Goal: Information Seeking & Learning: Learn about a topic

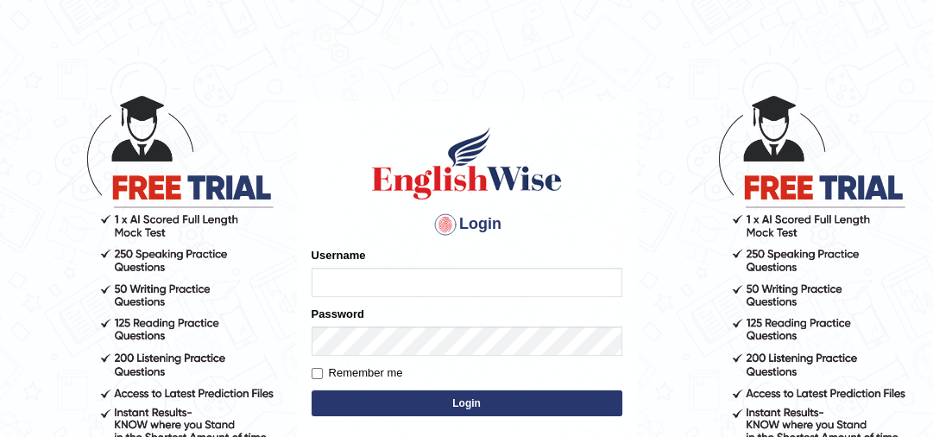
type input "jaspreet1991"
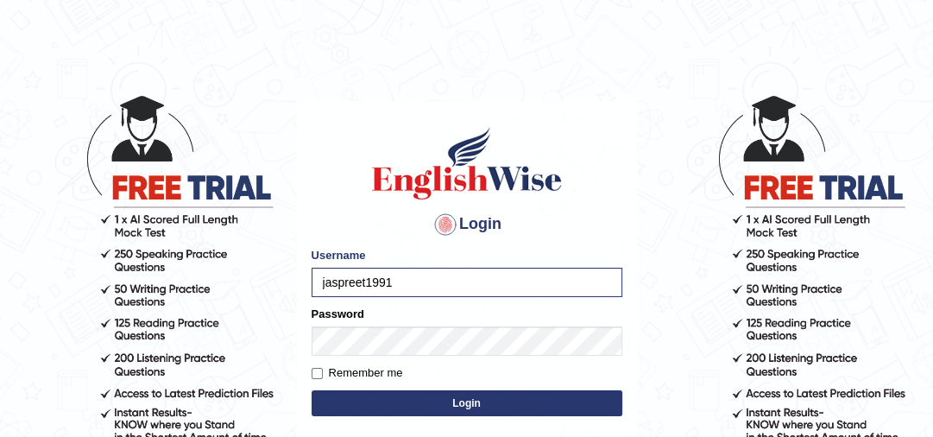
click at [406, 407] on button "Login" at bounding box center [467, 403] width 311 height 26
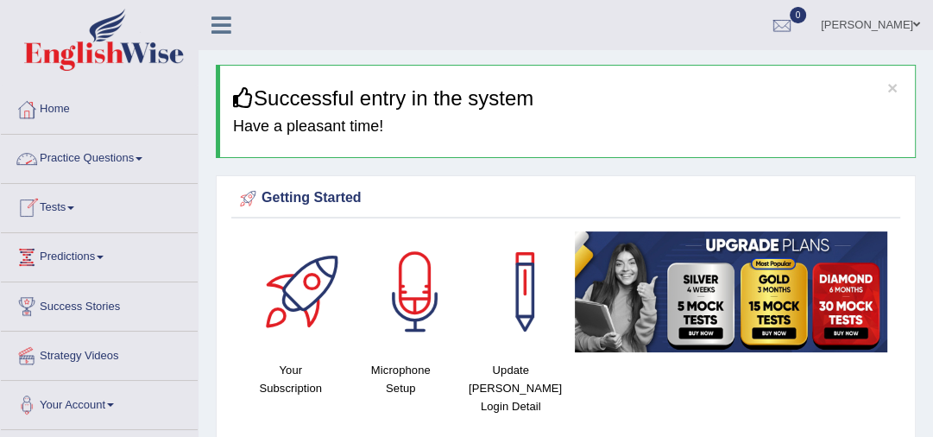
click at [135, 158] on link "Practice Questions" at bounding box center [99, 156] width 197 height 43
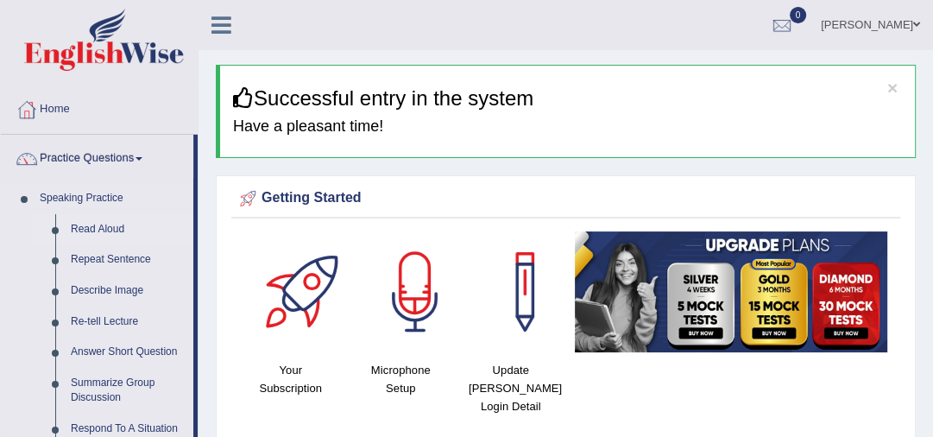
click at [97, 232] on link "Read Aloud" at bounding box center [128, 229] width 130 height 31
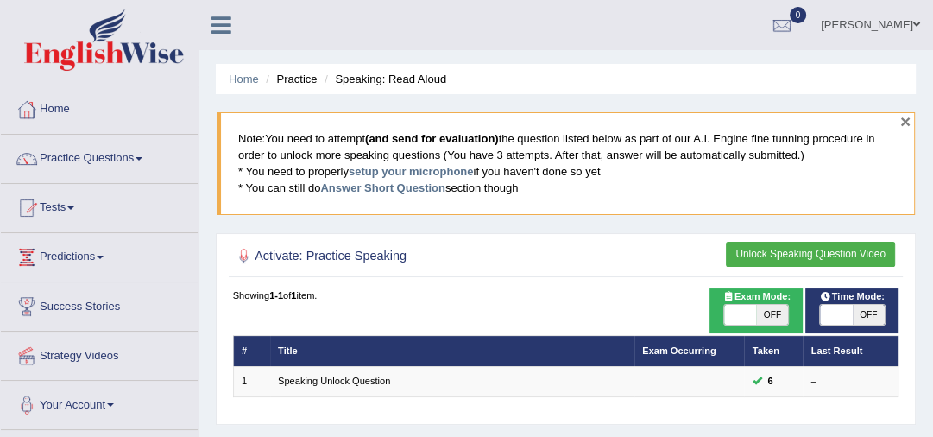
click at [903, 118] on button "×" at bounding box center [905, 121] width 10 height 18
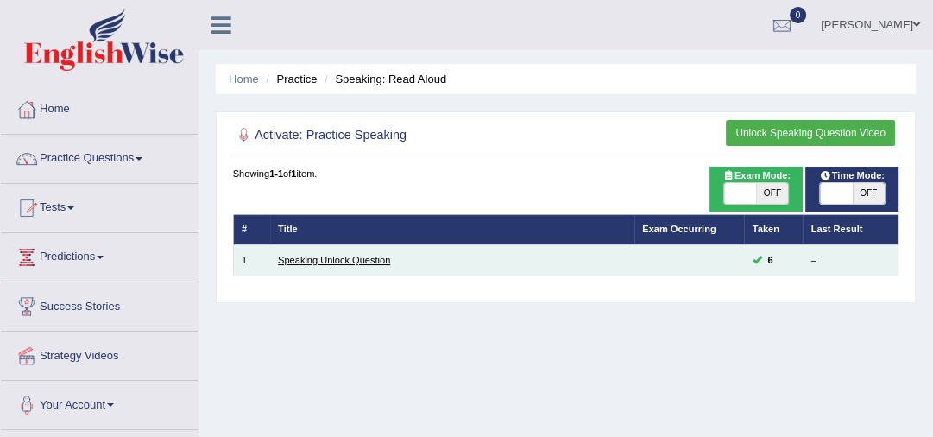
click at [375, 261] on link "Speaking Unlock Question" at bounding box center [334, 260] width 112 height 10
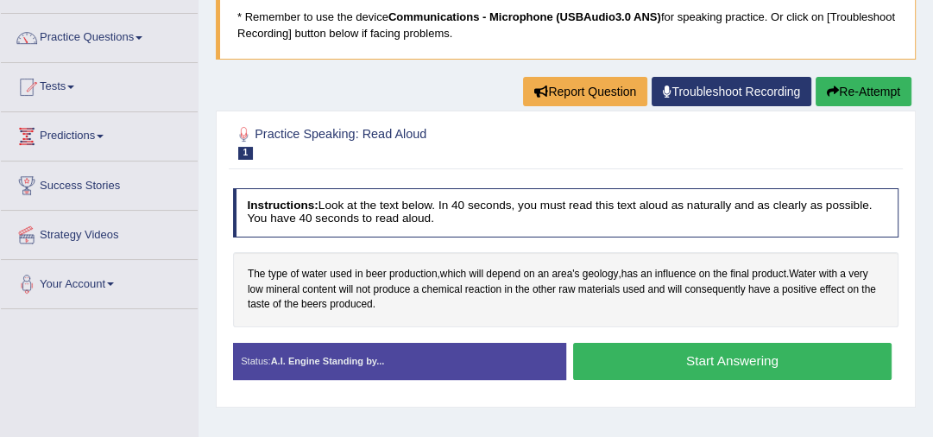
scroll to position [100, 0]
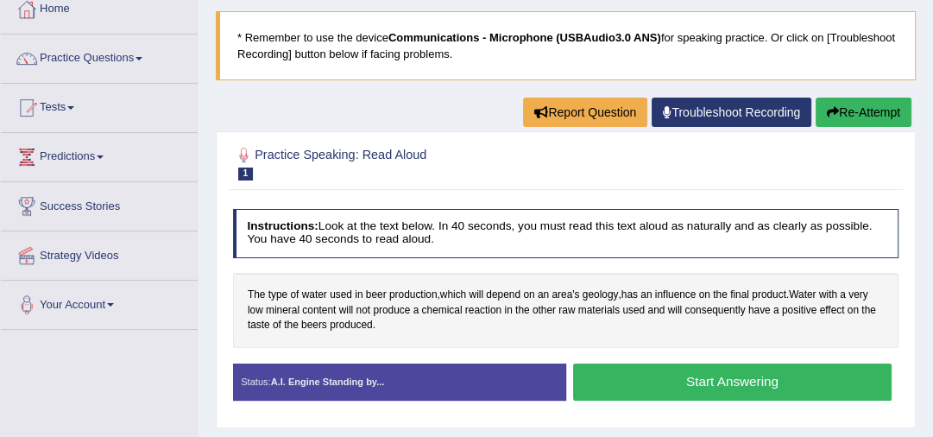
click at [631, 383] on button "Start Answering" at bounding box center [732, 381] width 318 height 37
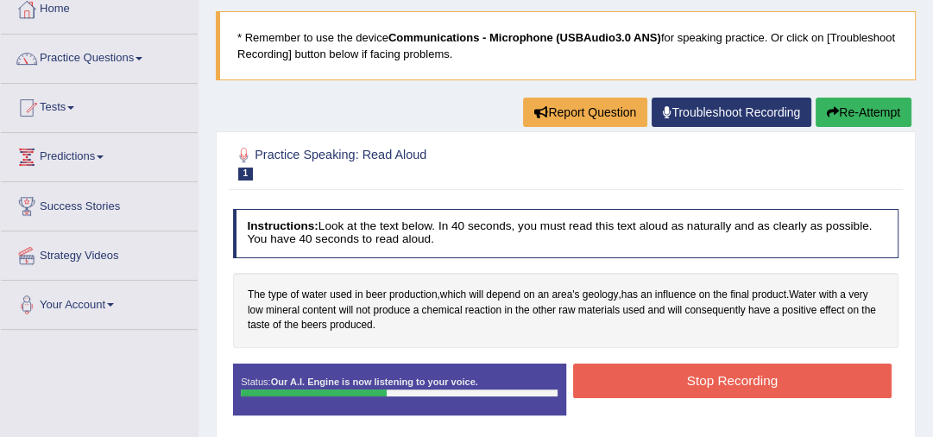
click at [631, 383] on button "Stop Recording" at bounding box center [732, 380] width 318 height 34
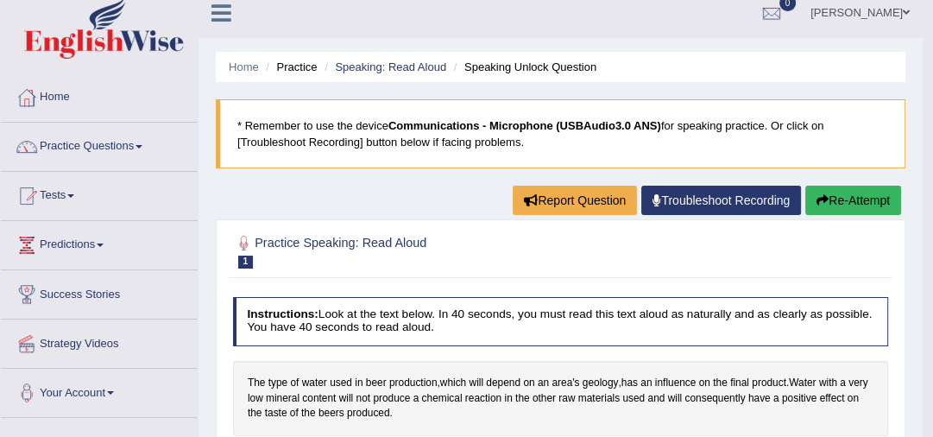
scroll to position [0, 0]
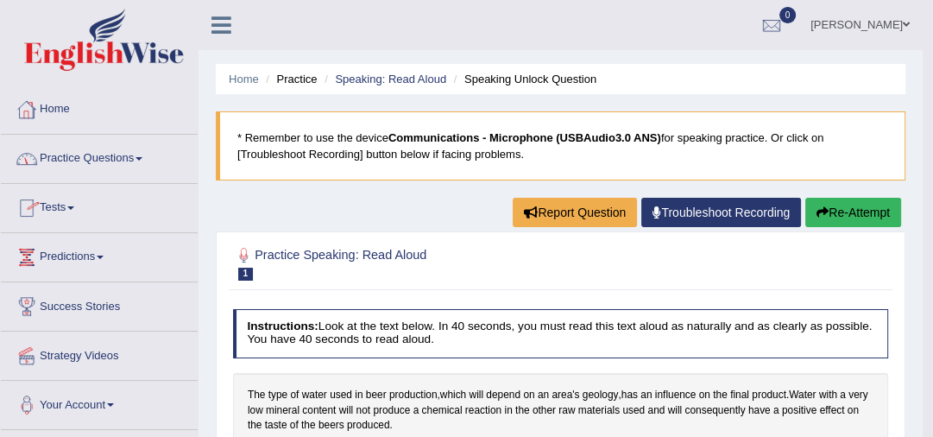
click at [73, 159] on link "Practice Questions" at bounding box center [99, 156] width 197 height 43
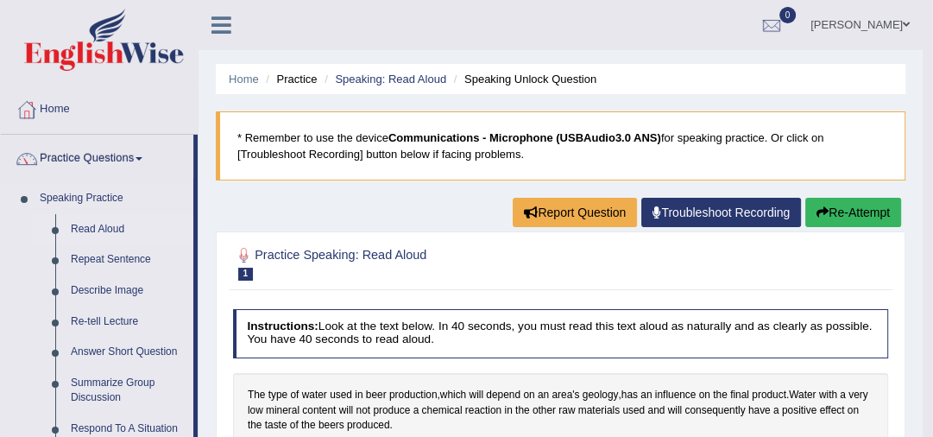
click at [83, 228] on link "Read Aloud" at bounding box center [128, 229] width 130 height 31
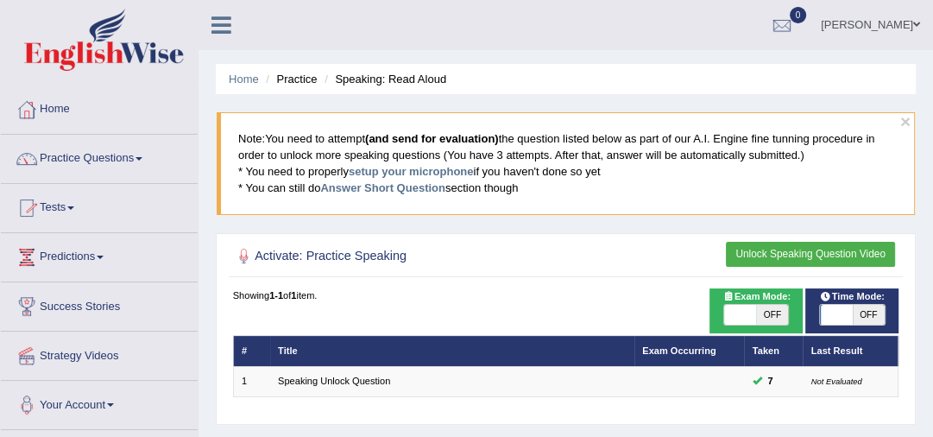
click at [778, 317] on span "OFF" at bounding box center [772, 315] width 32 height 21
checkbox input "true"
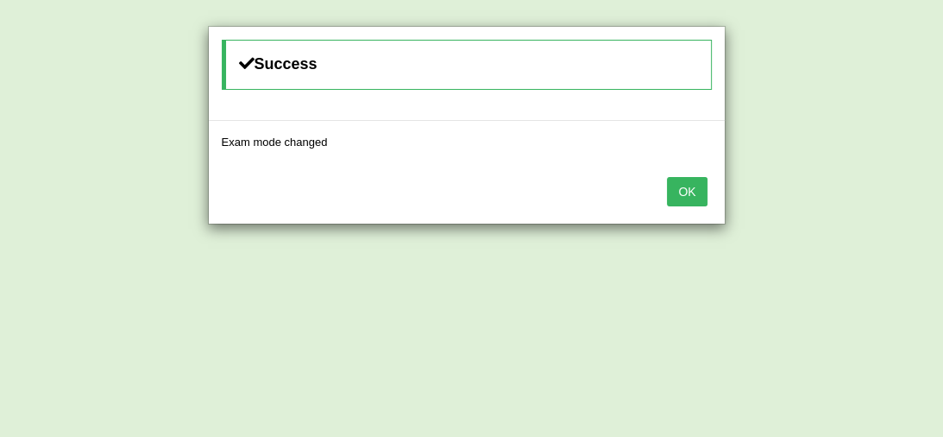
click at [683, 185] on button "OK" at bounding box center [687, 191] width 40 height 29
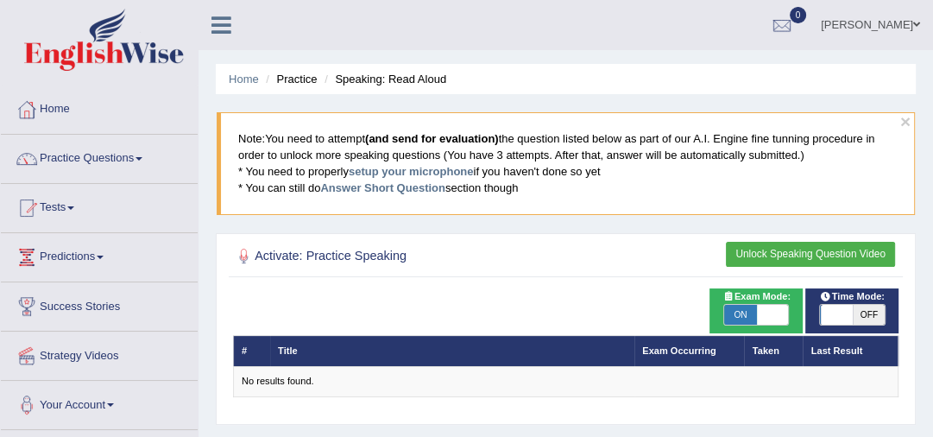
click at [865, 308] on span "OFF" at bounding box center [869, 315] width 32 height 21
checkbox input "true"
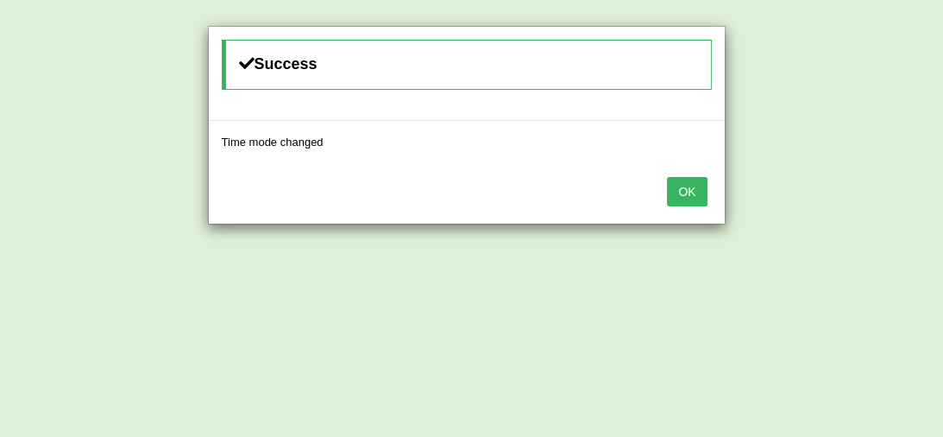
click at [689, 186] on button "OK" at bounding box center [687, 191] width 40 height 29
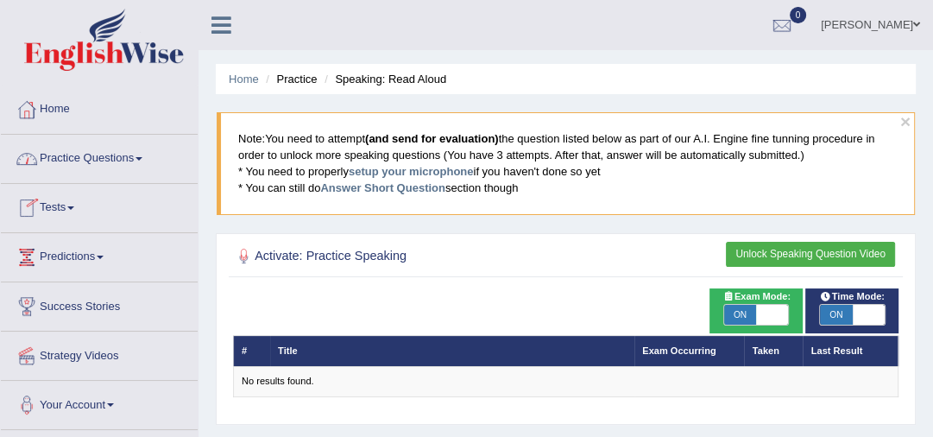
click at [134, 159] on link "Practice Questions" at bounding box center [99, 156] width 197 height 43
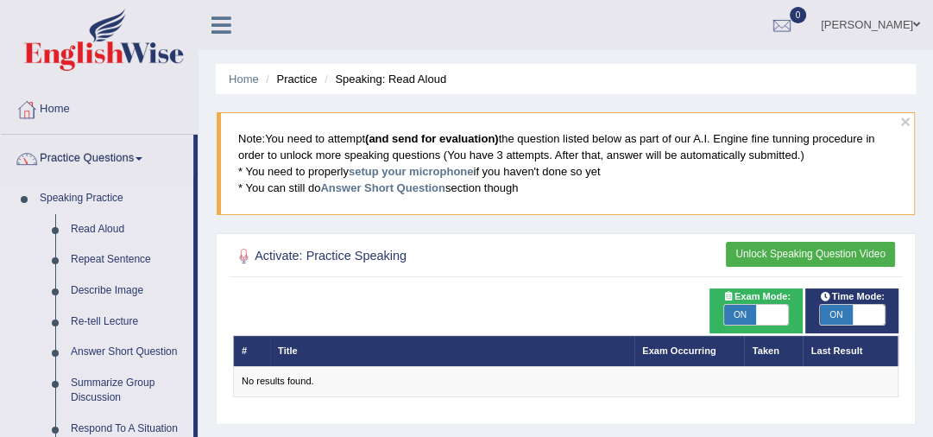
click at [102, 228] on link "Read Aloud" at bounding box center [128, 229] width 130 height 31
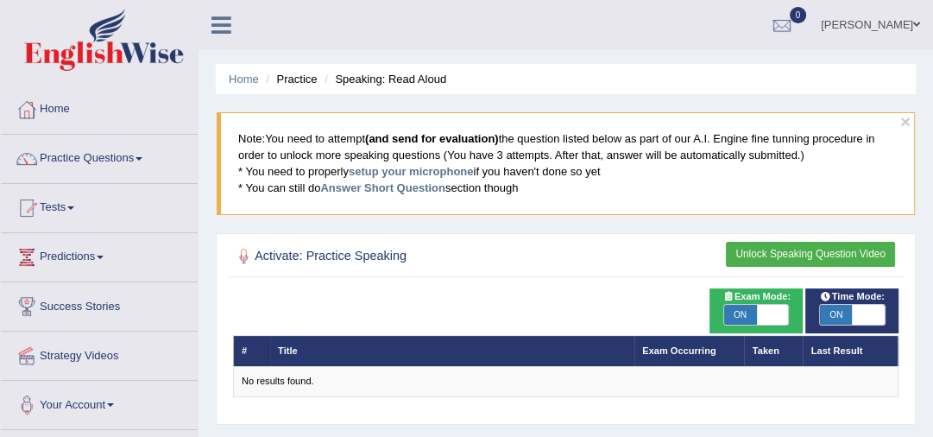
click at [809, 255] on button "Unlock Speaking Question Video" at bounding box center [810, 254] width 169 height 25
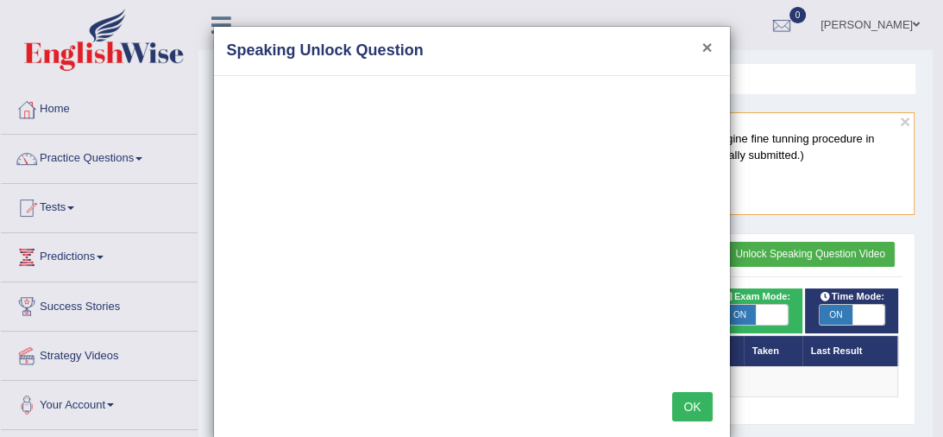
click at [702, 52] on button "×" at bounding box center [707, 47] width 10 height 18
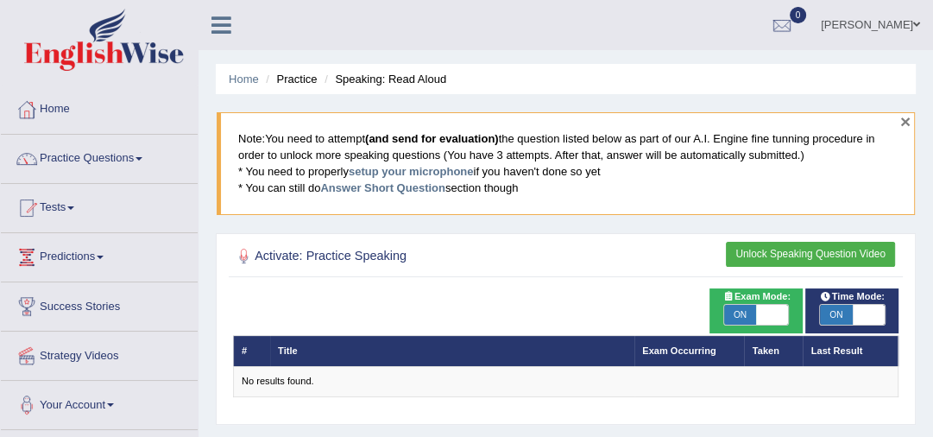
click at [901, 116] on button "×" at bounding box center [905, 121] width 10 height 18
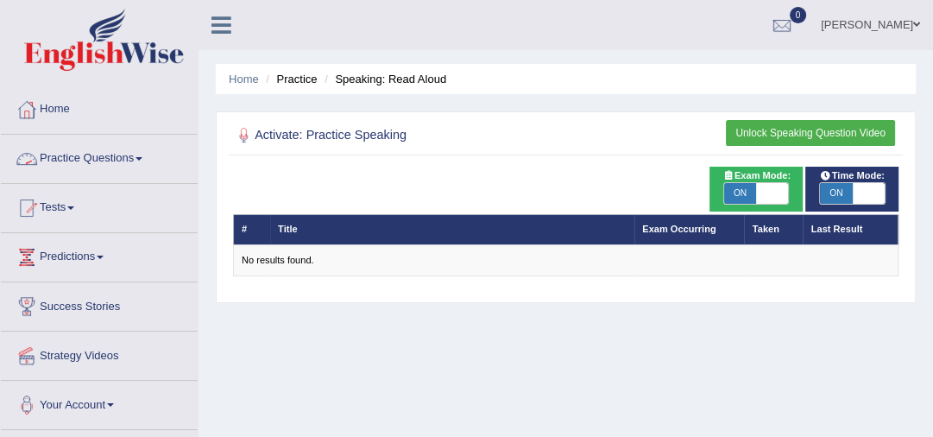
click at [125, 158] on link "Practice Questions" at bounding box center [99, 156] width 197 height 43
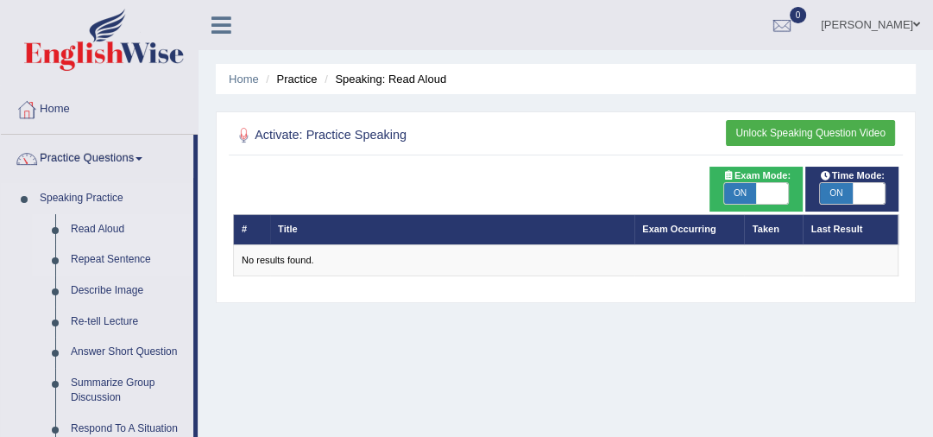
click at [94, 264] on link "Repeat Sentence" at bounding box center [128, 259] width 130 height 31
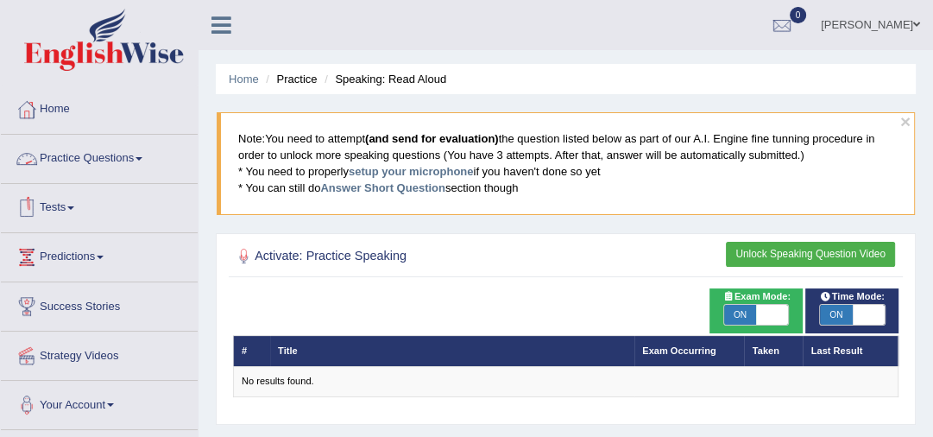
click at [78, 158] on link "Practice Questions" at bounding box center [99, 156] width 197 height 43
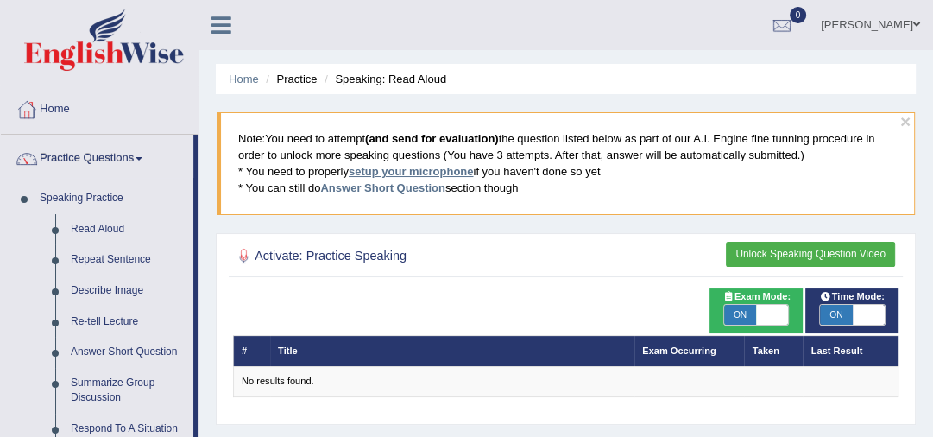
click at [384, 174] on link "setup your microphone" at bounding box center [411, 171] width 124 height 13
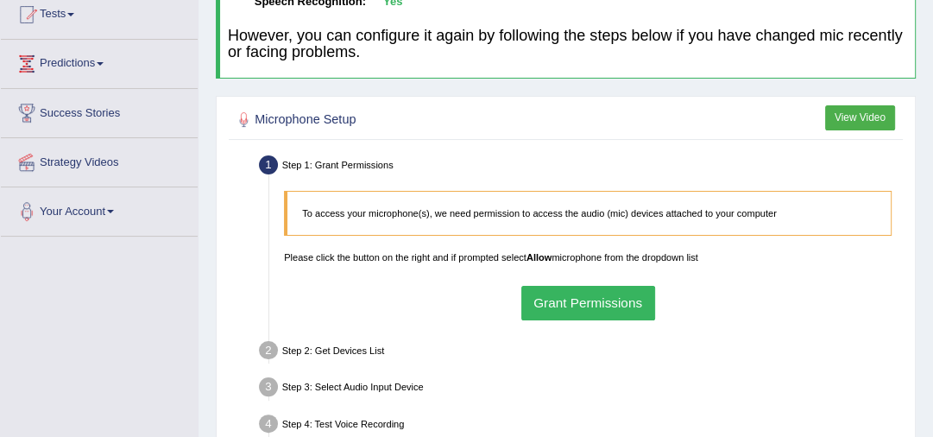
scroll to position [257, 0]
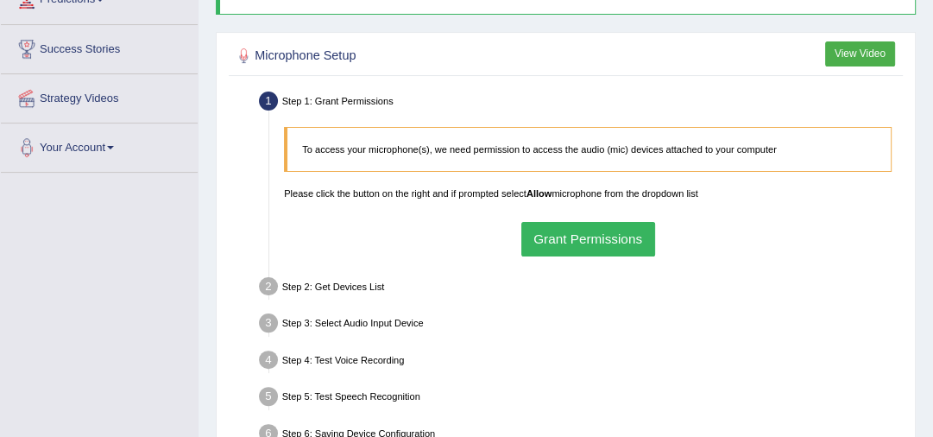
click at [593, 233] on button "Grant Permissions" at bounding box center [588, 239] width 134 height 34
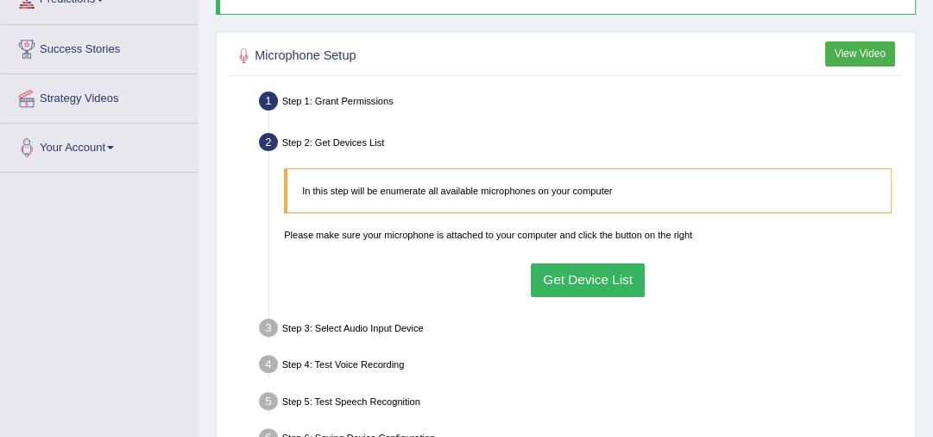
click at [560, 279] on button "Get Device List" at bounding box center [588, 280] width 115 height 34
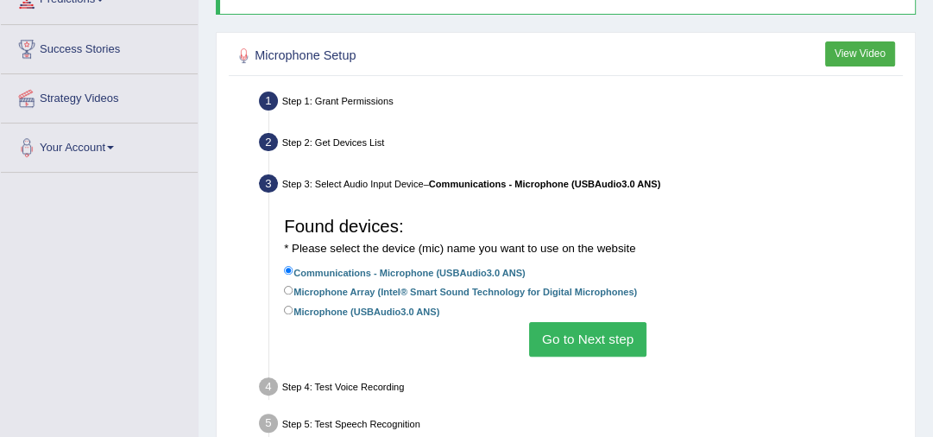
click at [593, 342] on button "Go to Next step" at bounding box center [587, 339] width 116 height 34
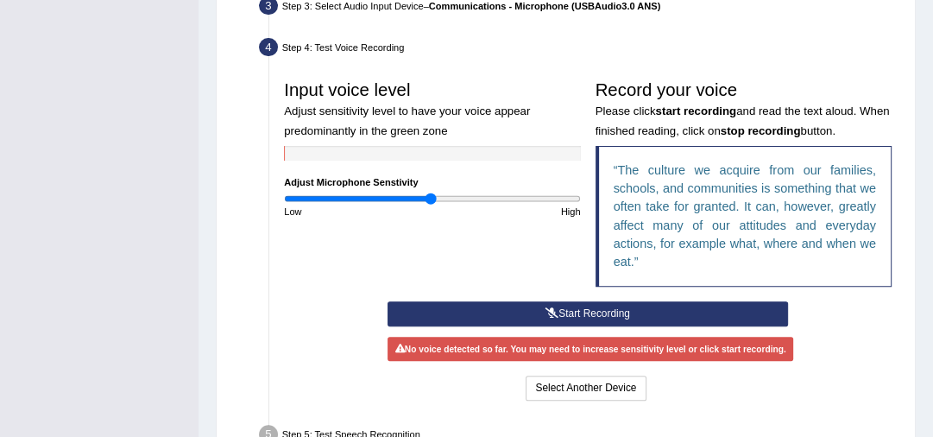
scroll to position [450, 0]
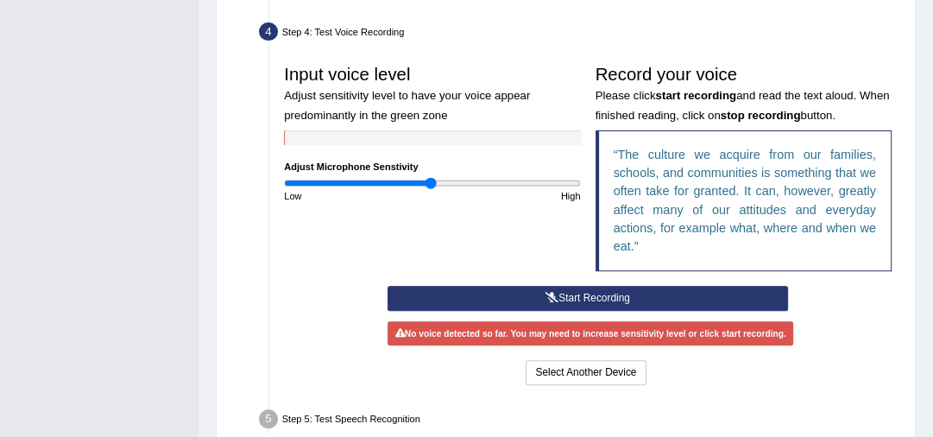
click at [658, 293] on button "Start Recording" at bounding box center [587, 298] width 400 height 25
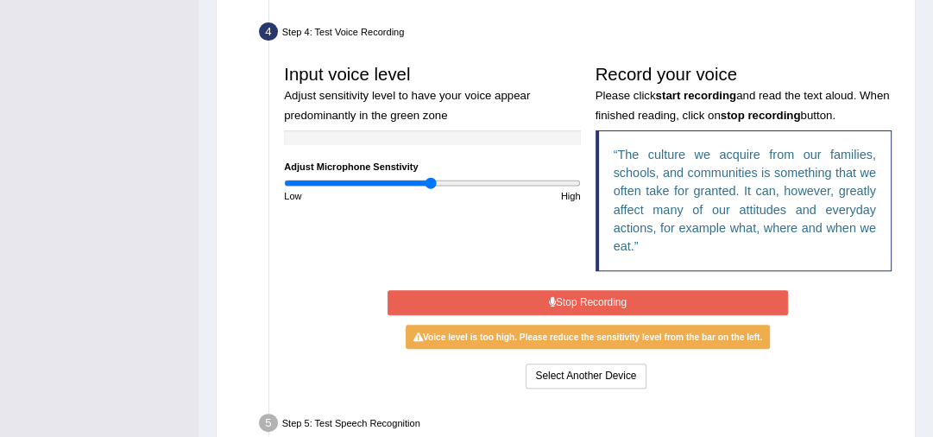
click at [658, 293] on button "Stop Recording" at bounding box center [587, 302] width 400 height 25
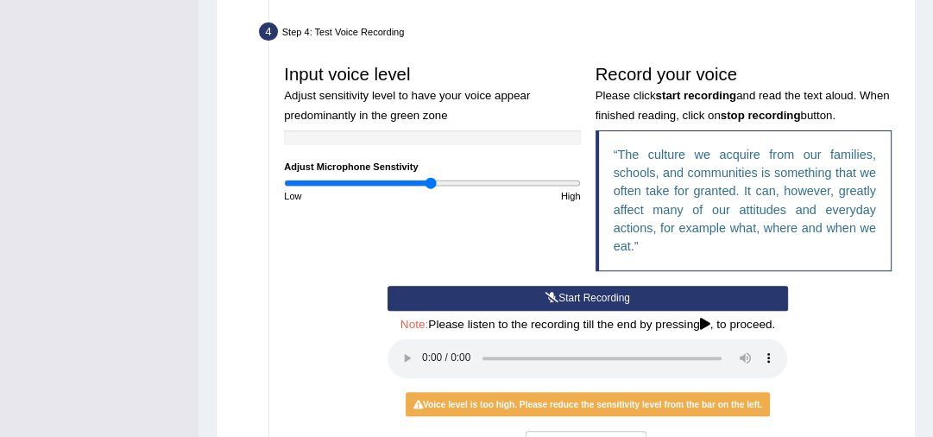
click at [609, 299] on button "Start Recording" at bounding box center [587, 298] width 400 height 25
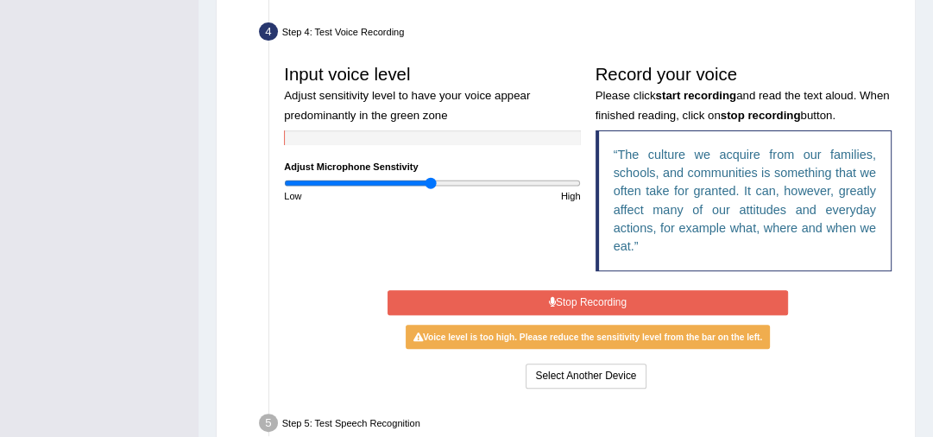
click at [609, 299] on button "Stop Recording" at bounding box center [587, 302] width 400 height 25
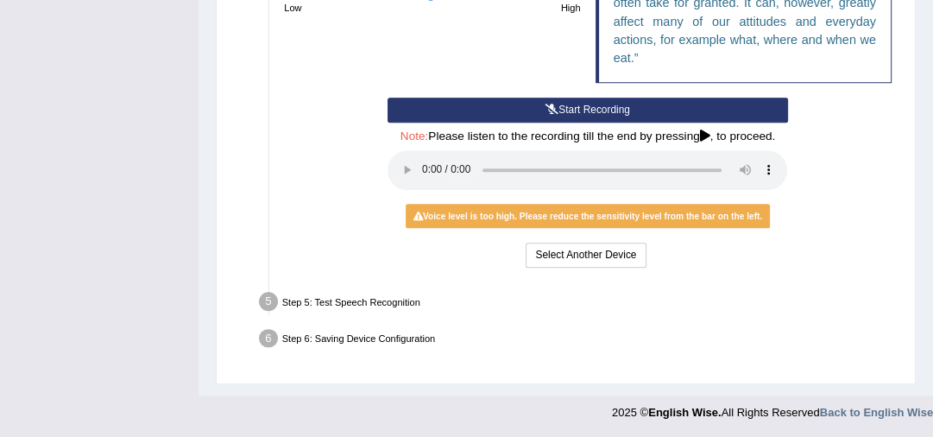
scroll to position [639, 0]
click at [588, 258] on button "Select Another Device" at bounding box center [586, 254] width 120 height 25
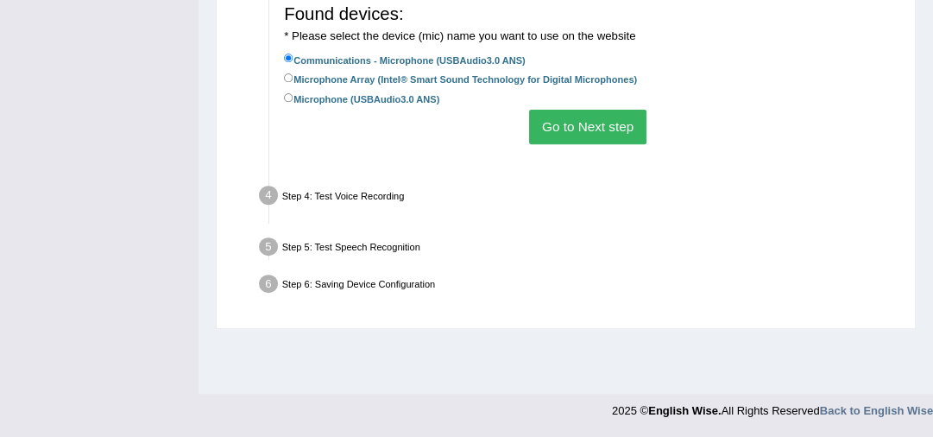
scroll to position [469, 0]
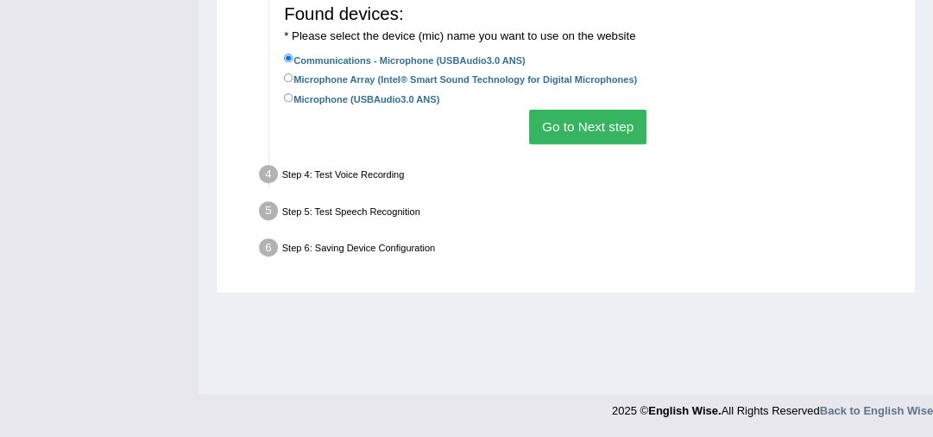
click at [580, 132] on button "Go to Next step" at bounding box center [587, 127] width 116 height 34
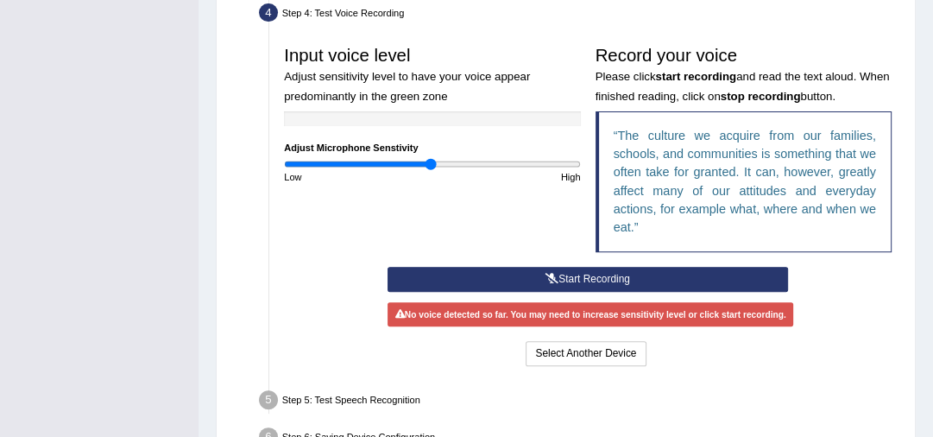
click at [590, 280] on button "Start Recording" at bounding box center [587, 279] width 400 height 25
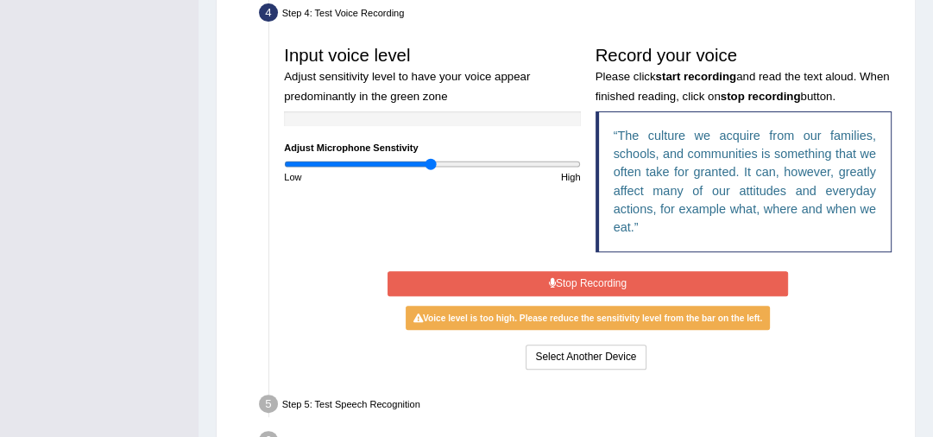
click at [590, 280] on button "Stop Recording" at bounding box center [587, 283] width 400 height 25
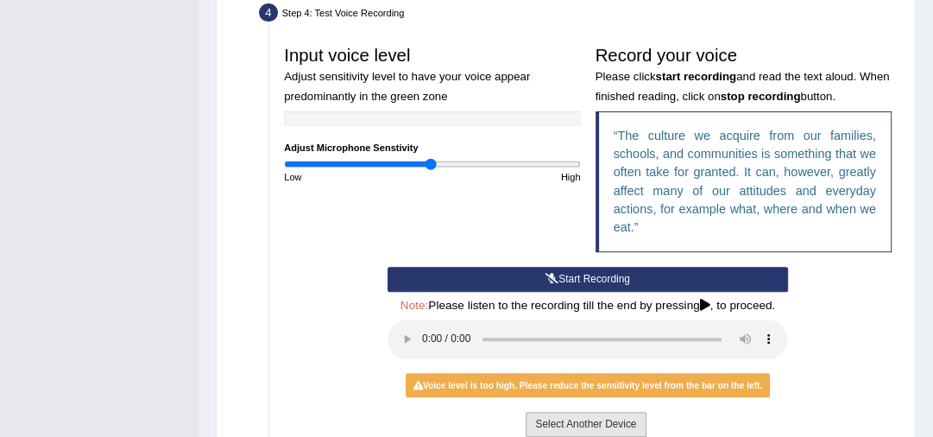
click at [597, 425] on button "Select Another Device" at bounding box center [586, 424] width 120 height 25
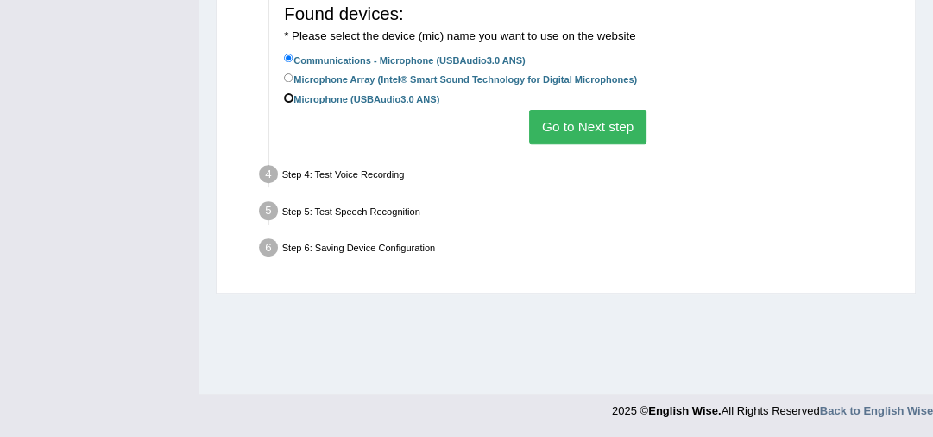
click at [286, 95] on input "Microphone (USBAudio3.0 ANS)" at bounding box center [288, 97] width 9 height 9
radio input "true"
click at [589, 126] on button "Go to Next step" at bounding box center [587, 127] width 116 height 34
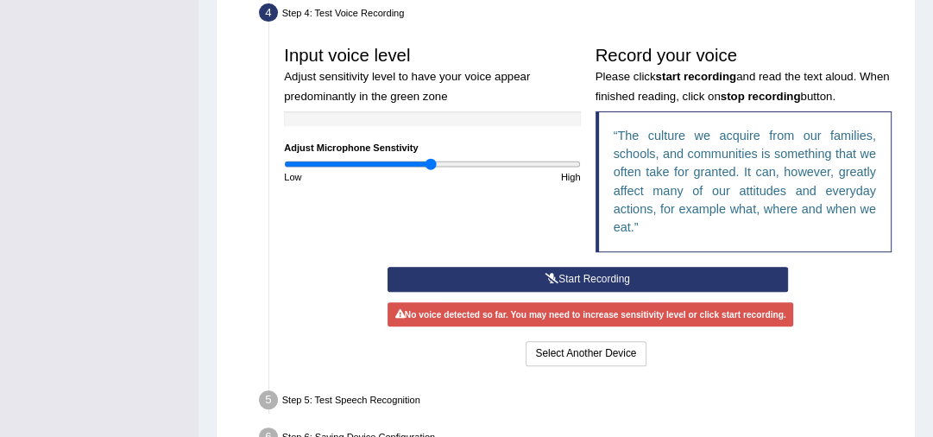
click at [577, 276] on button "Start Recording" at bounding box center [587, 279] width 400 height 25
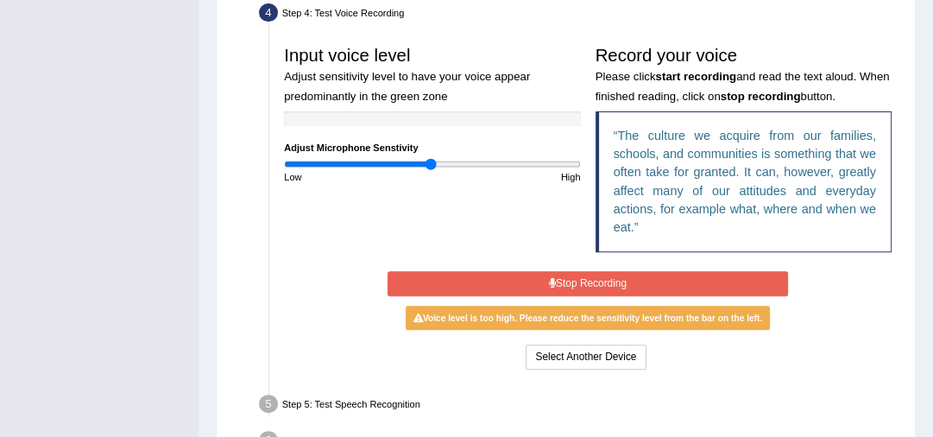
click at [577, 276] on button "Stop Recording" at bounding box center [587, 283] width 400 height 25
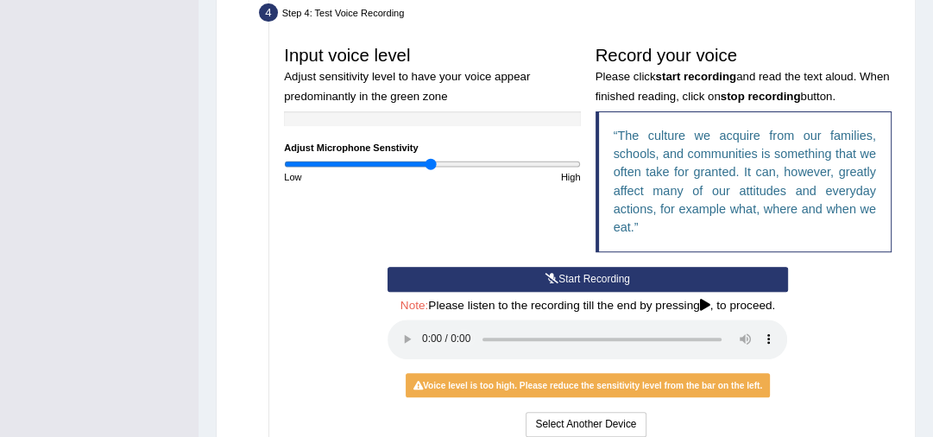
click at [576, 279] on button "Start Recording" at bounding box center [587, 279] width 400 height 25
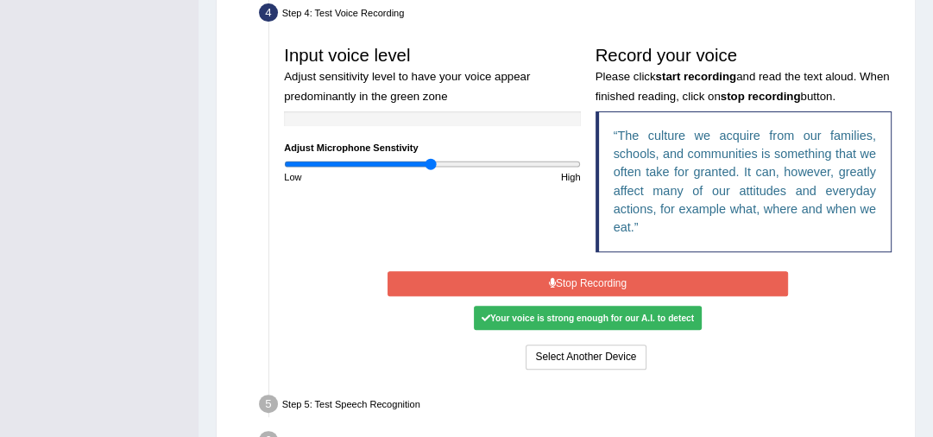
click at [577, 279] on button "Stop Recording" at bounding box center [587, 283] width 400 height 25
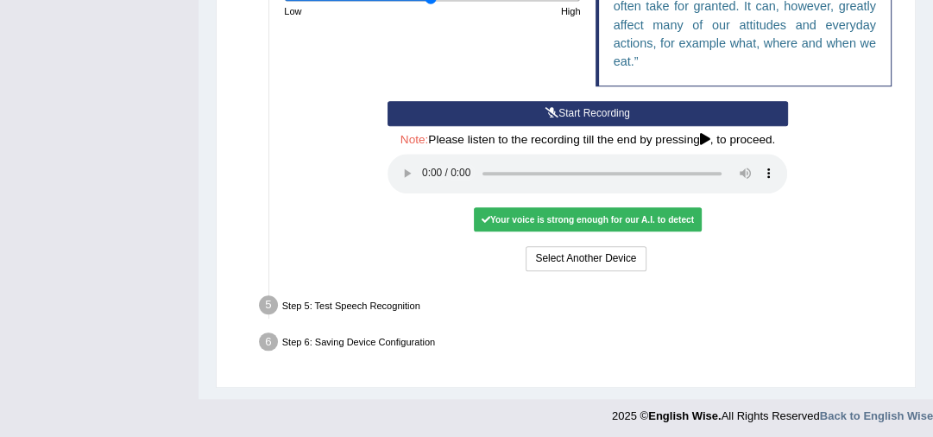
scroll to position [639, 0]
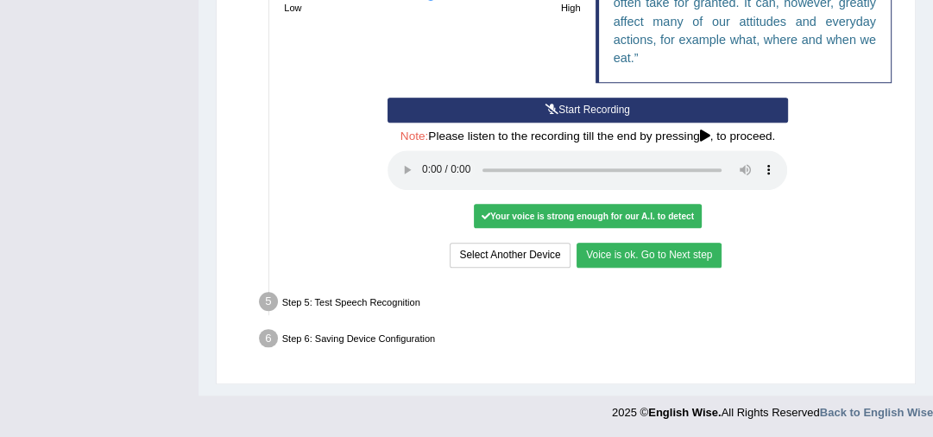
click at [628, 259] on button "Voice is ok. Go to Next step" at bounding box center [648, 254] width 145 height 25
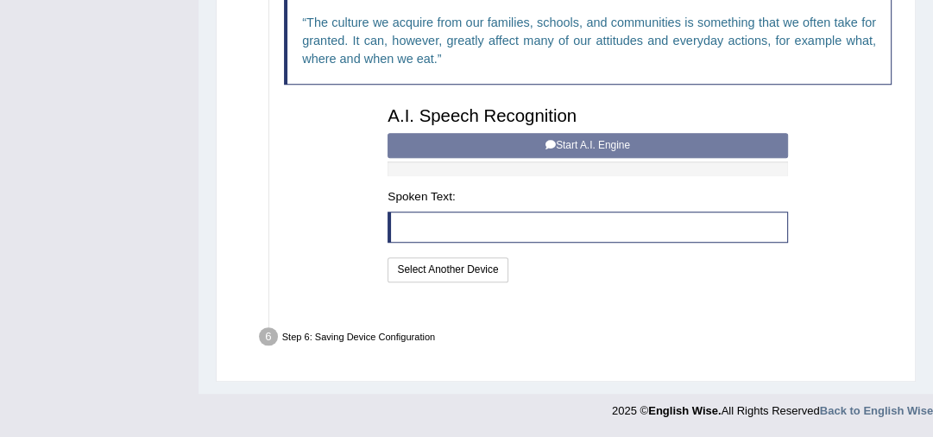
scroll to position [563, 0]
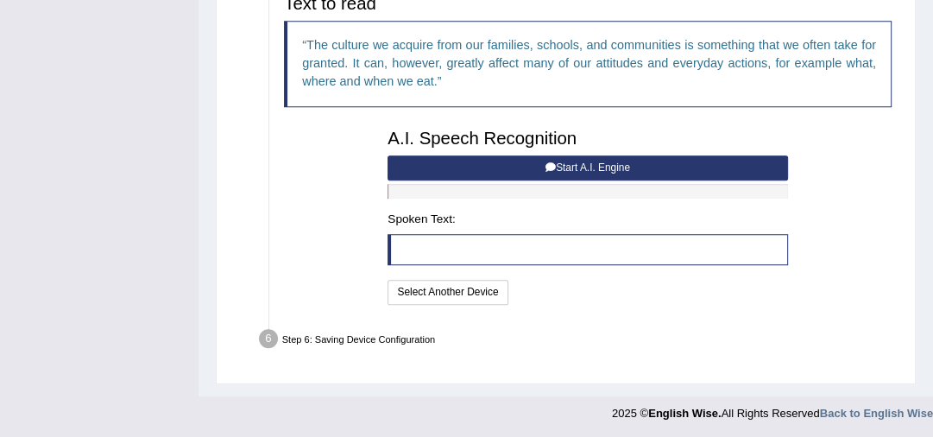
click at [617, 169] on button "Start A.I. Engine" at bounding box center [587, 167] width 400 height 25
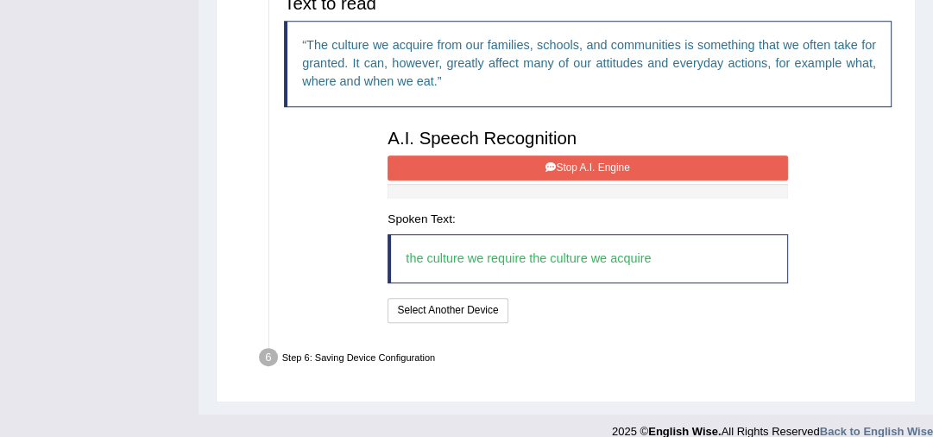
click at [597, 162] on button "Stop A.I. Engine" at bounding box center [587, 167] width 400 height 25
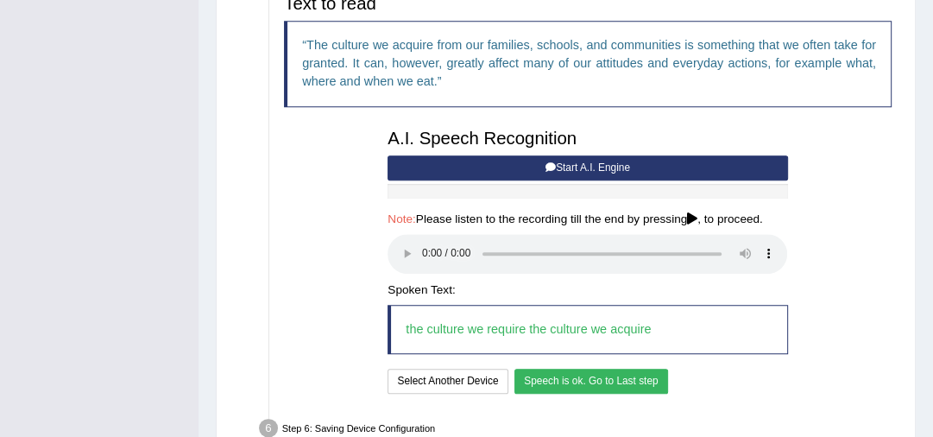
click at [586, 373] on button "Speech is ok. Go to Last step" at bounding box center [591, 380] width 154 height 25
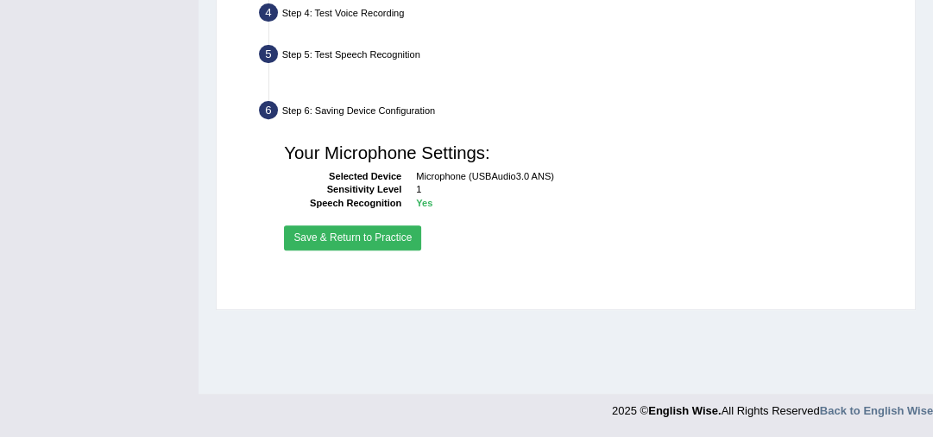
scroll to position [469, 0]
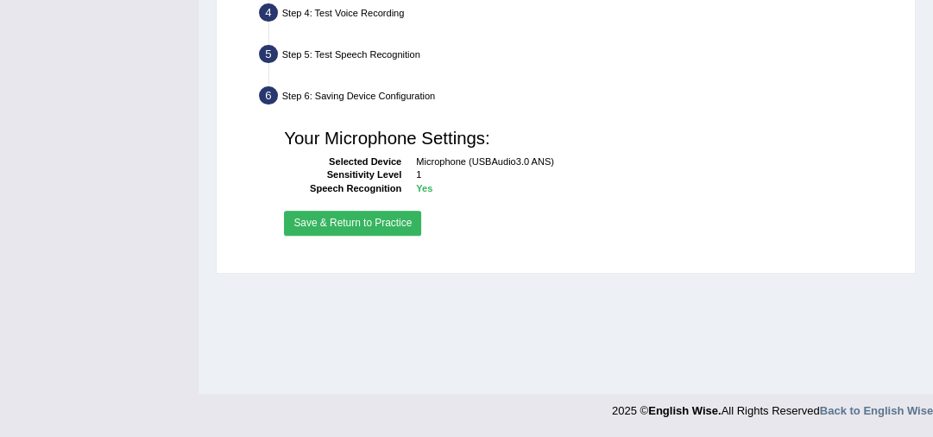
click at [364, 224] on button "Save & Return to Practice" at bounding box center [352, 223] width 137 height 25
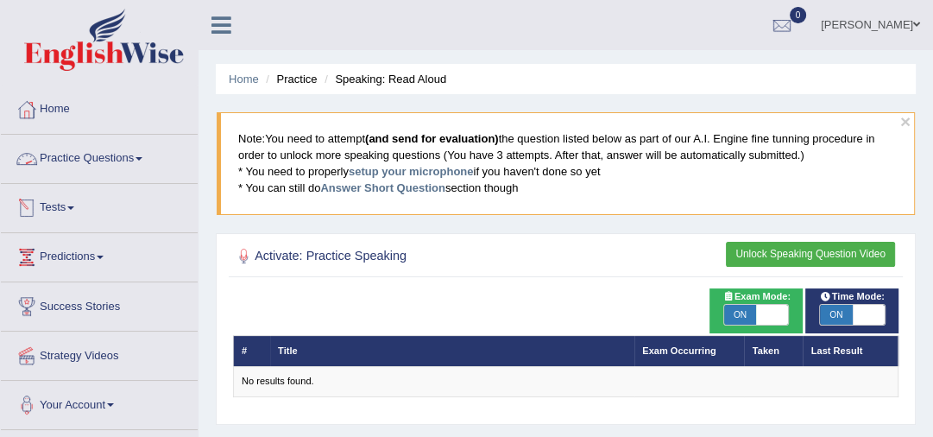
click at [75, 158] on link "Practice Questions" at bounding box center [99, 156] width 197 height 43
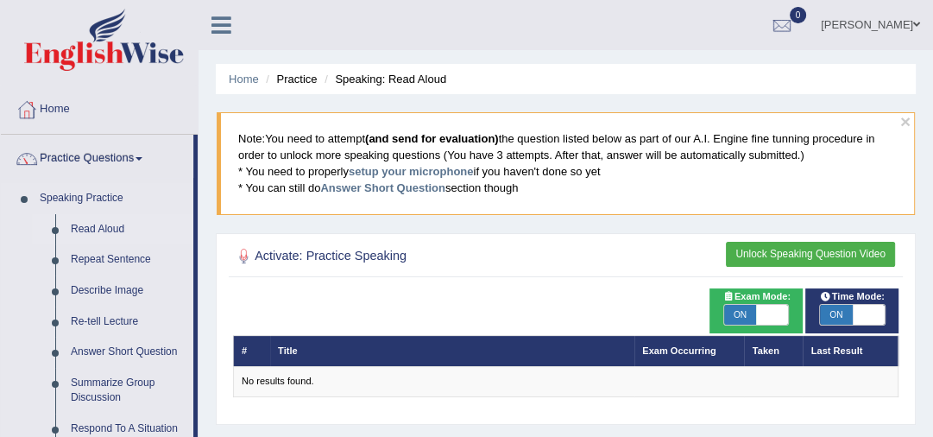
click at [79, 231] on link "Read Aloud" at bounding box center [128, 229] width 130 height 31
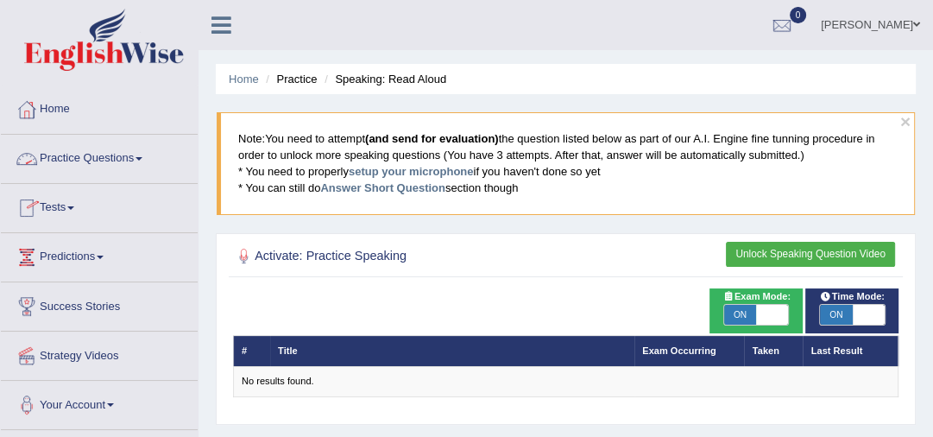
click at [86, 160] on link "Practice Questions" at bounding box center [99, 156] width 197 height 43
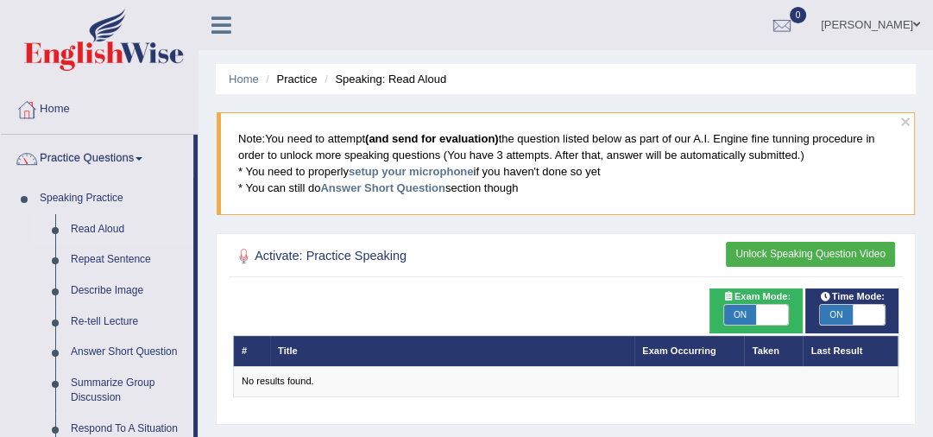
click at [295, 83] on li "Practice" at bounding box center [288, 79] width 55 height 16
click at [746, 317] on span "ON" at bounding box center [740, 315] width 32 height 21
checkbox input "false"
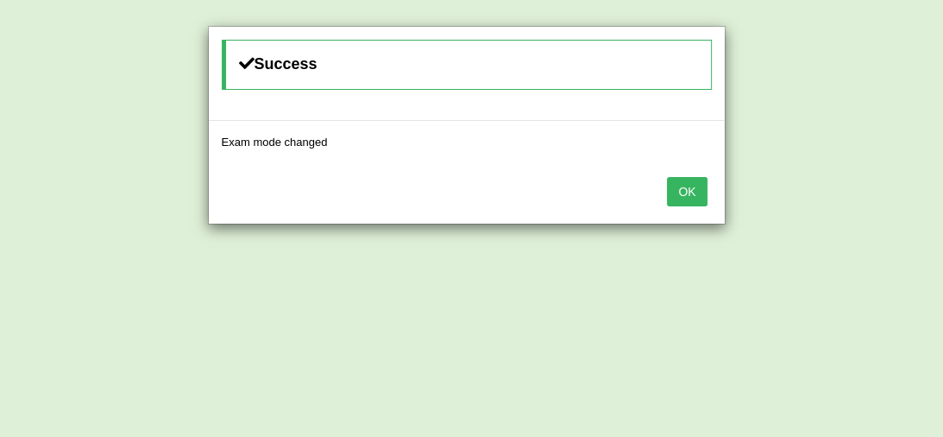
click at [698, 188] on button "OK" at bounding box center [687, 191] width 40 height 29
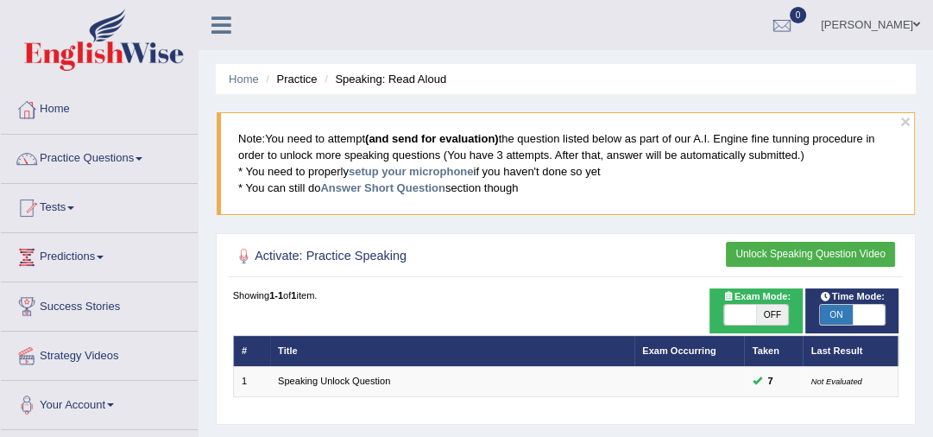
click at [770, 317] on span "OFF" at bounding box center [772, 315] width 32 height 21
checkbox input "true"
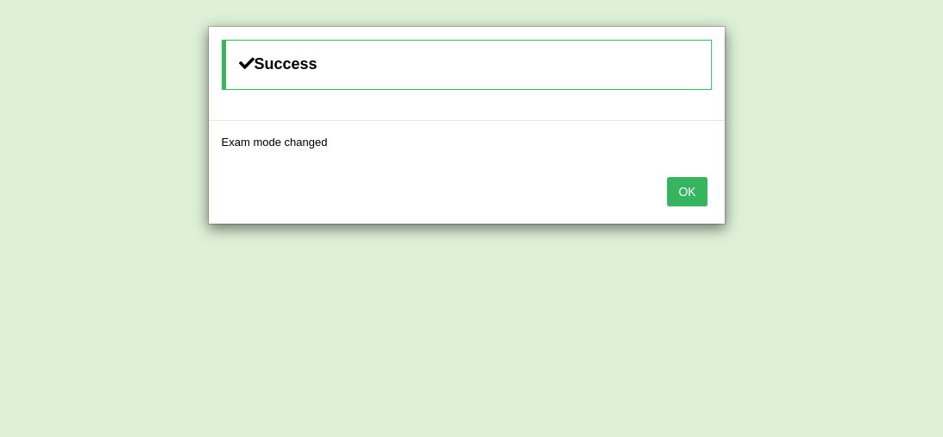
click at [692, 190] on button "OK" at bounding box center [687, 191] width 40 height 29
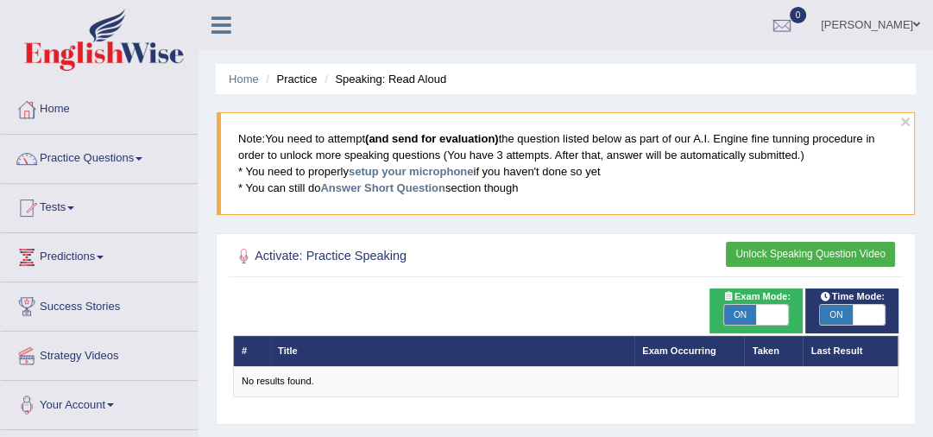
click at [801, 251] on button "Unlock Speaking Question Video" at bounding box center [810, 254] width 169 height 25
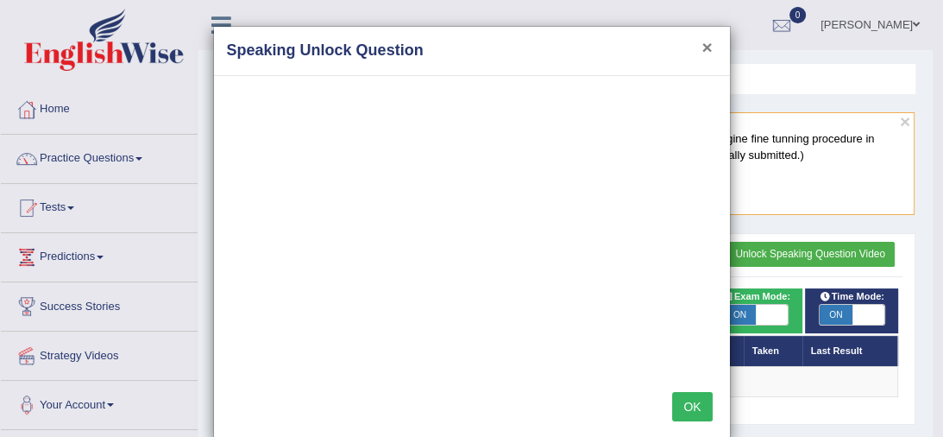
click at [703, 44] on button "×" at bounding box center [707, 47] width 10 height 18
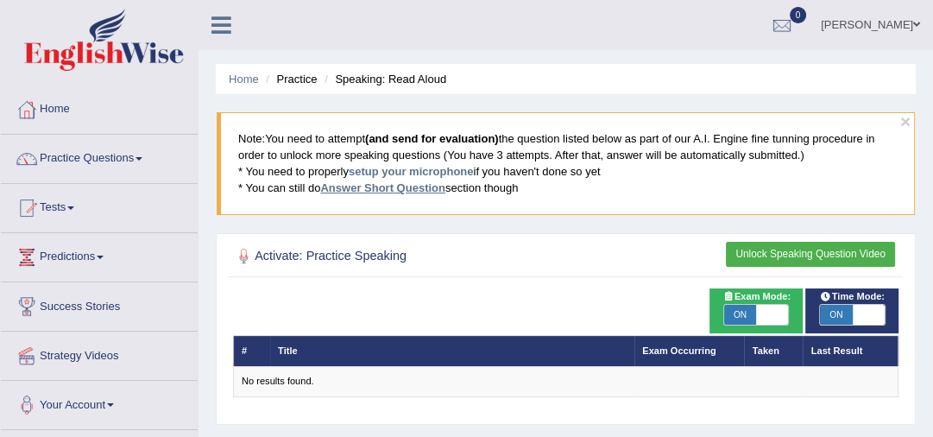
click at [373, 186] on link "Answer Short Question" at bounding box center [382, 187] width 124 height 13
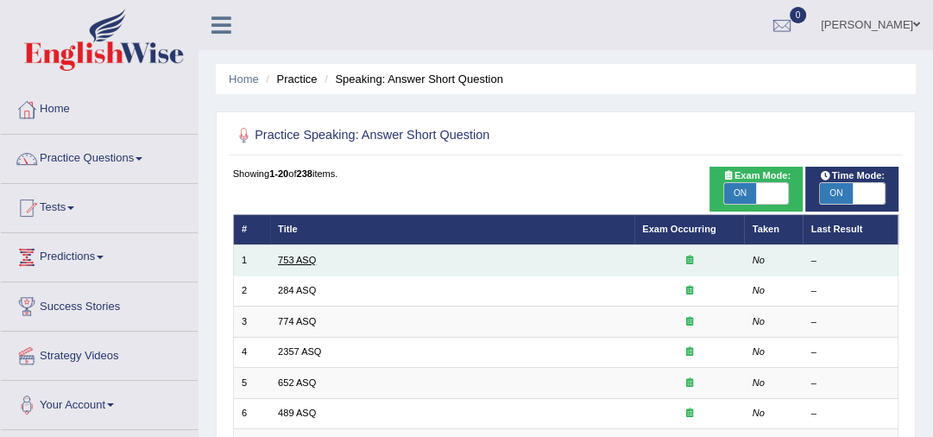
click at [293, 260] on link "753 ASQ" at bounding box center [297, 260] width 38 height 10
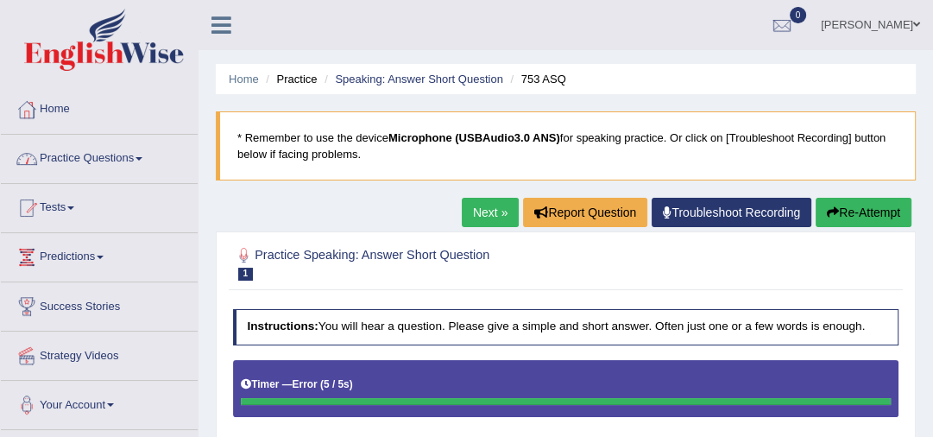
click at [110, 150] on link "Practice Questions" at bounding box center [99, 156] width 197 height 43
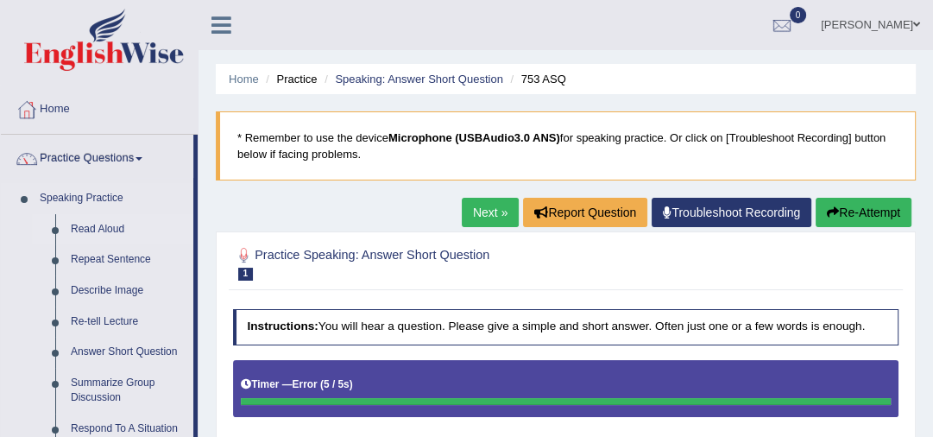
click at [104, 231] on link "Read Aloud" at bounding box center [128, 229] width 130 height 31
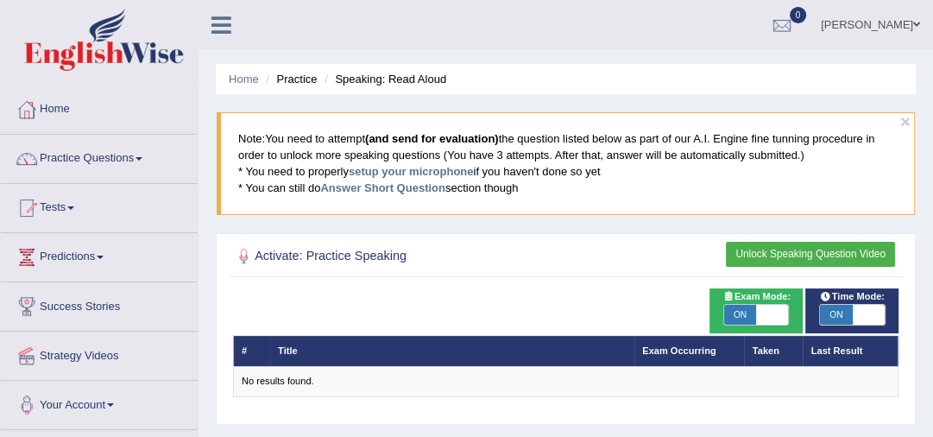
click at [744, 321] on span "ON" at bounding box center [740, 315] width 32 height 21
checkbox input "false"
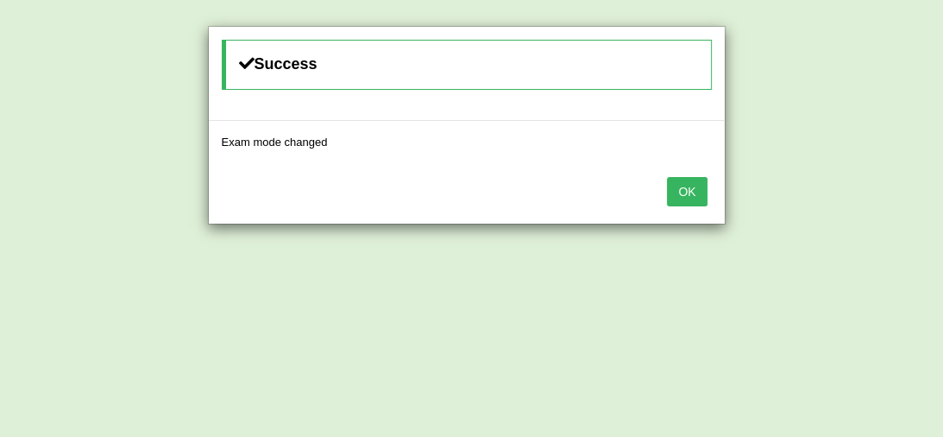
click at [692, 198] on button "OK" at bounding box center [687, 191] width 40 height 29
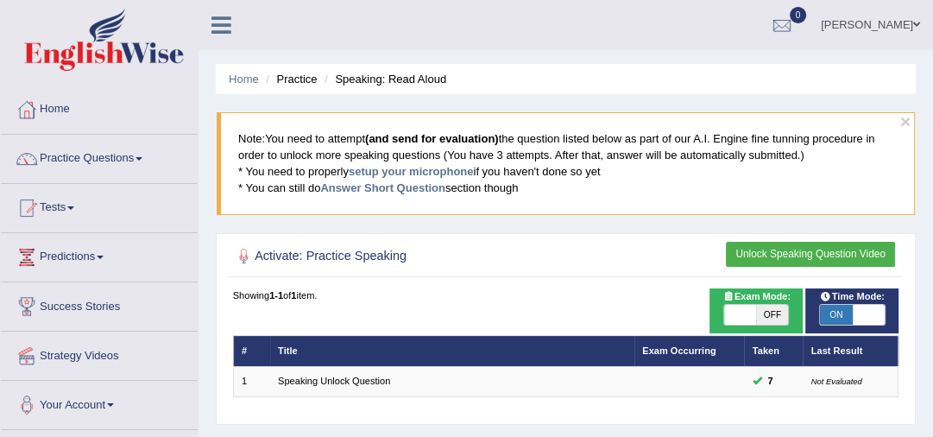
click at [842, 316] on span "ON" at bounding box center [836, 315] width 32 height 21
checkbox input "false"
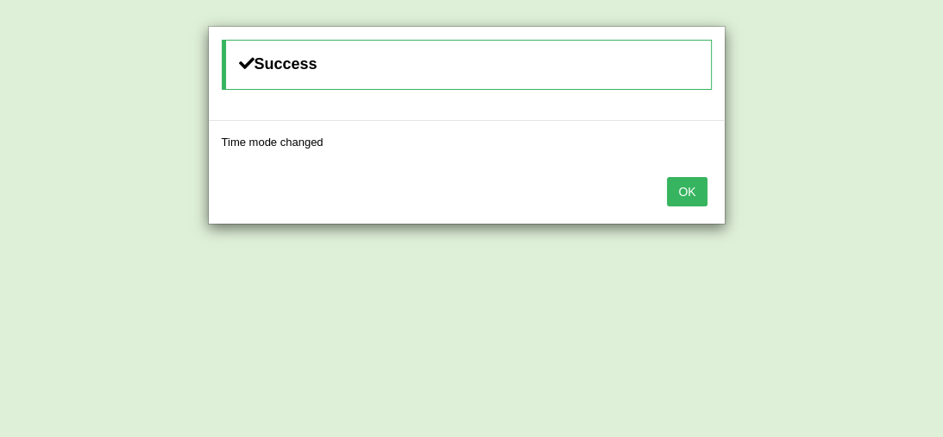
click at [690, 190] on button "OK" at bounding box center [687, 191] width 40 height 29
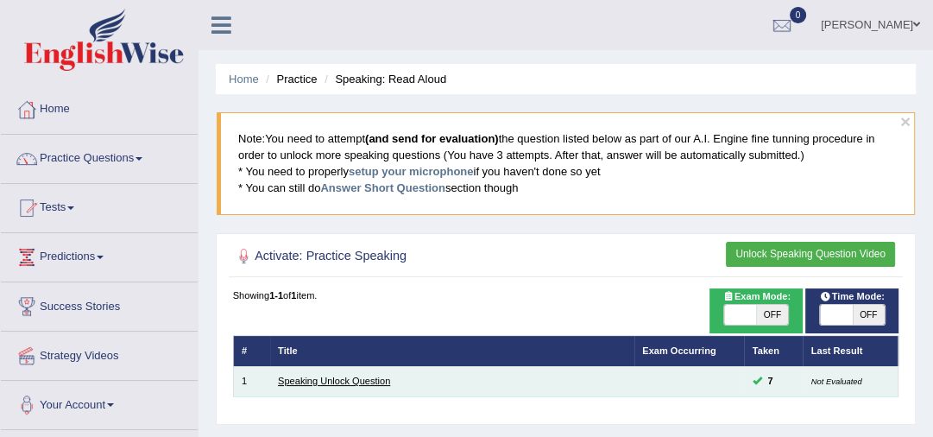
click at [358, 379] on link "Speaking Unlock Question" at bounding box center [334, 380] width 112 height 10
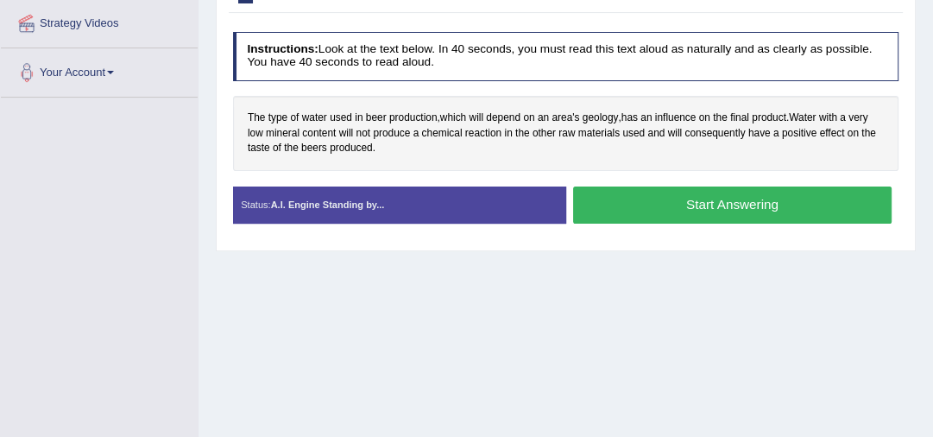
scroll to position [312, 0]
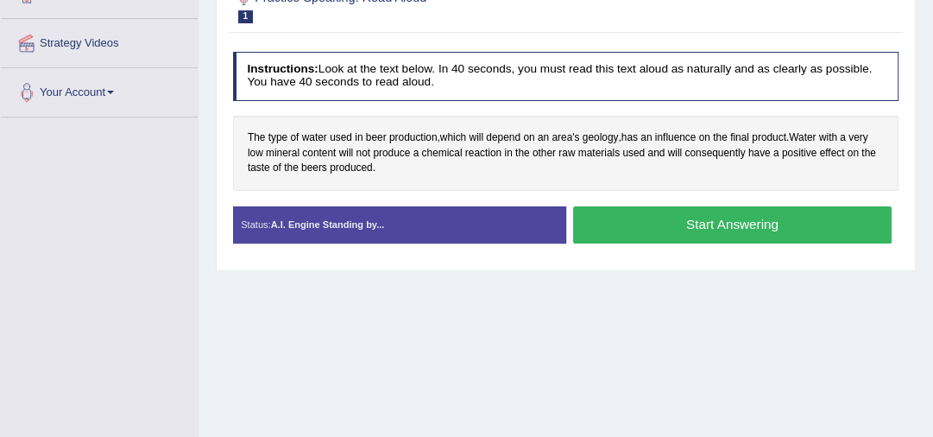
click at [729, 218] on button "Start Answering" at bounding box center [732, 224] width 318 height 37
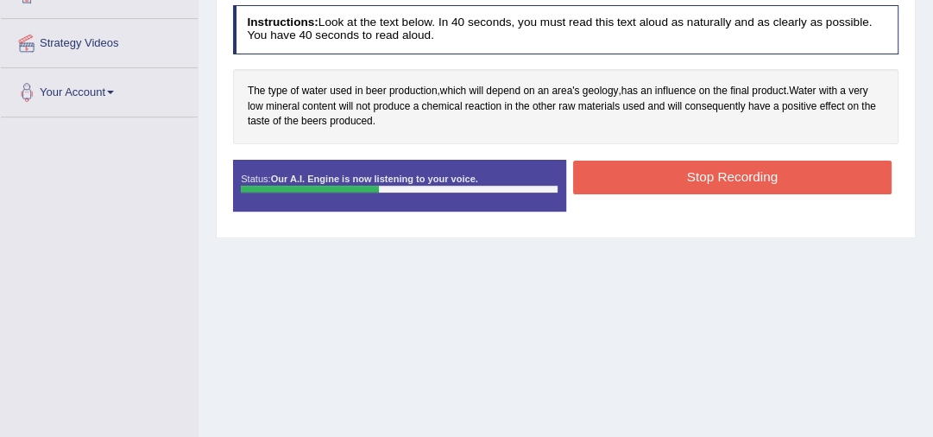
click at [721, 170] on button "Stop Recording" at bounding box center [732, 178] width 318 height 34
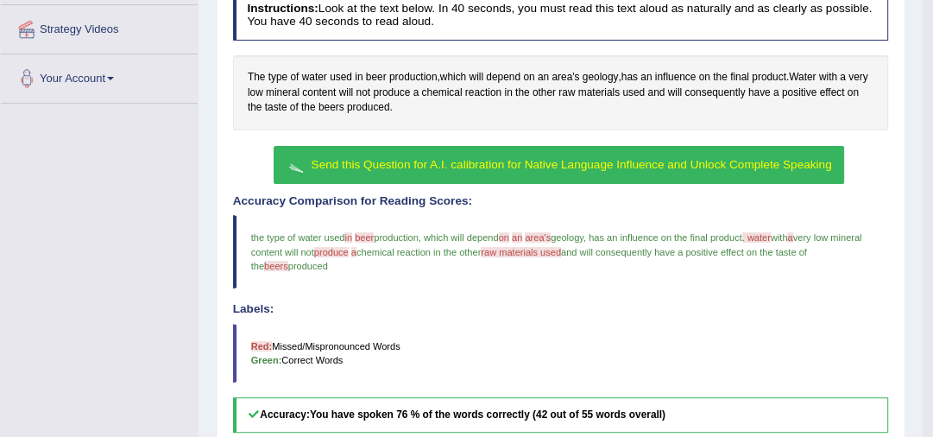
scroll to position [299, 0]
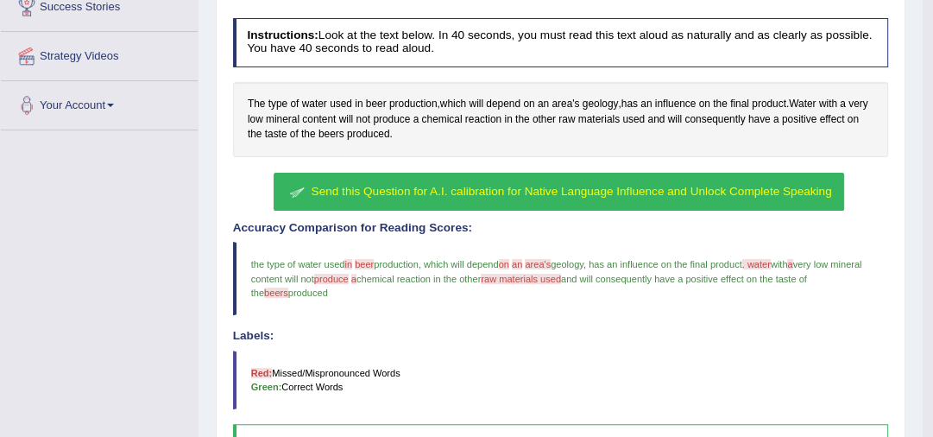
click at [468, 194] on span "Send this Question for A.I. calibration for Native Language Influence and Unloc…" at bounding box center [572, 191] width 520 height 13
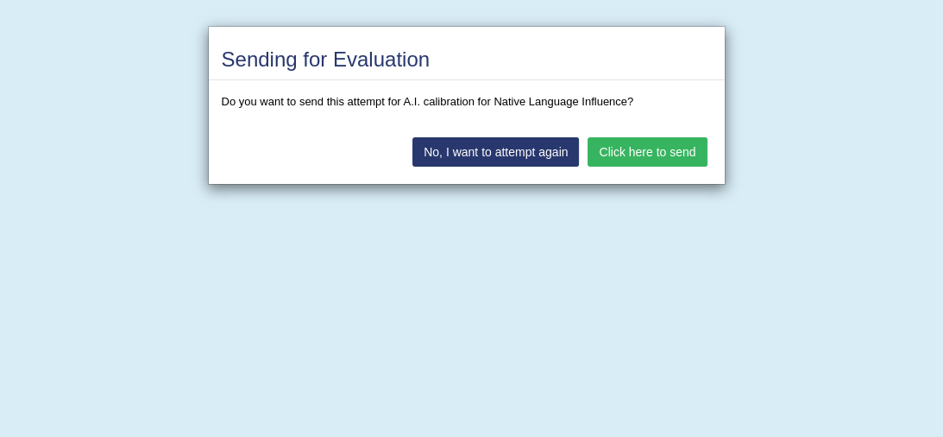
click at [514, 154] on button "No, I want to attempt again" at bounding box center [495, 151] width 167 height 29
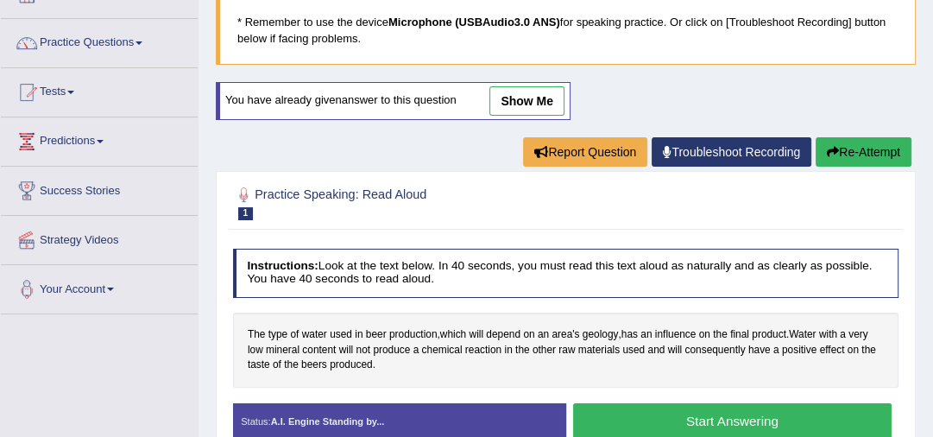
scroll to position [97, 0]
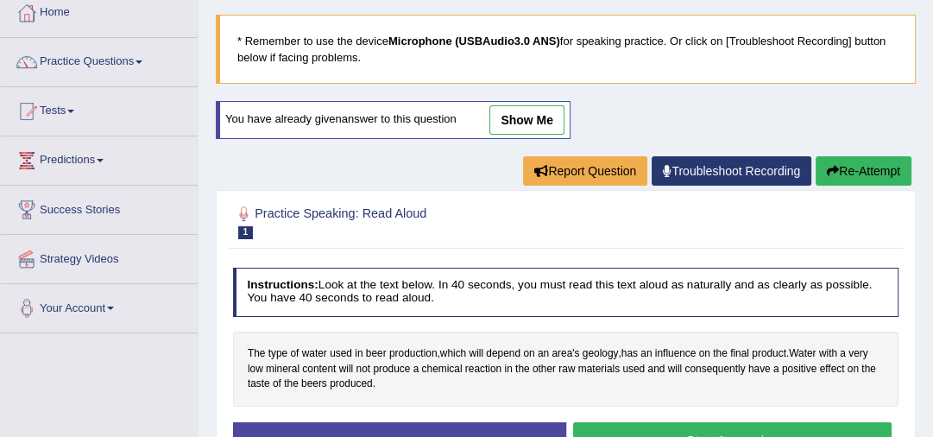
click at [516, 123] on link "show me" at bounding box center [526, 119] width 75 height 29
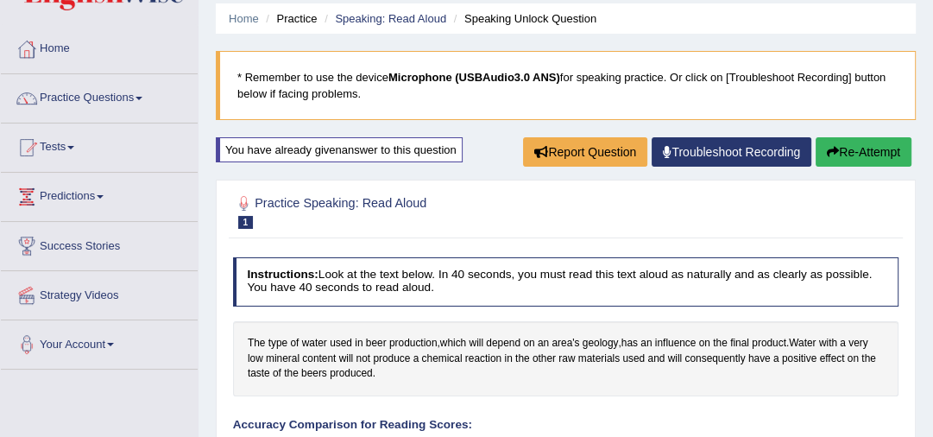
scroll to position [0, 0]
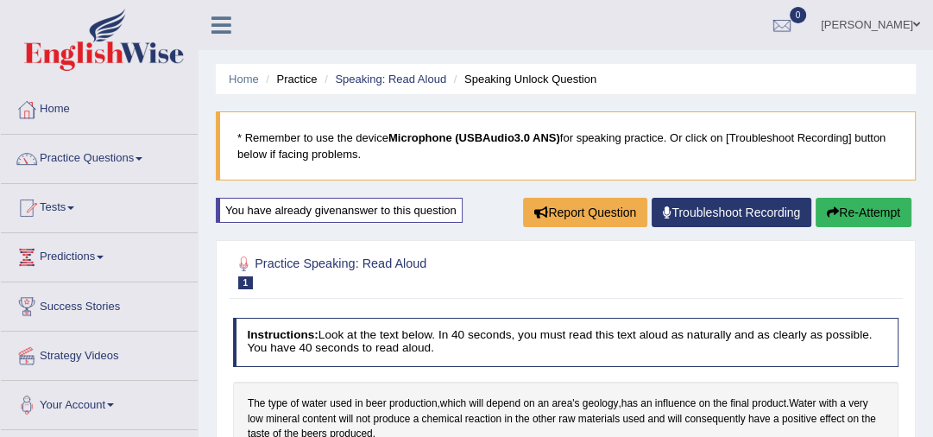
click at [840, 210] on button "Re-Attempt" at bounding box center [863, 212] width 96 height 29
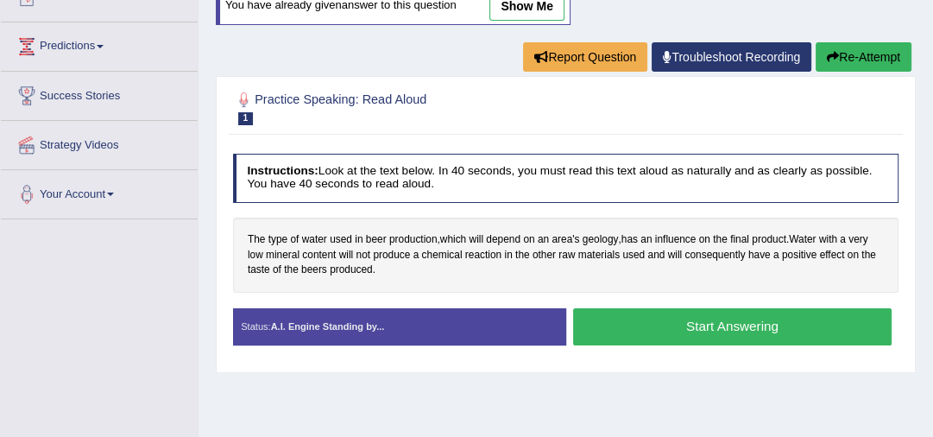
scroll to position [221, 0]
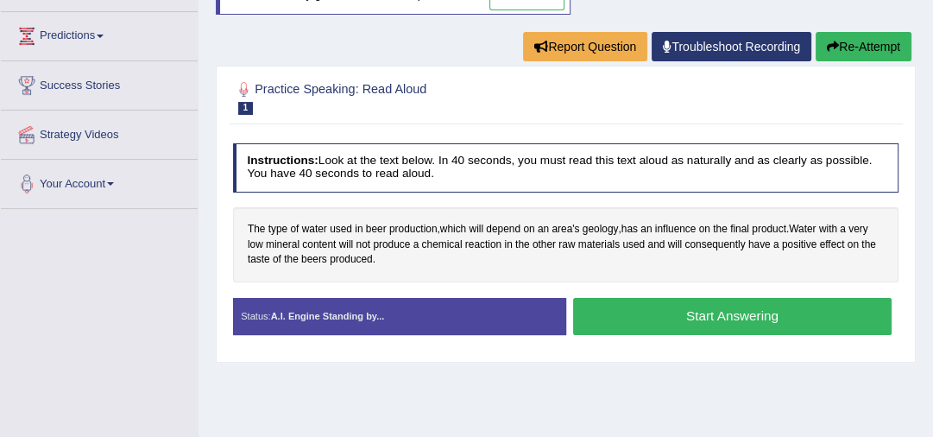
click at [720, 314] on button "Start Answering" at bounding box center [732, 316] width 318 height 37
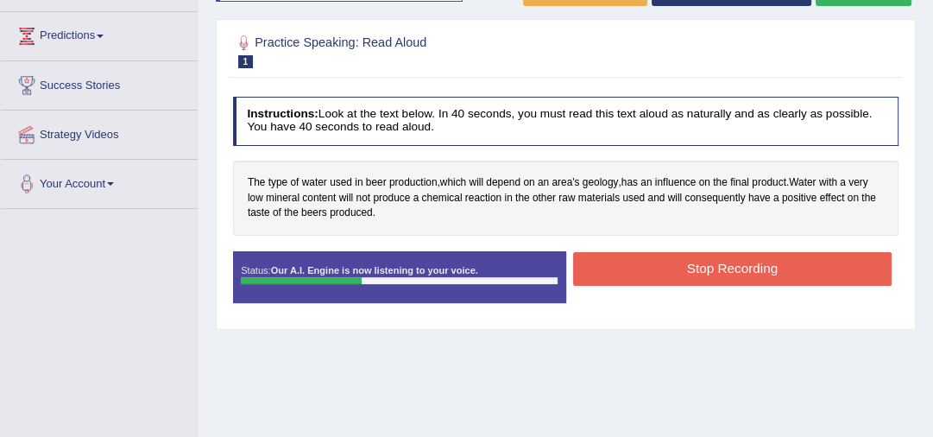
click at [708, 261] on button "Stop Recording" at bounding box center [732, 269] width 318 height 34
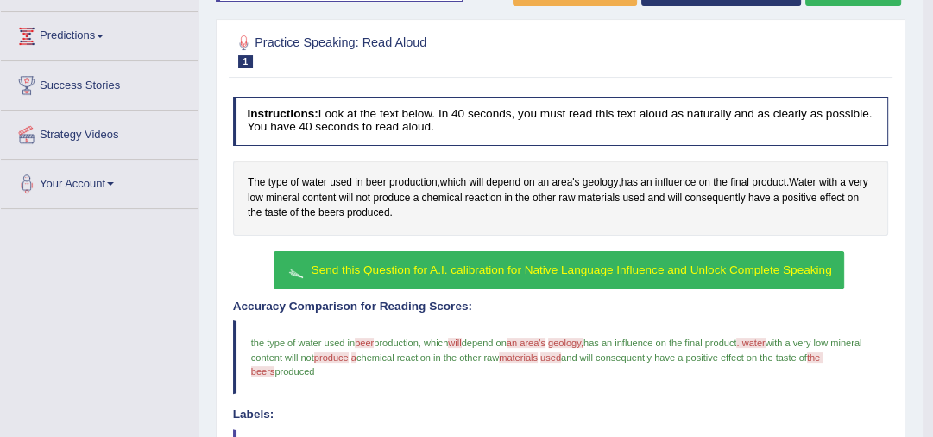
click at [552, 266] on span "Send this Question for A.I. calibration for Native Language Influence and Unloc…" at bounding box center [572, 269] width 520 height 13
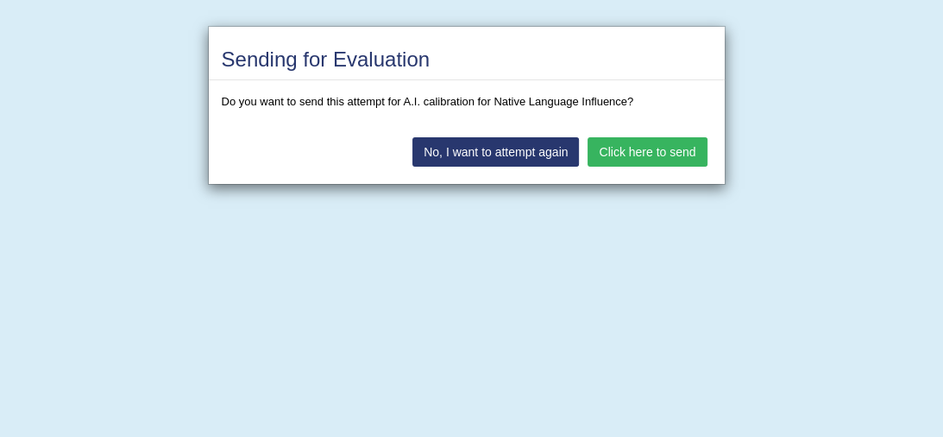
click at [621, 153] on button "Click here to send" at bounding box center [647, 151] width 119 height 29
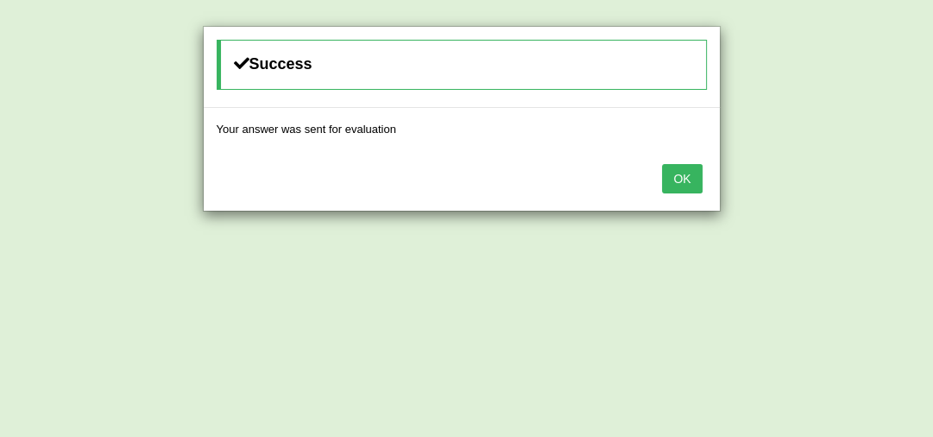
click at [683, 174] on button "OK" at bounding box center [682, 178] width 40 height 29
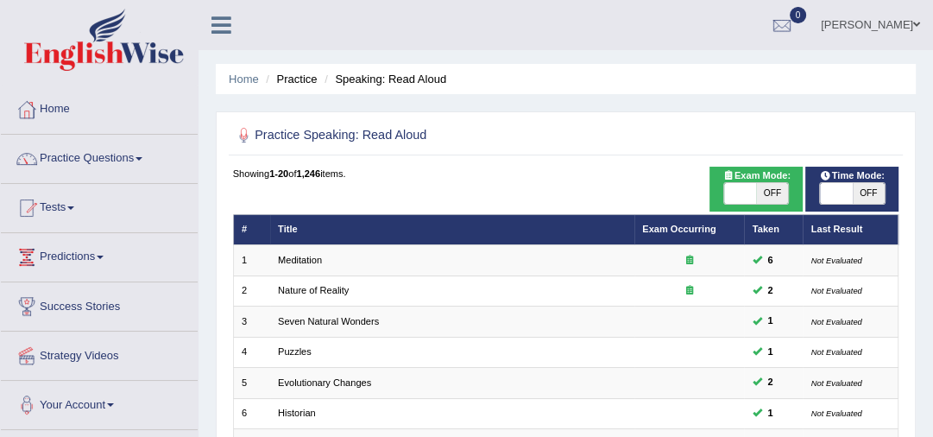
click at [777, 192] on span "OFF" at bounding box center [772, 193] width 32 height 21
checkbox input "true"
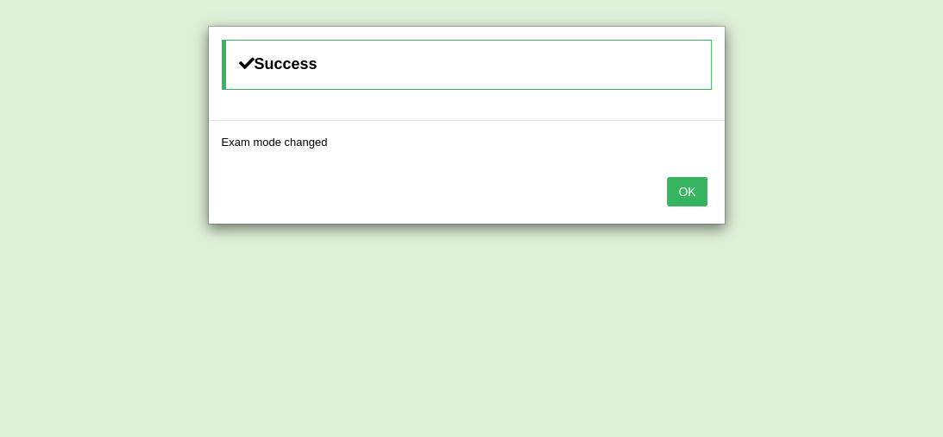
click at [688, 189] on button "OK" at bounding box center [687, 191] width 40 height 29
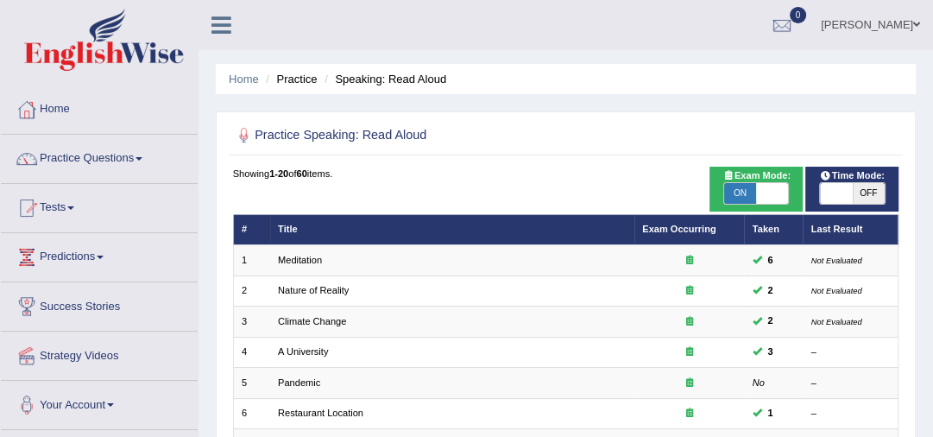
click at [859, 195] on span "OFF" at bounding box center [869, 193] width 32 height 21
checkbox input "true"
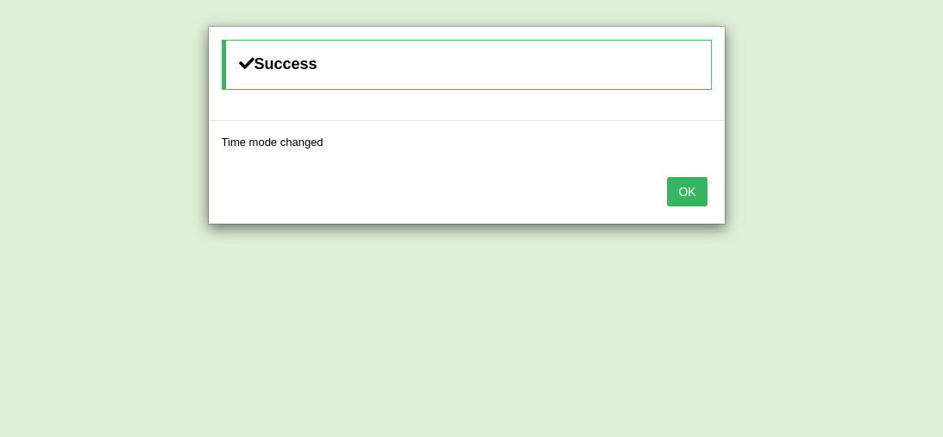
click at [694, 193] on button "OK" at bounding box center [687, 191] width 40 height 29
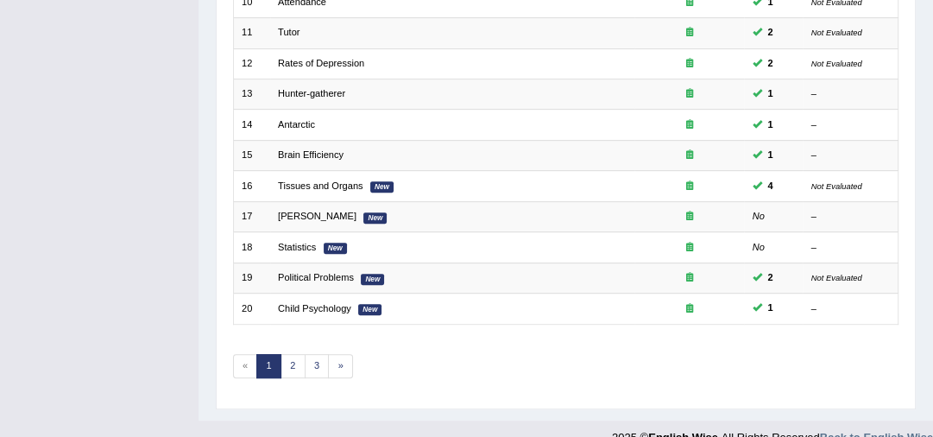
scroll to position [556, 0]
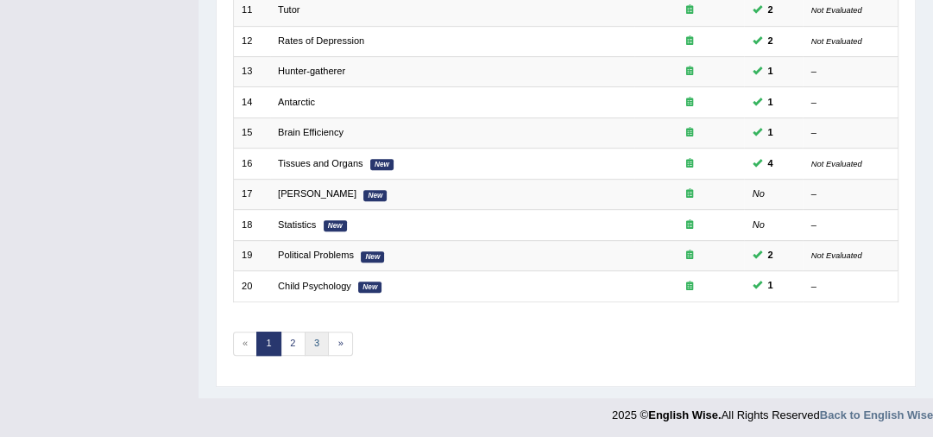
click at [311, 342] on link "3" at bounding box center [317, 343] width 25 height 24
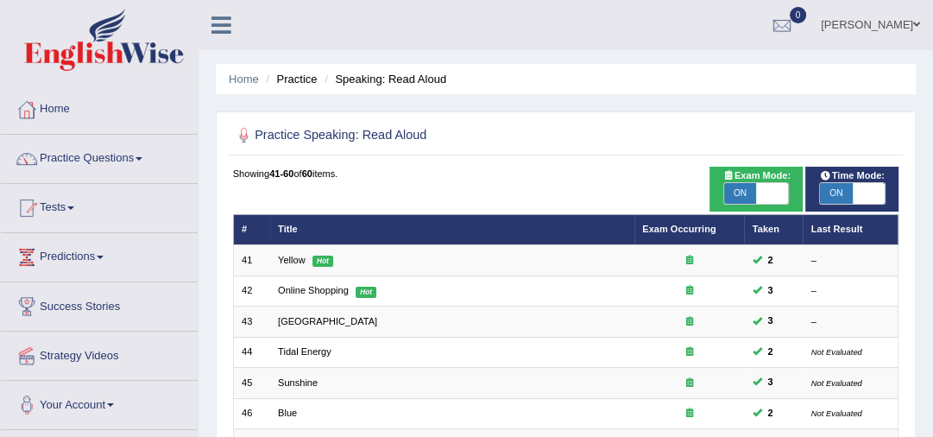
click at [746, 202] on span "ON" at bounding box center [740, 193] width 32 height 21
checkbox input "false"
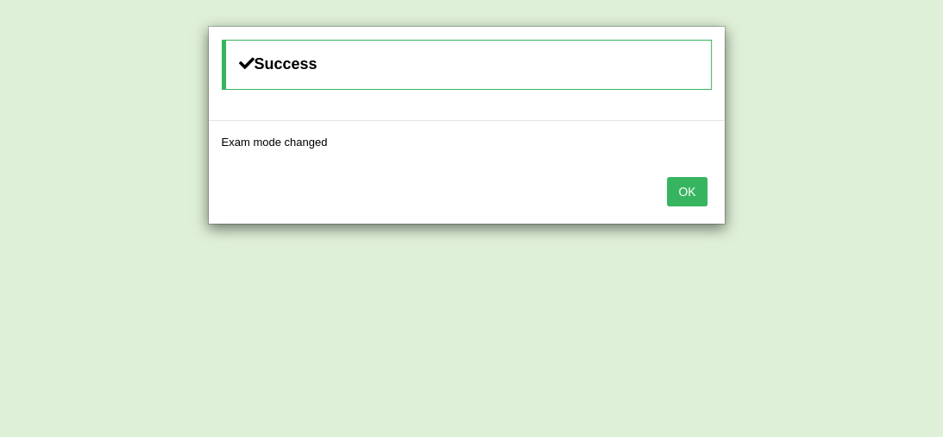
click at [694, 187] on button "OK" at bounding box center [687, 191] width 40 height 29
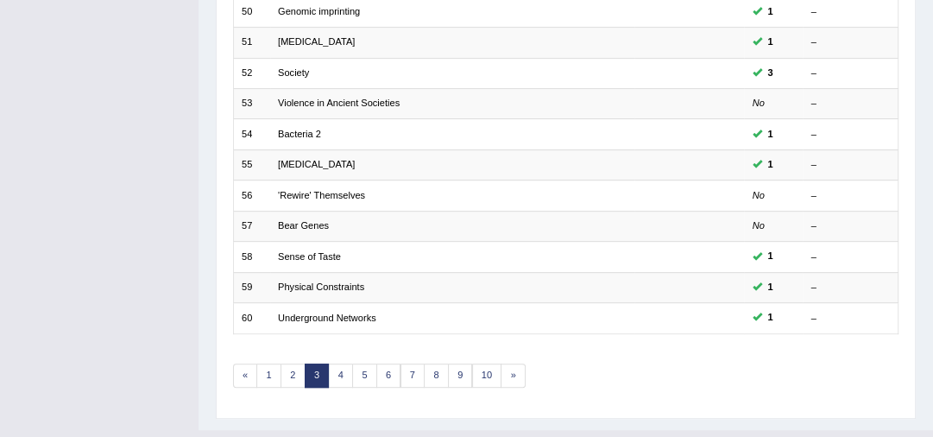
scroll to position [556, 0]
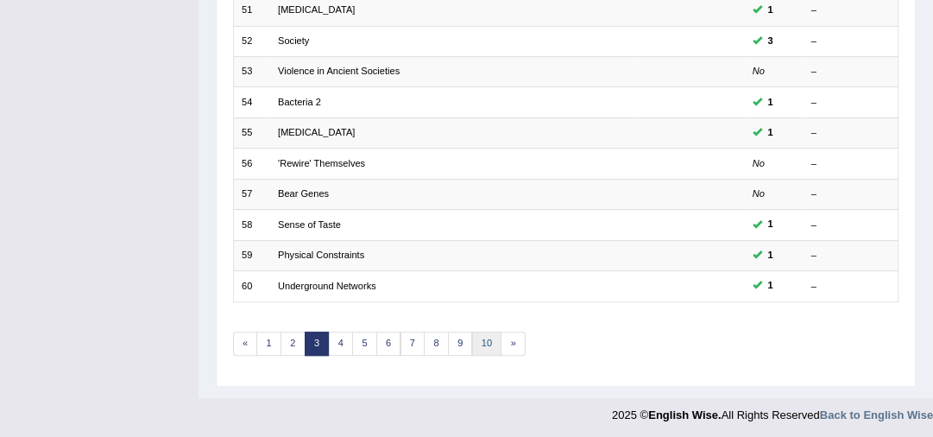
click at [480, 342] on link "10" at bounding box center [487, 343] width 30 height 24
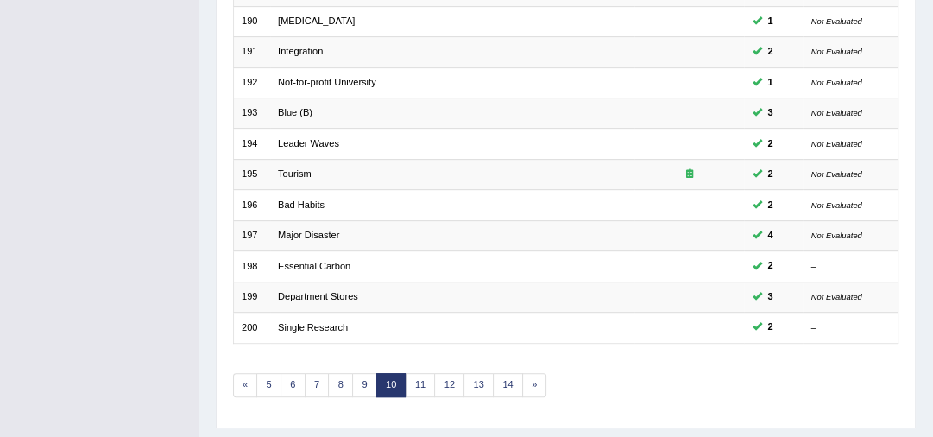
scroll to position [556, 0]
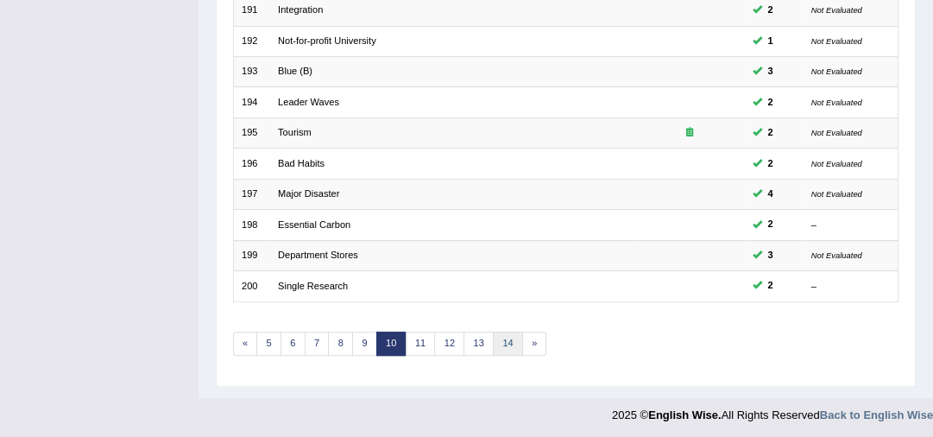
click at [506, 340] on link "14" at bounding box center [508, 343] width 30 height 24
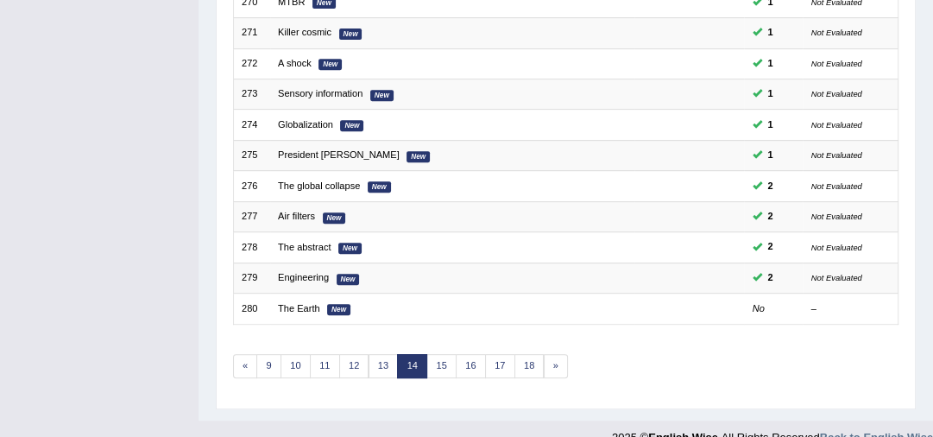
scroll to position [556, 0]
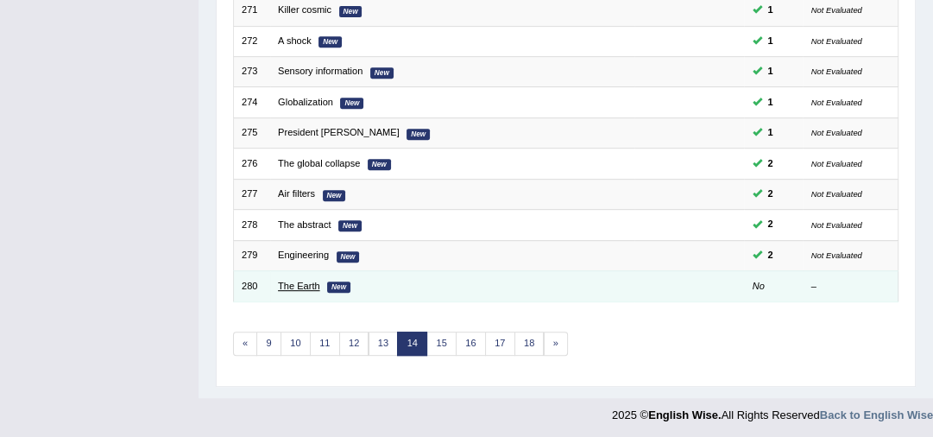
click at [307, 281] on link "The Earth" at bounding box center [299, 285] width 42 height 10
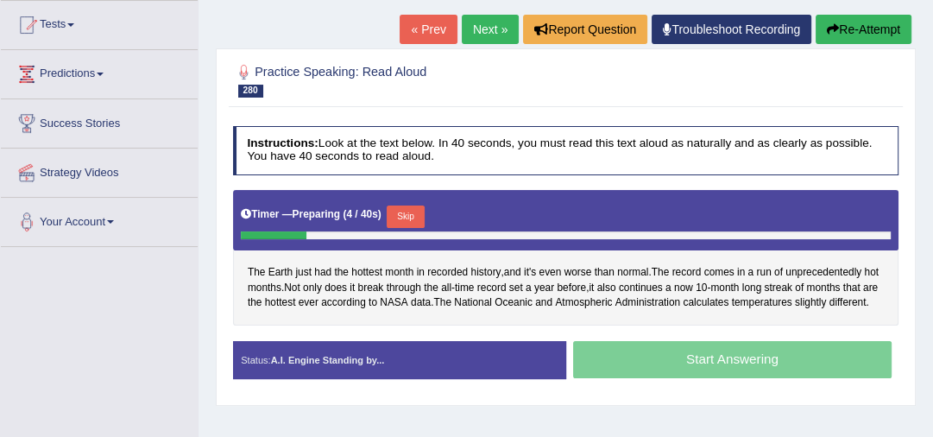
scroll to position [304, 0]
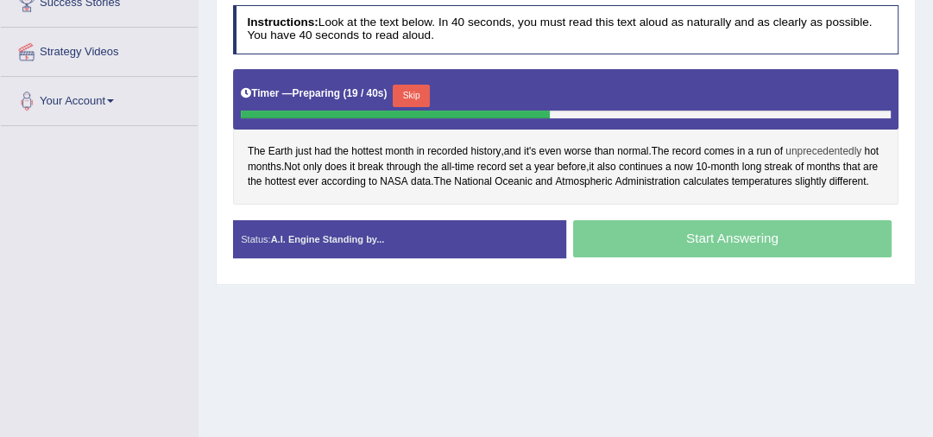
click at [832, 149] on span "unprecedentedly" at bounding box center [823, 152] width 76 height 16
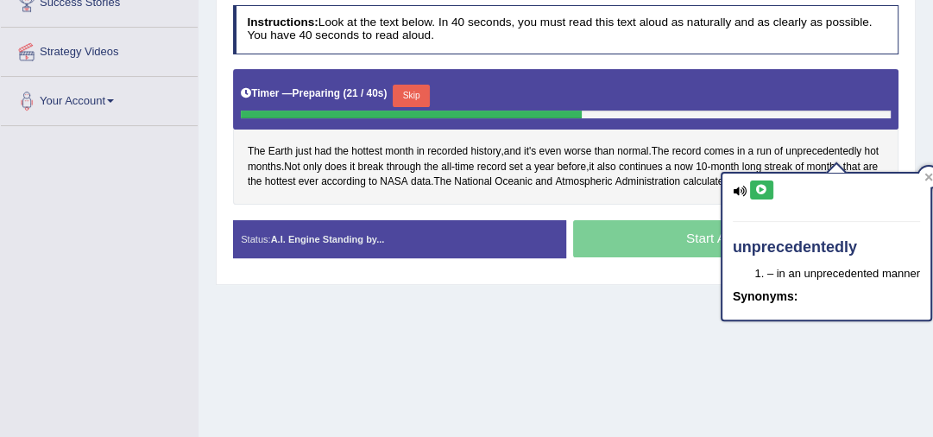
click at [763, 188] on icon at bounding box center [761, 190] width 13 height 10
click at [928, 178] on icon at bounding box center [928, 177] width 8 height 8
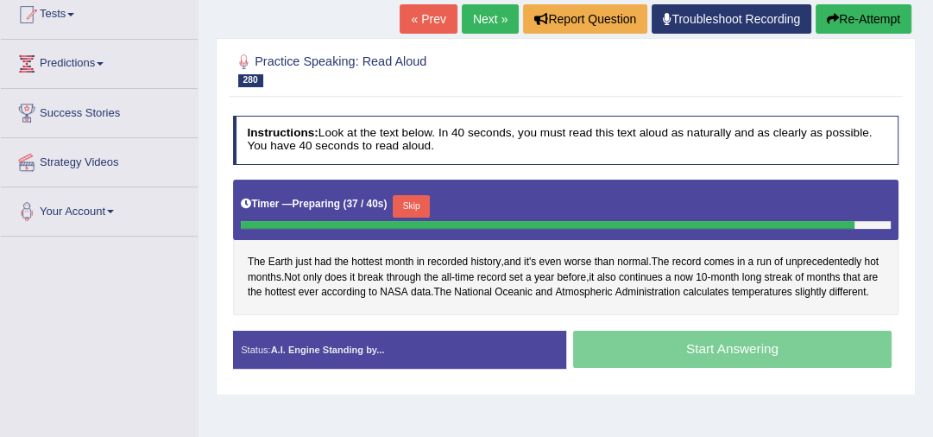
scroll to position [193, 0]
click at [868, 22] on button "Re-Attempt" at bounding box center [863, 18] width 96 height 29
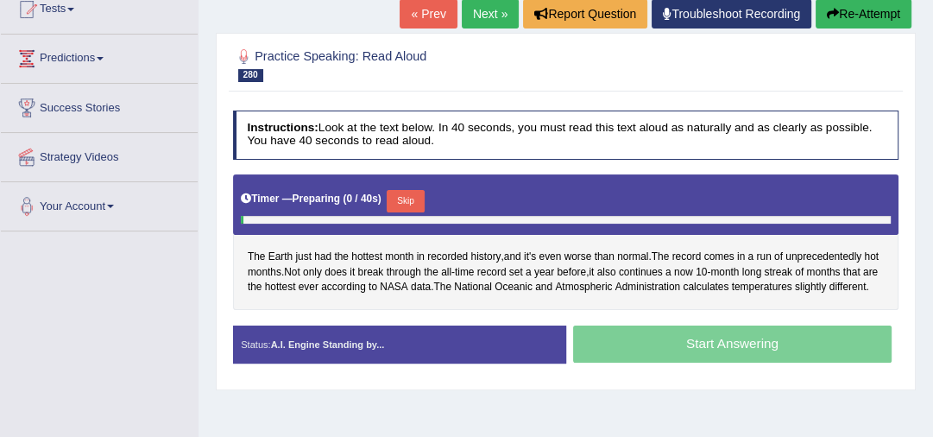
scroll to position [198, 0]
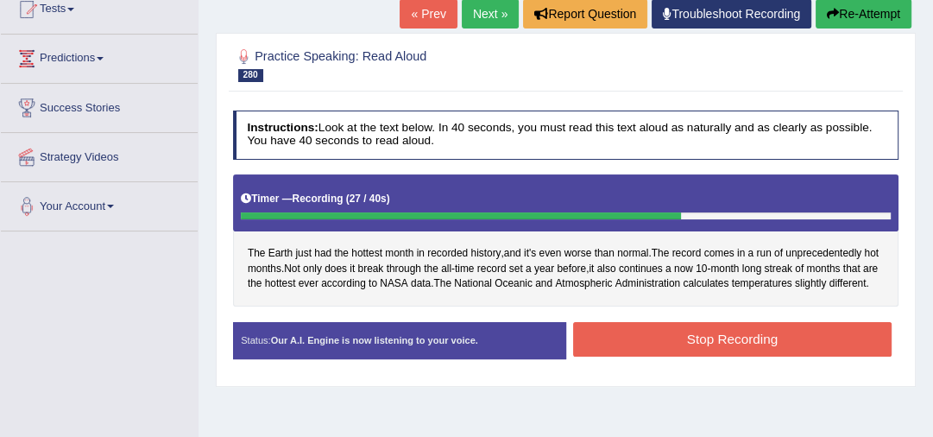
click at [765, 331] on button "Stop Recording" at bounding box center [732, 339] width 318 height 34
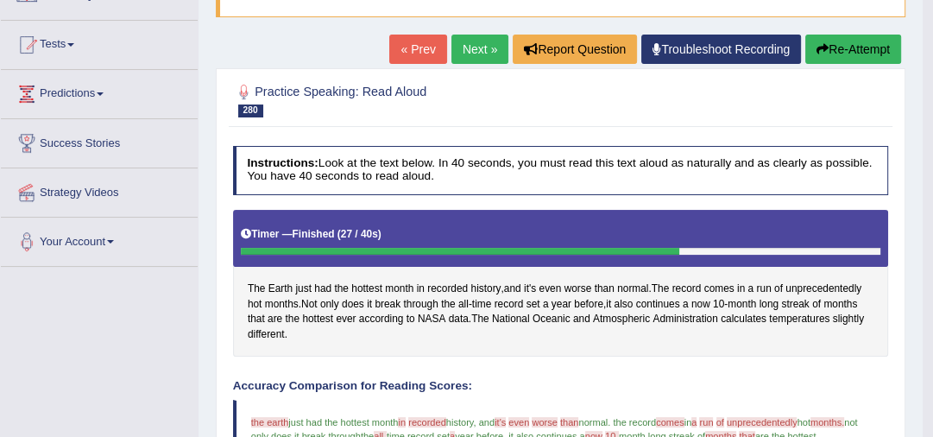
scroll to position [152, 0]
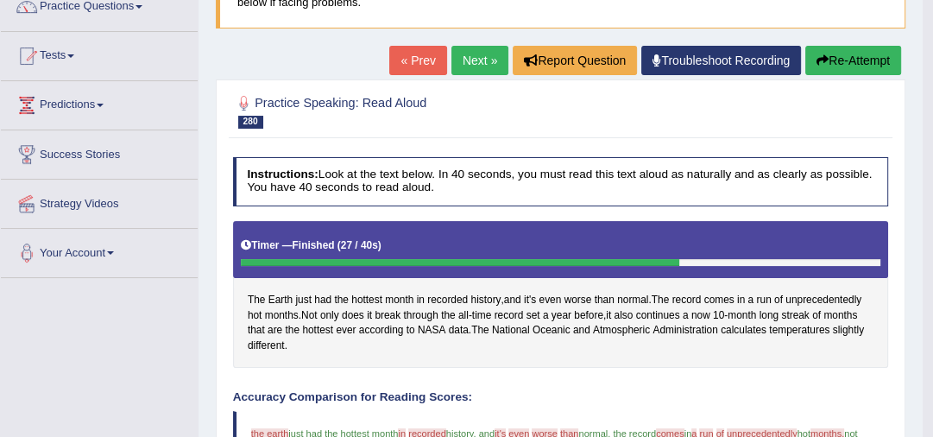
click at [866, 54] on button "Re-Attempt" at bounding box center [853, 60] width 96 height 29
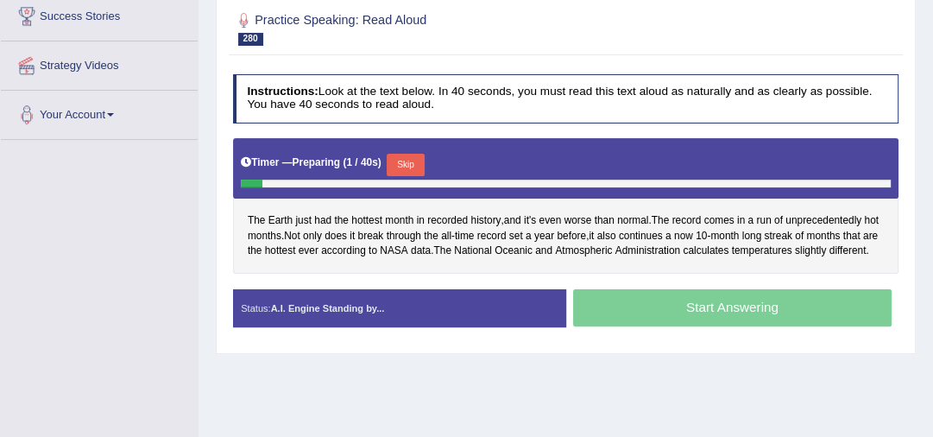
scroll to position [318, 0]
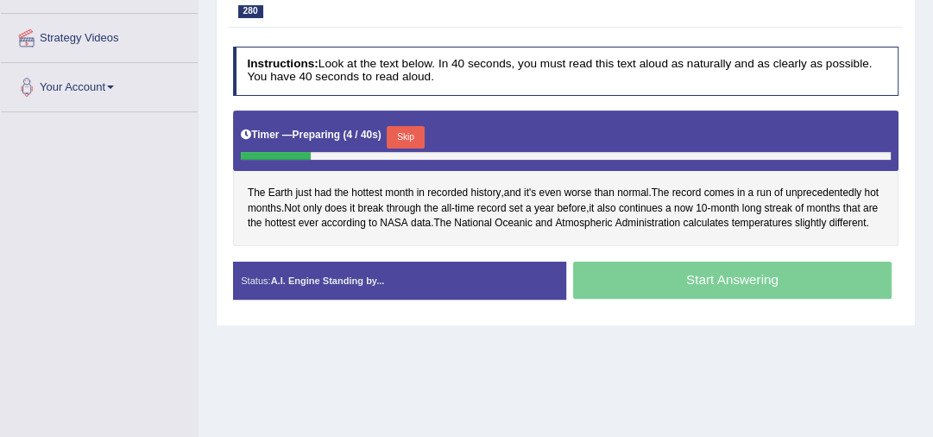
click at [408, 126] on button "Skip" at bounding box center [405, 137] width 37 height 22
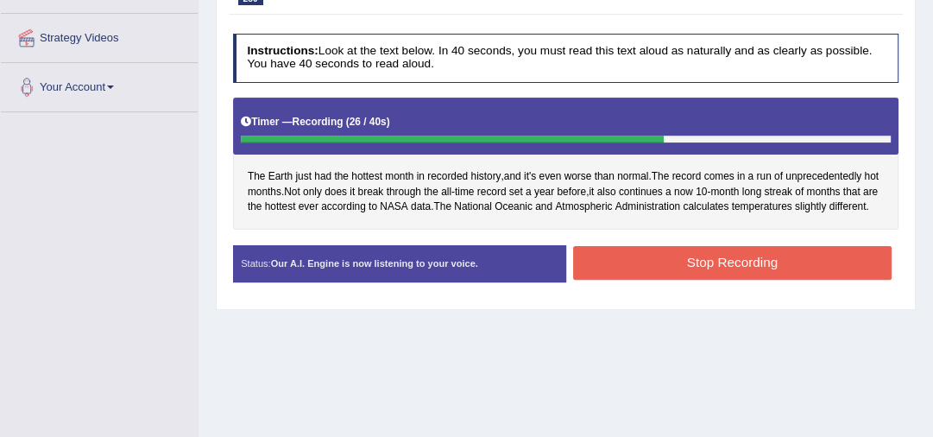
click at [607, 252] on button "Stop Recording" at bounding box center [732, 263] width 318 height 34
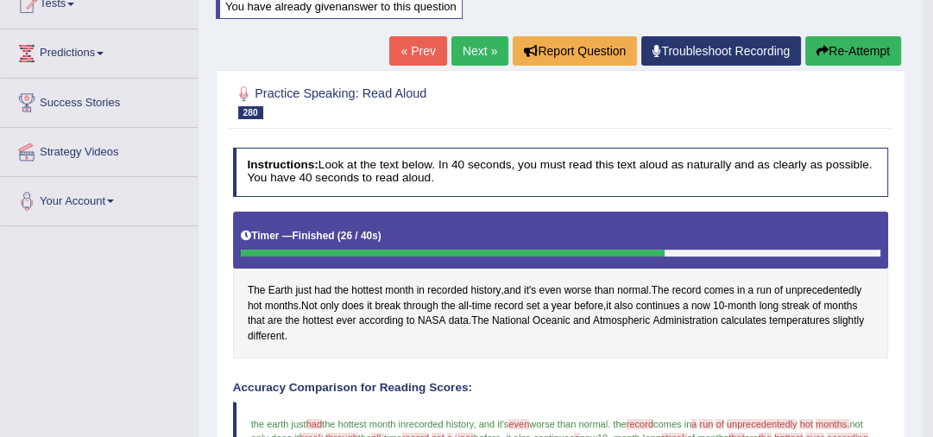
scroll to position [148, 0]
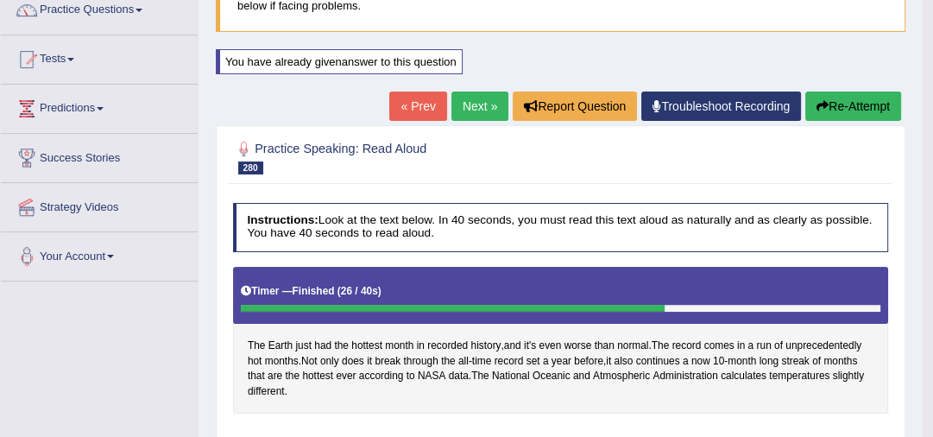
click at [456, 101] on link "Next »" at bounding box center [479, 105] width 57 height 29
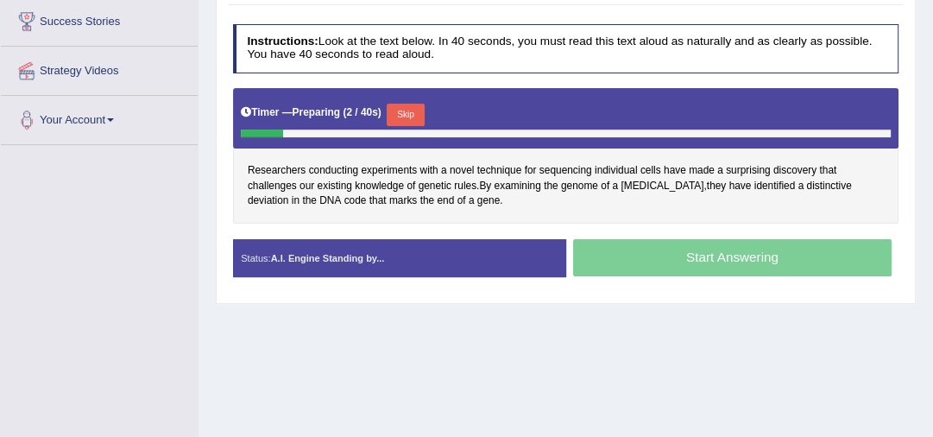
scroll to position [331, 0]
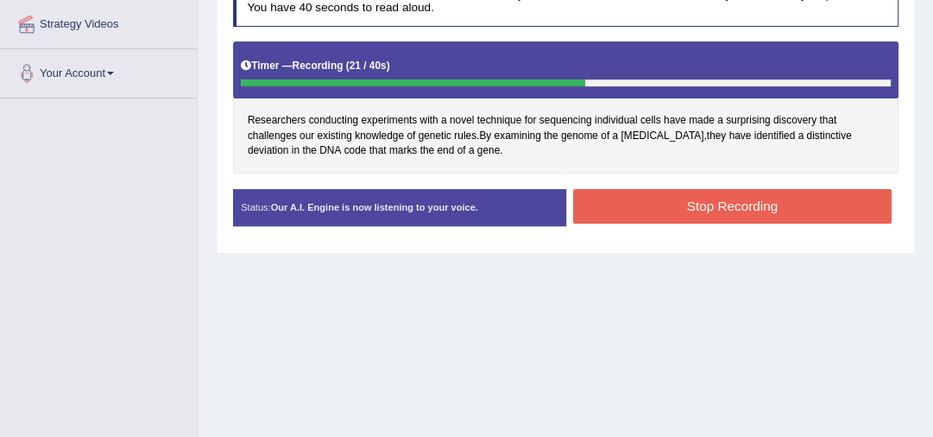
click at [688, 212] on button "Stop Recording" at bounding box center [732, 206] width 318 height 34
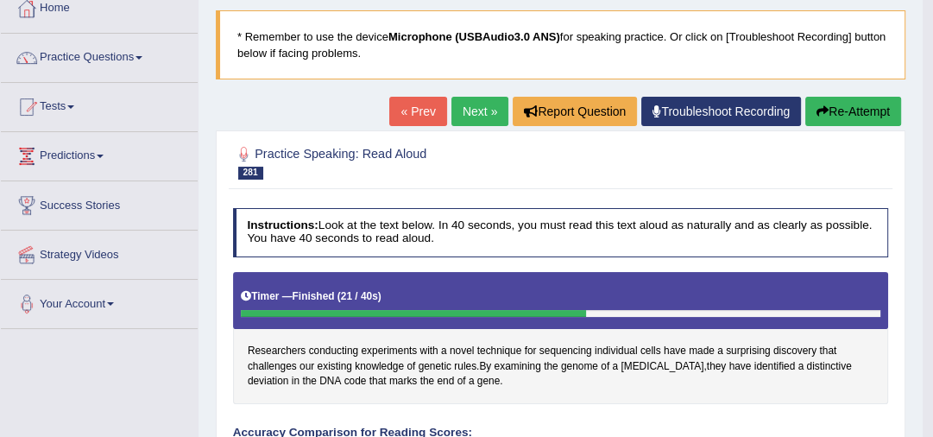
scroll to position [36, 0]
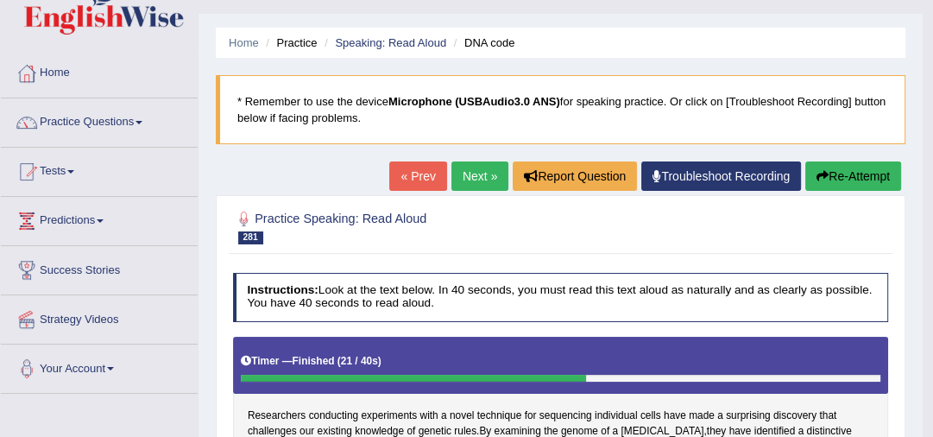
click at [476, 170] on link "Next »" at bounding box center [479, 175] width 57 height 29
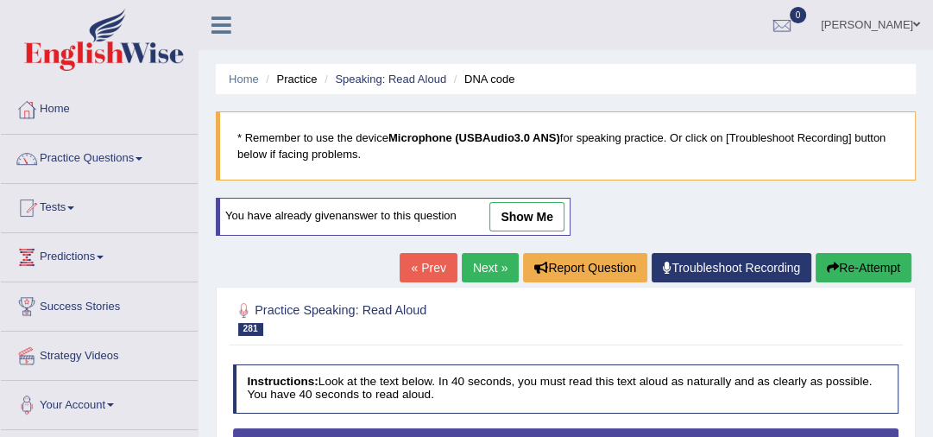
click at [840, 269] on button "Re-Attempt" at bounding box center [863, 267] width 96 height 29
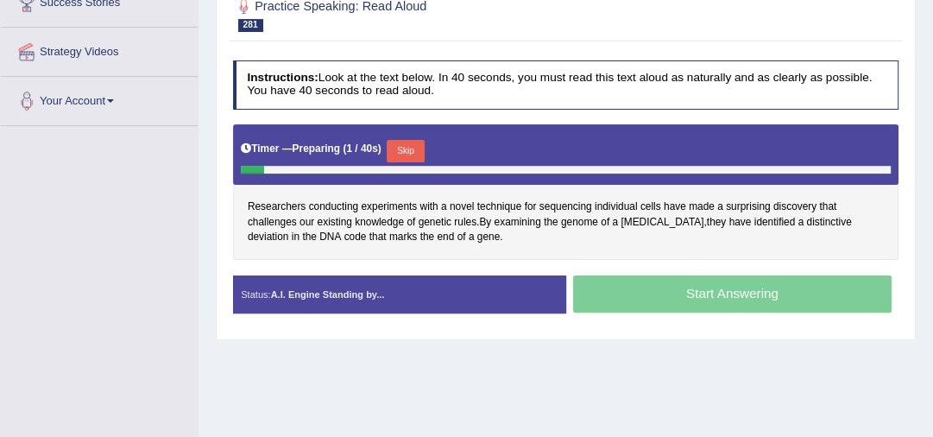
scroll to position [331, 0]
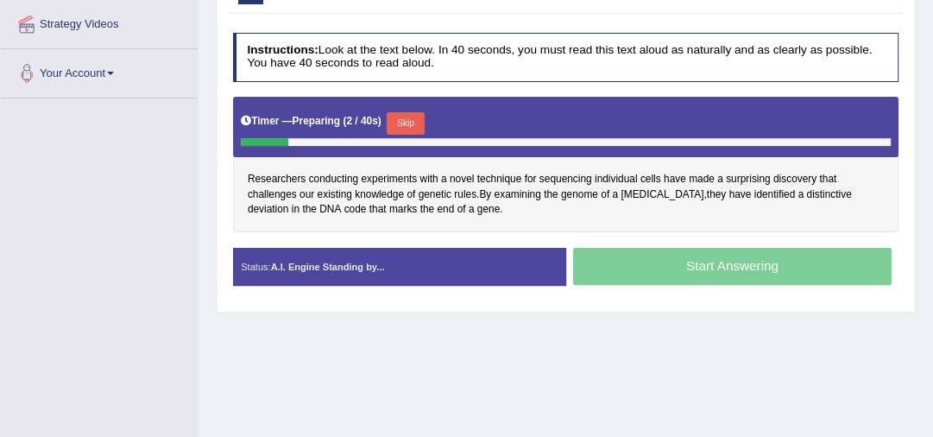
click at [417, 119] on button "Skip" at bounding box center [405, 123] width 37 height 22
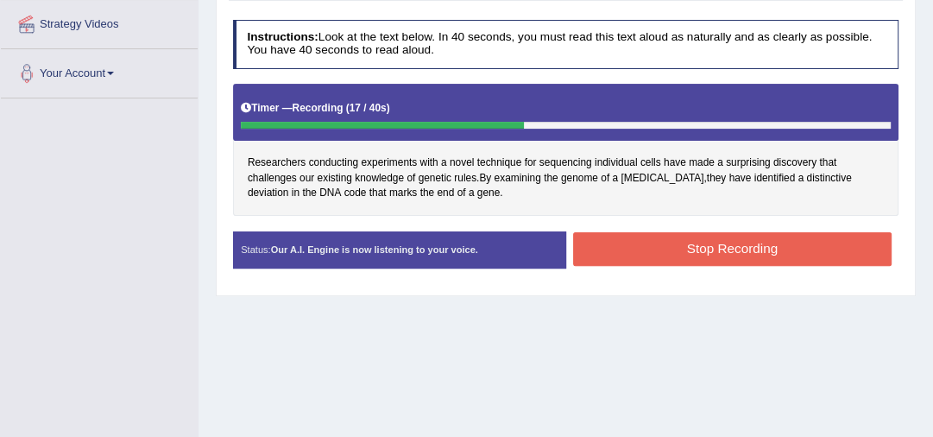
click at [645, 249] on button "Stop Recording" at bounding box center [732, 249] width 318 height 34
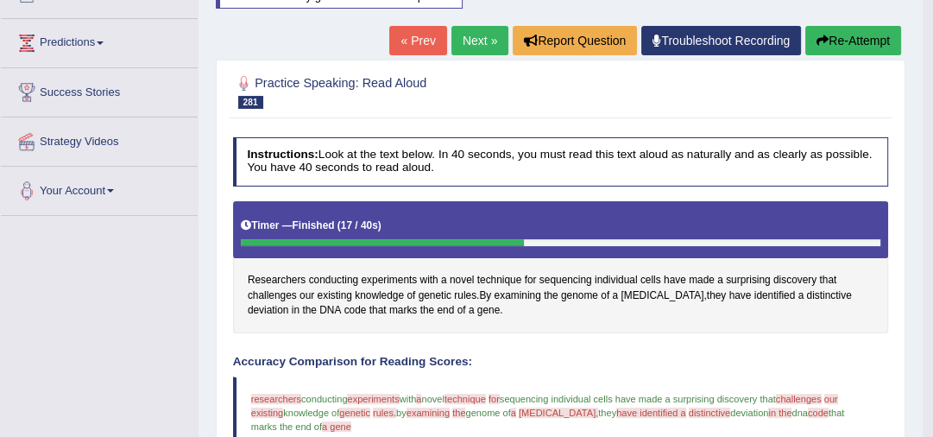
scroll to position [202, 0]
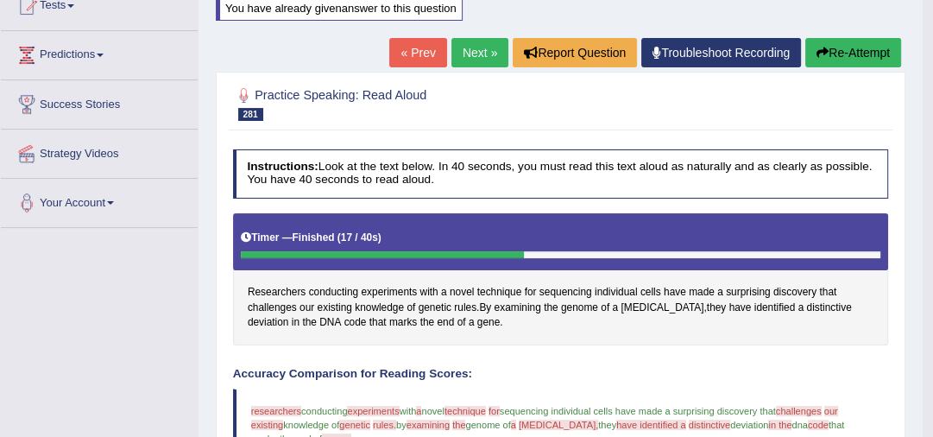
click at [818, 52] on icon "button" at bounding box center [822, 53] width 12 height 12
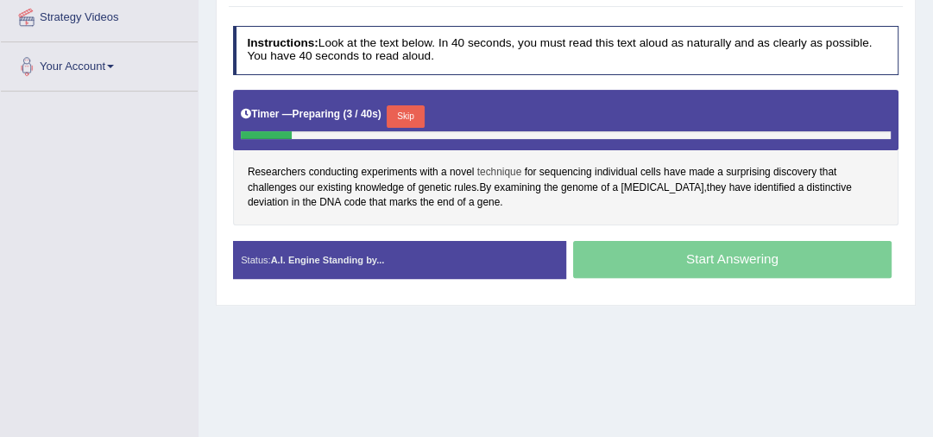
scroll to position [340, 0]
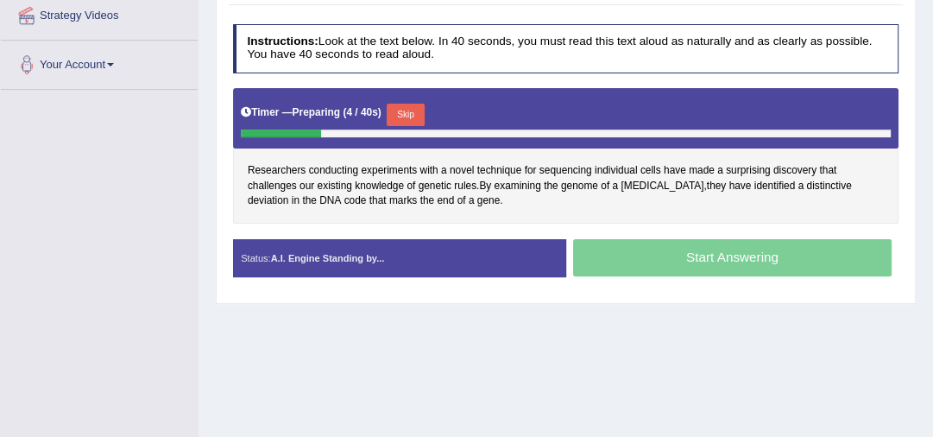
click at [408, 109] on button "Skip" at bounding box center [405, 115] width 37 height 22
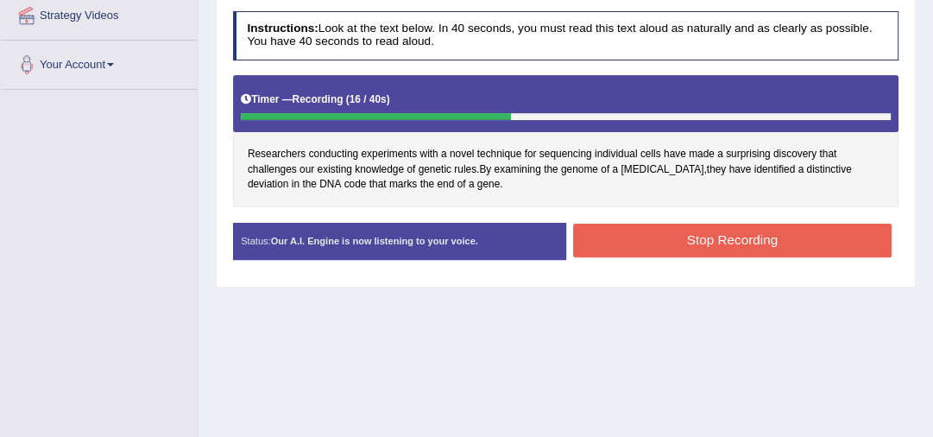
click at [601, 241] on button "Stop Recording" at bounding box center [732, 240] width 318 height 34
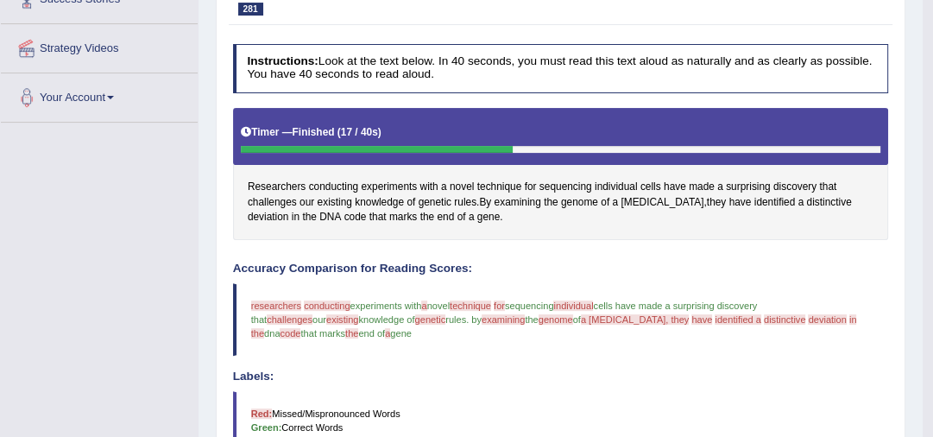
scroll to position [0, 0]
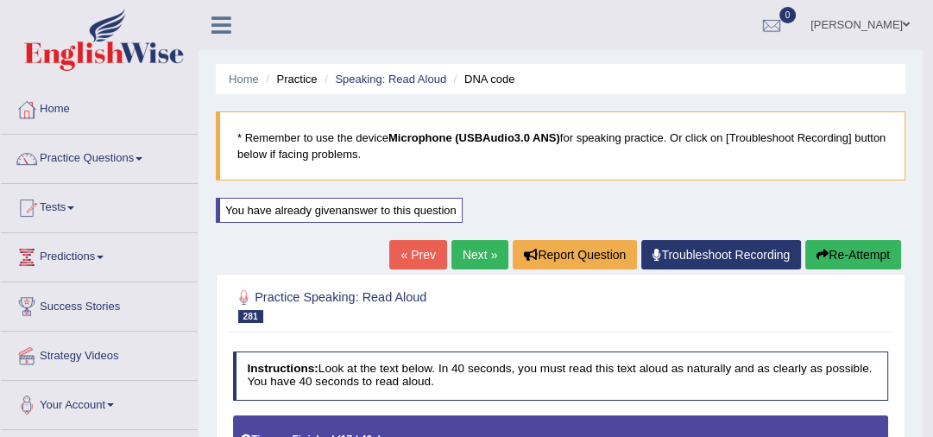
click at [462, 252] on link "Next »" at bounding box center [479, 254] width 57 height 29
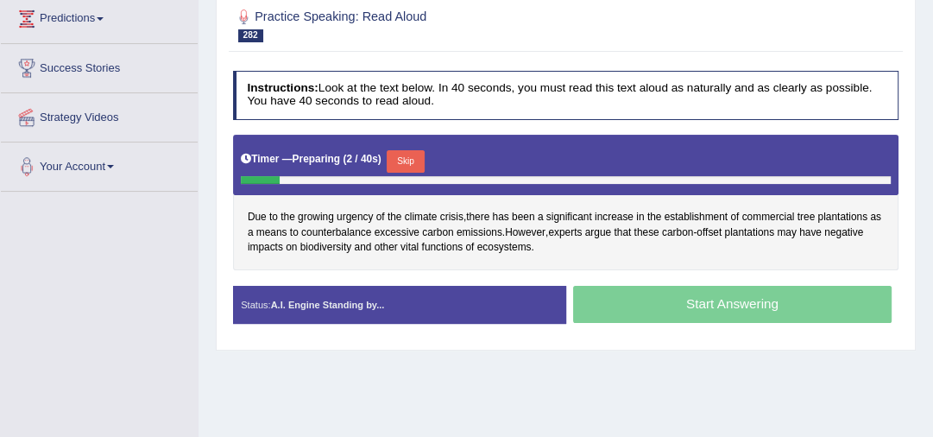
scroll to position [312, 0]
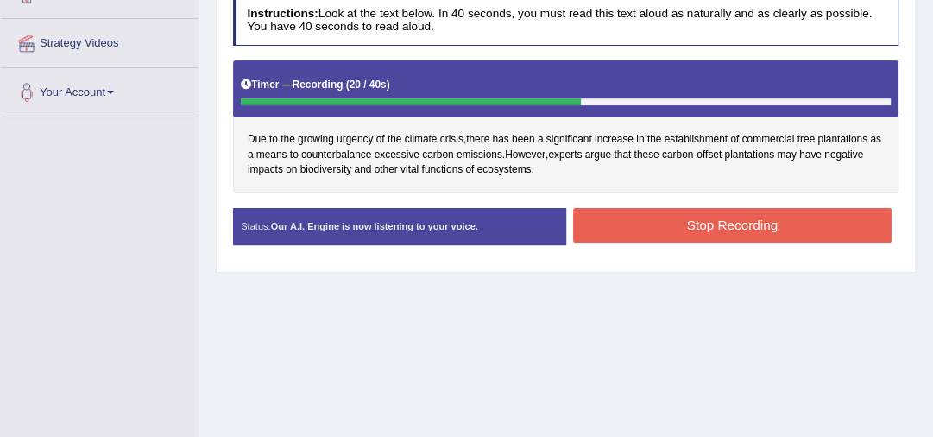
click at [789, 230] on button "Stop Recording" at bounding box center [732, 225] width 318 height 34
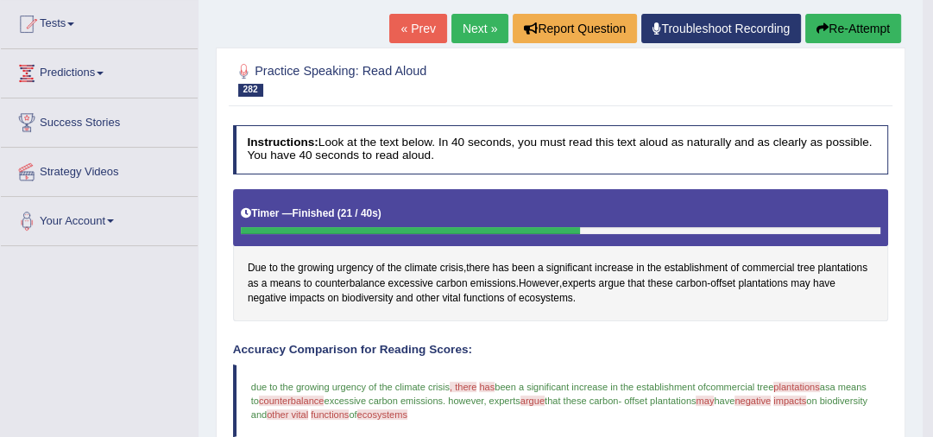
scroll to position [156, 0]
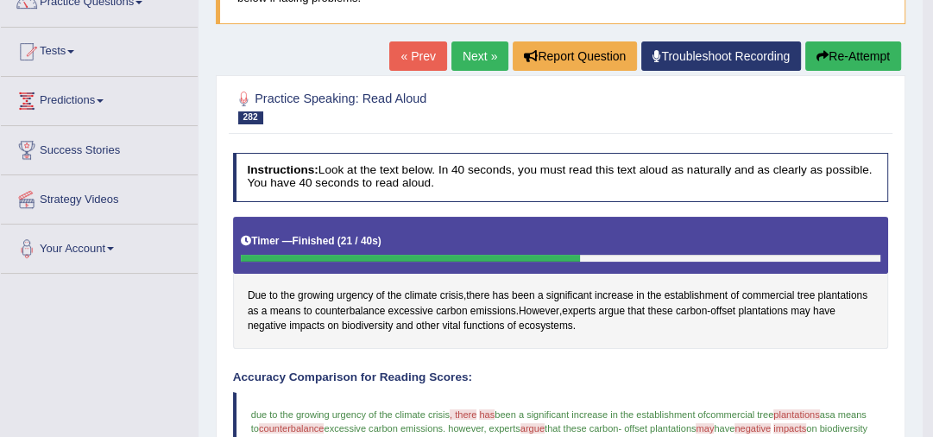
click at [849, 59] on button "Re-Attempt" at bounding box center [853, 55] width 96 height 29
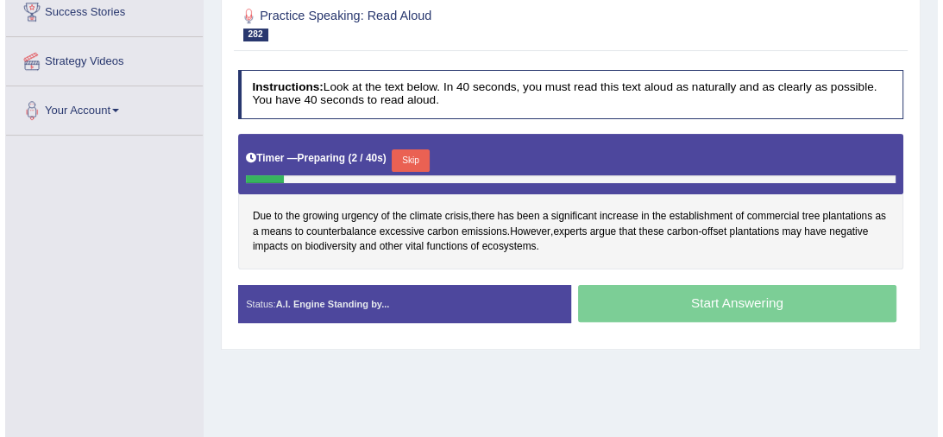
scroll to position [304, 0]
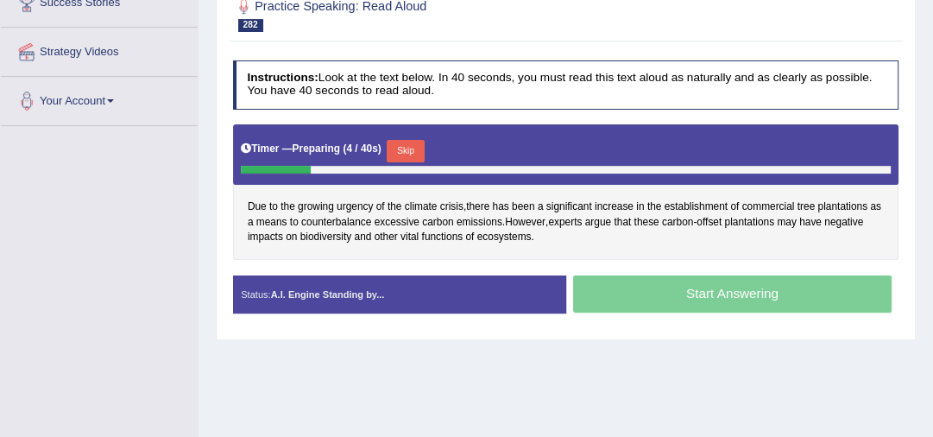
click at [412, 149] on button "Skip" at bounding box center [405, 151] width 37 height 22
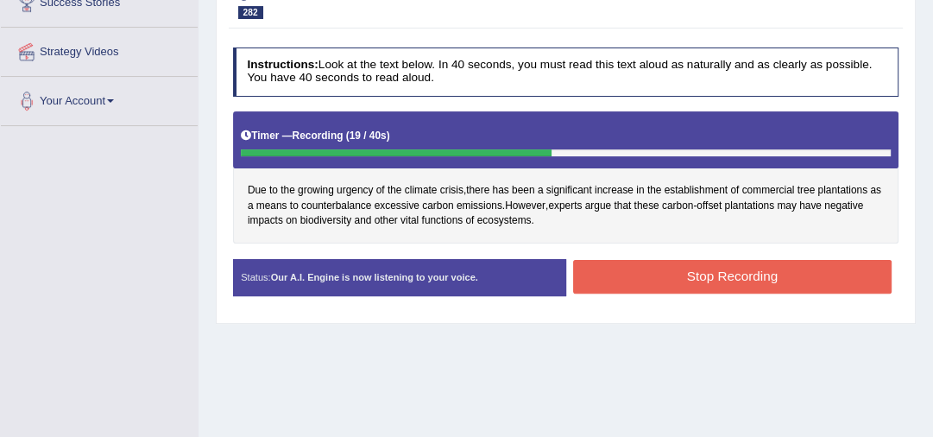
click at [652, 276] on button "Stop Recording" at bounding box center [732, 277] width 318 height 34
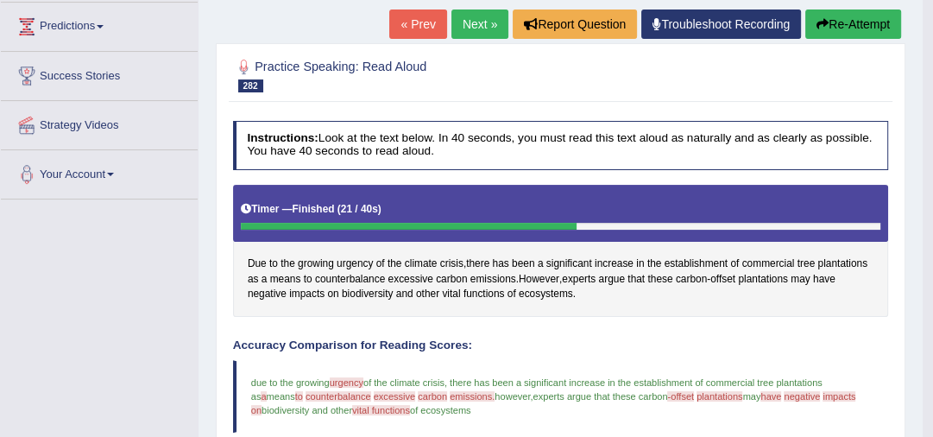
scroll to position [184, 0]
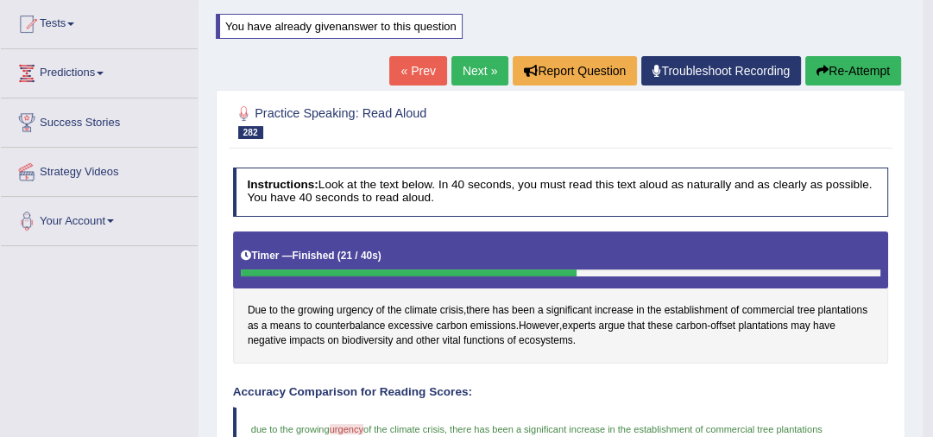
click at [470, 77] on link "Next »" at bounding box center [479, 70] width 57 height 29
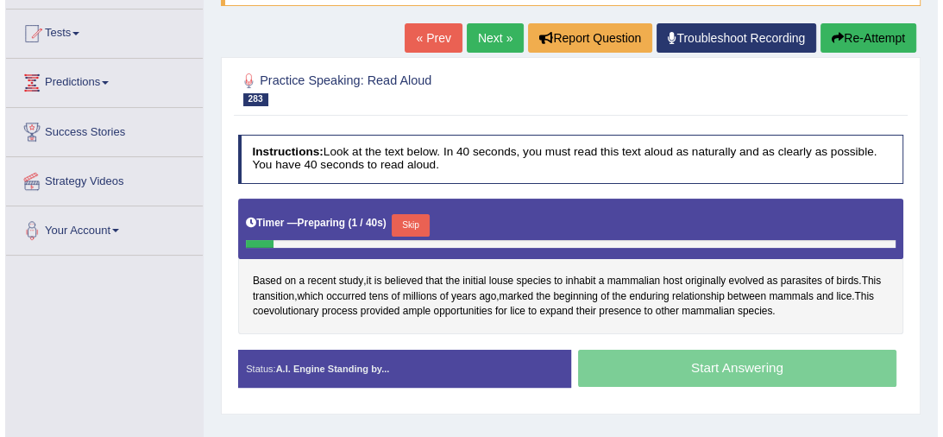
scroll to position [249, 0]
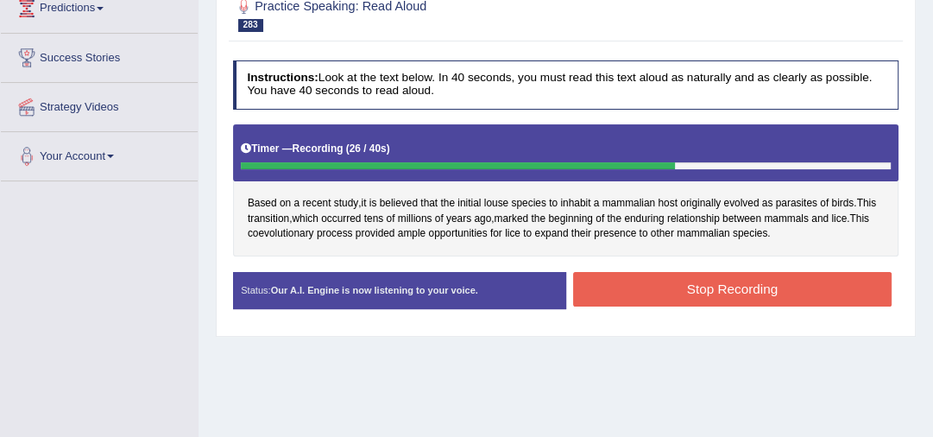
click at [794, 299] on button "Stop Recording" at bounding box center [732, 289] width 318 height 34
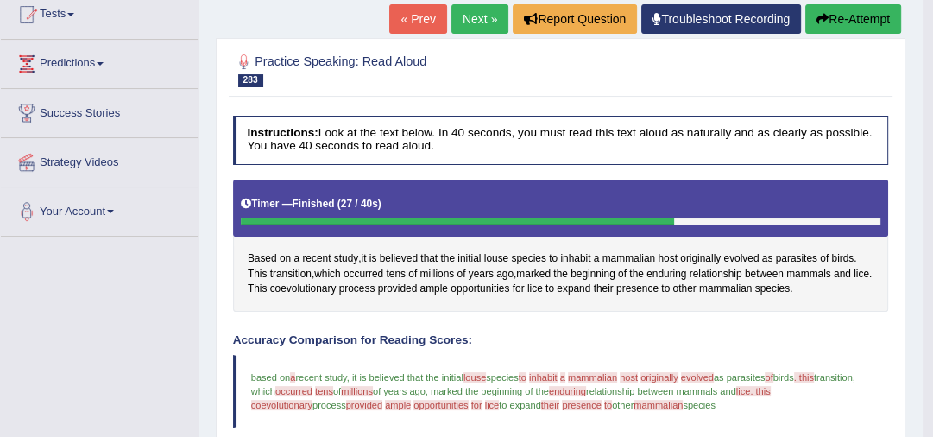
scroll to position [166, 0]
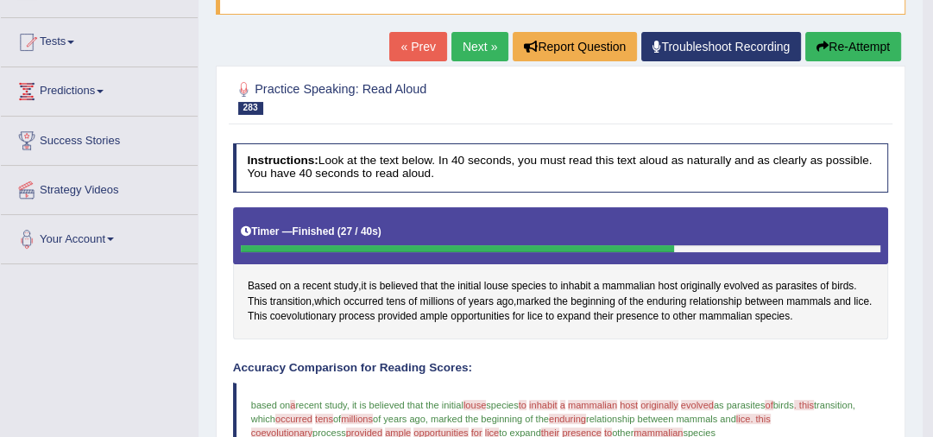
click at [846, 48] on button "Re-Attempt" at bounding box center [853, 46] width 96 height 29
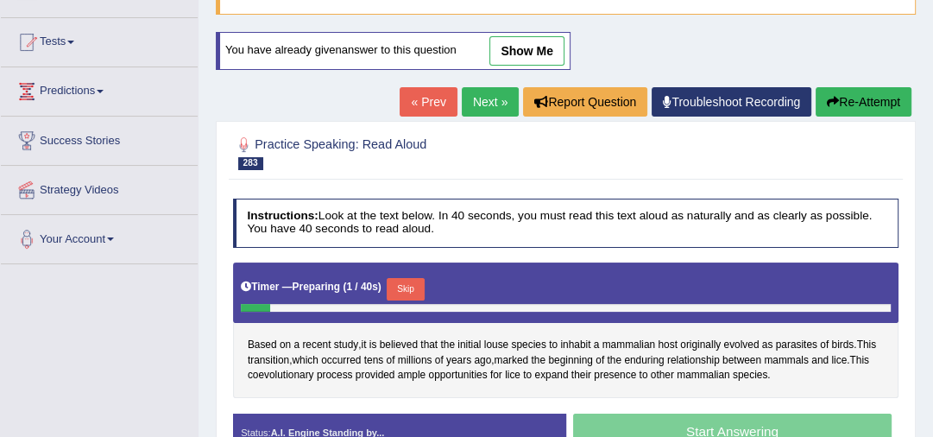
click at [411, 285] on button "Skip" at bounding box center [405, 289] width 37 height 22
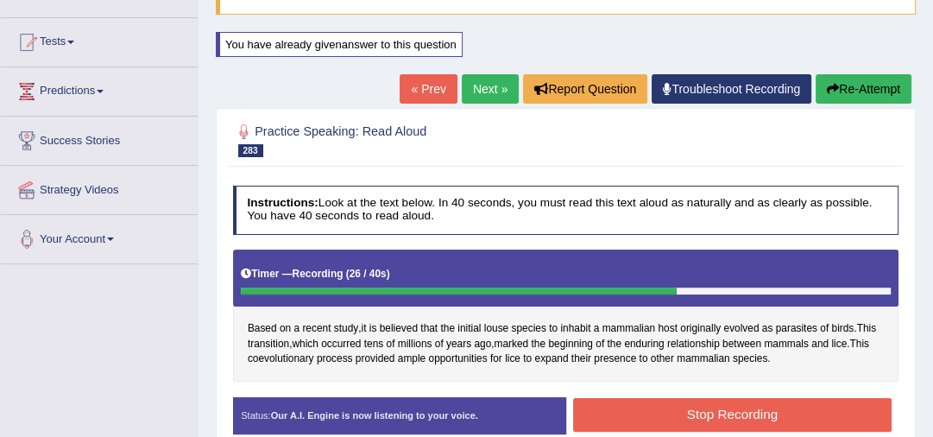
click at [694, 415] on button "Stop Recording" at bounding box center [732, 415] width 318 height 34
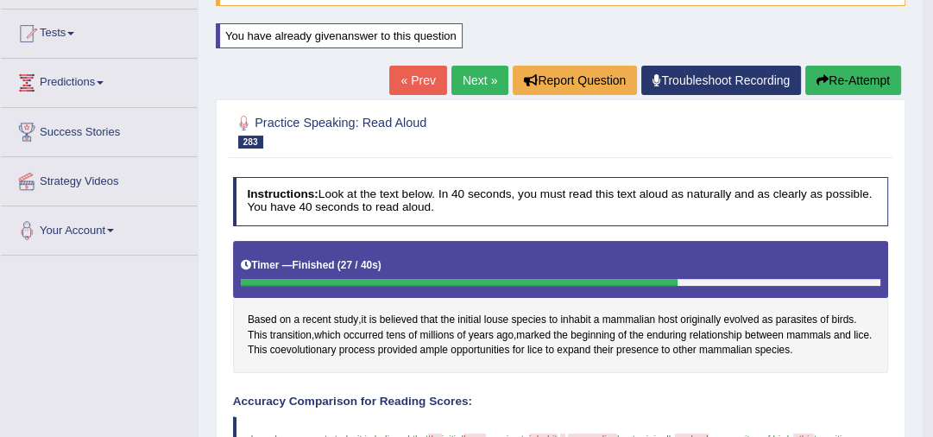
scroll to position [155, 0]
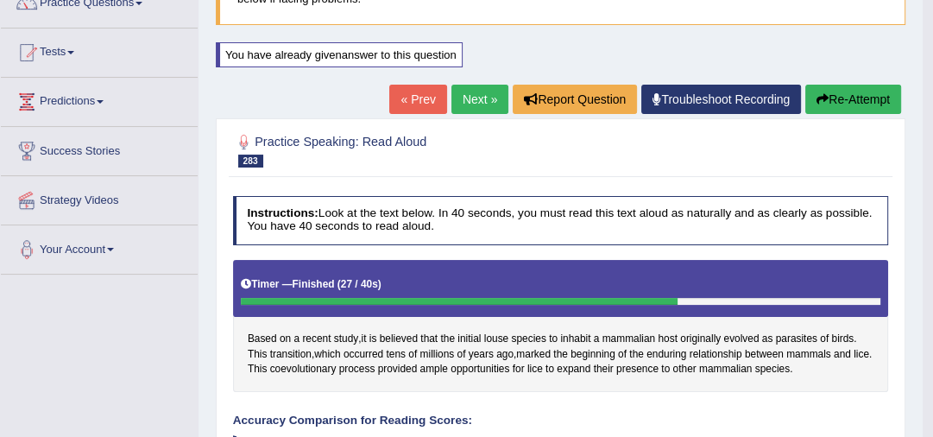
click at [468, 96] on link "Next »" at bounding box center [479, 99] width 57 height 29
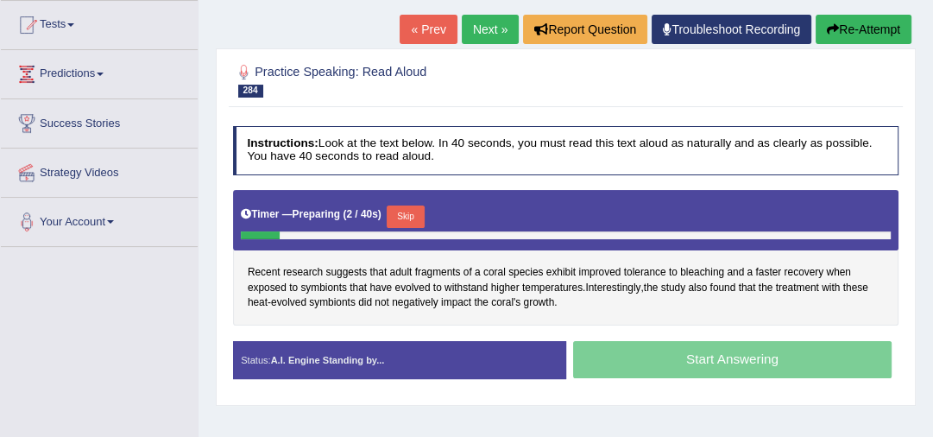
scroll to position [230, 0]
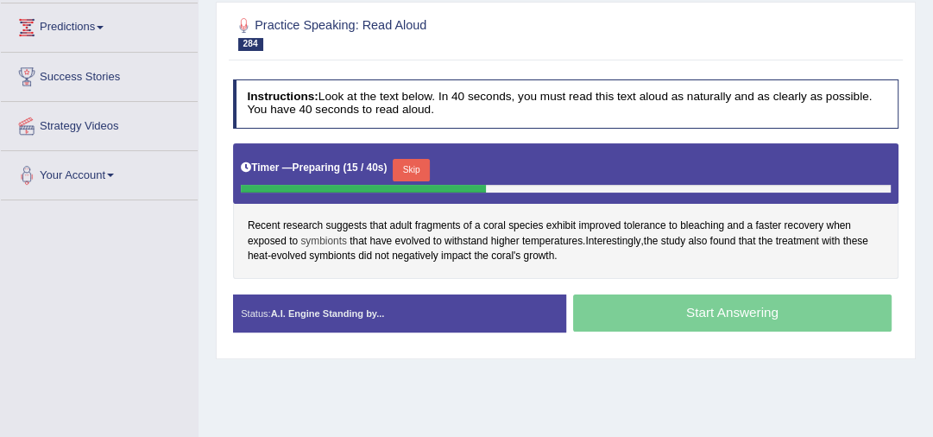
click at [314, 237] on span "symbionts" at bounding box center [323, 242] width 47 height 16
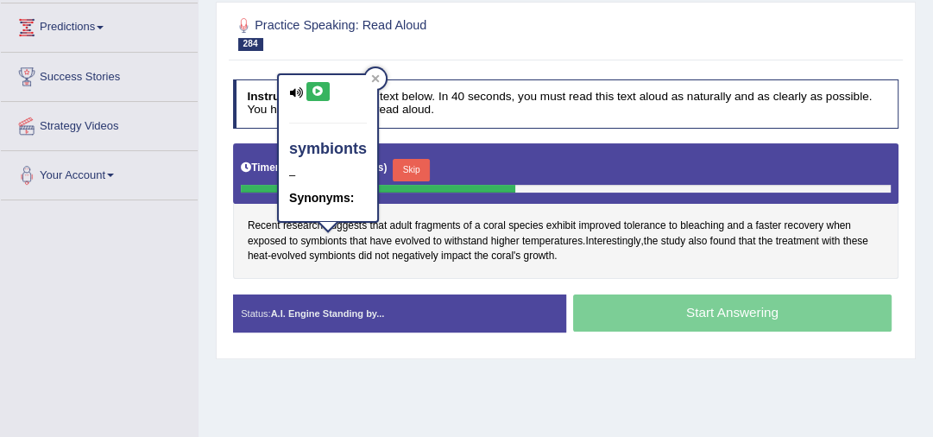
click at [312, 93] on icon at bounding box center [318, 91] width 13 height 10
click at [318, 89] on icon at bounding box center [318, 91] width 13 height 10
click at [374, 76] on icon at bounding box center [376, 79] width 8 height 8
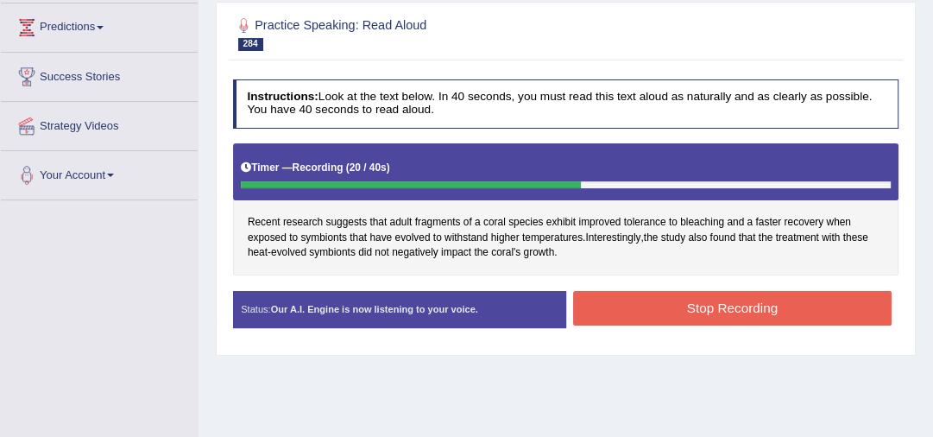
click at [618, 305] on button "Stop Recording" at bounding box center [732, 308] width 318 height 34
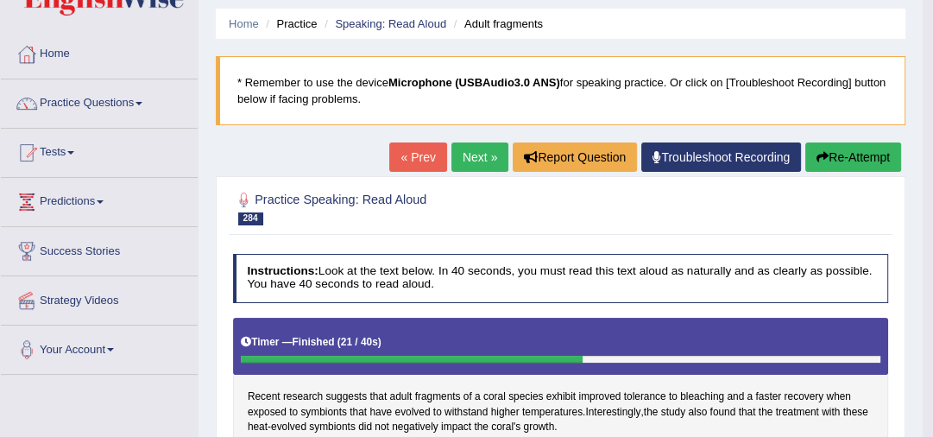
scroll to position [9, 0]
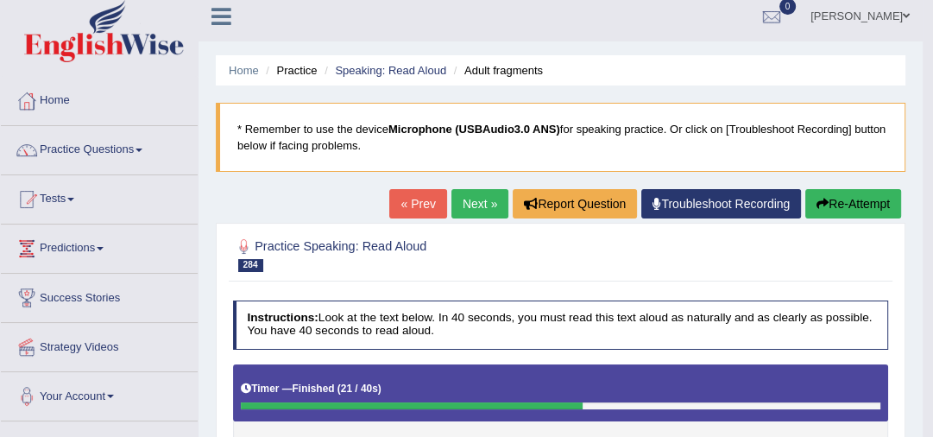
click at [869, 203] on button "Re-Attempt" at bounding box center [853, 203] width 96 height 29
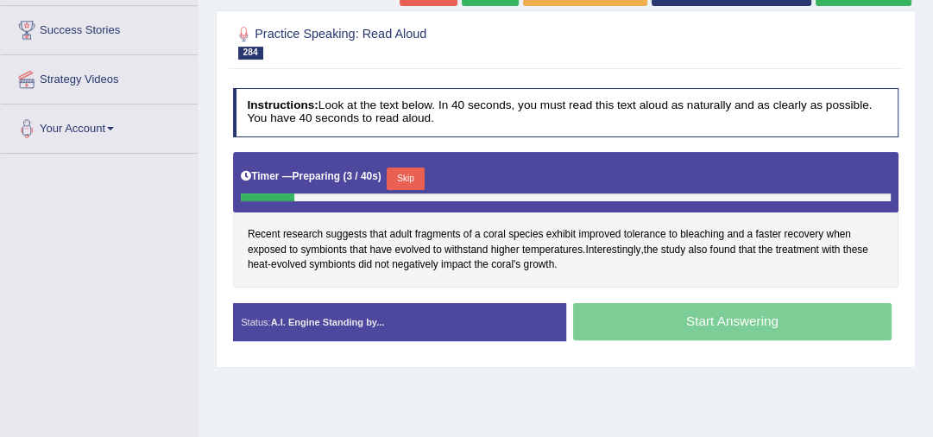
scroll to position [285, 0]
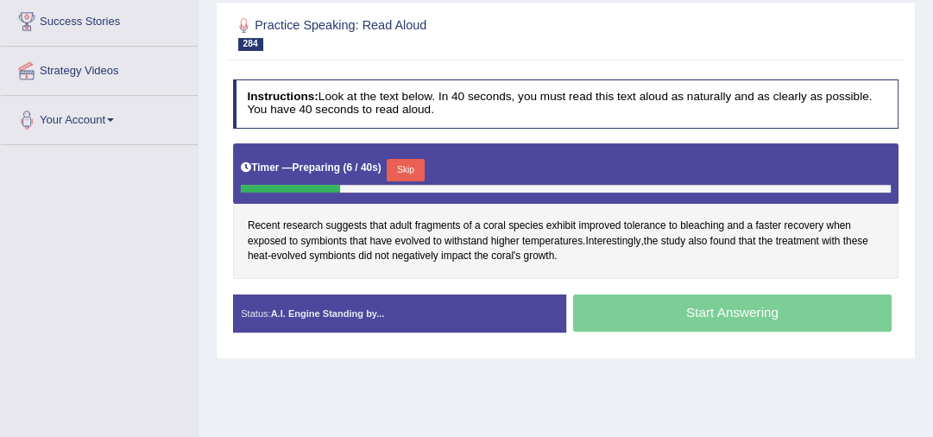
click at [412, 168] on button "Skip" at bounding box center [405, 170] width 37 height 22
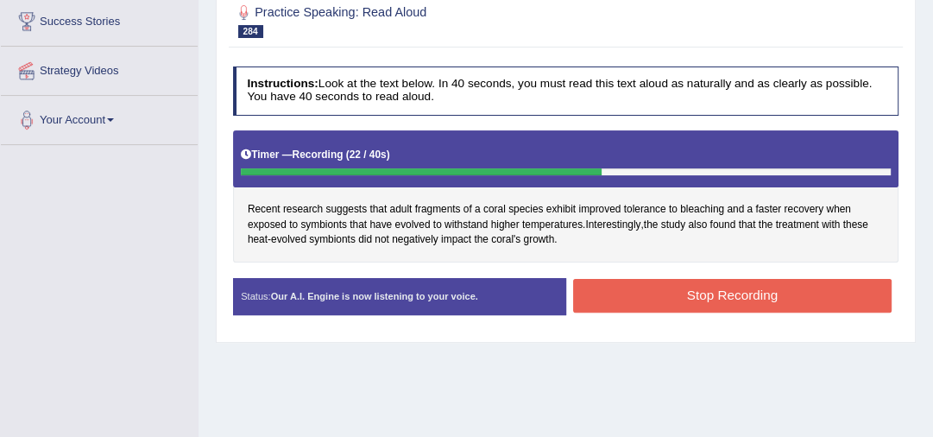
click at [600, 287] on button "Stop Recording" at bounding box center [732, 296] width 318 height 34
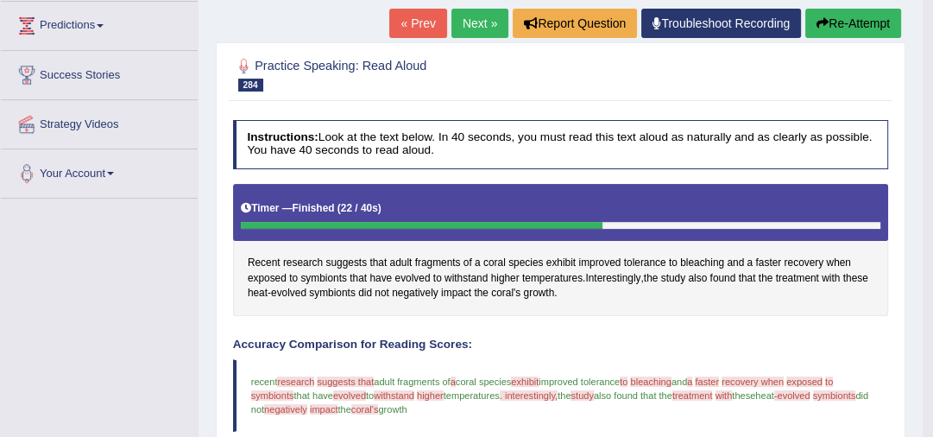
scroll to position [225, 0]
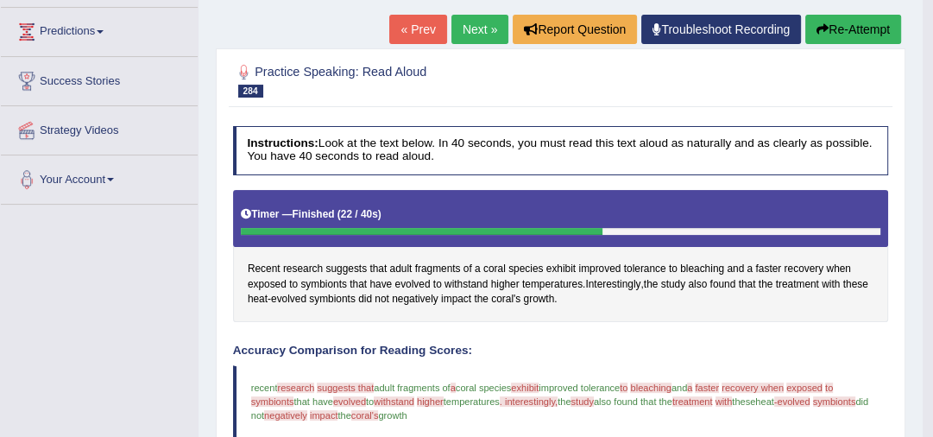
click at [463, 26] on link "Next »" at bounding box center [479, 29] width 57 height 29
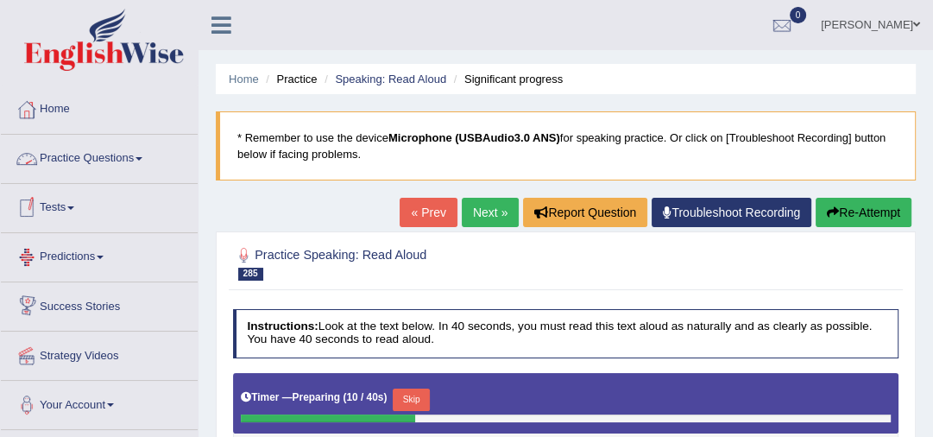
click at [100, 155] on link "Practice Questions" at bounding box center [99, 156] width 197 height 43
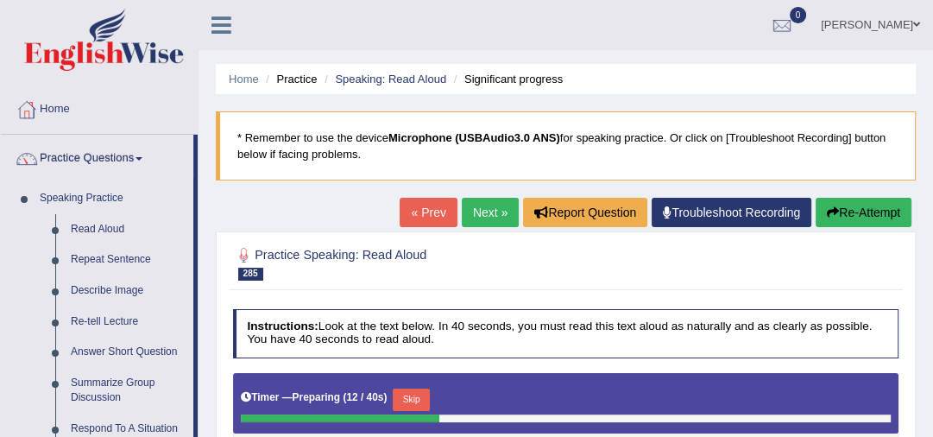
click at [96, 158] on link "Practice Questions" at bounding box center [97, 156] width 192 height 43
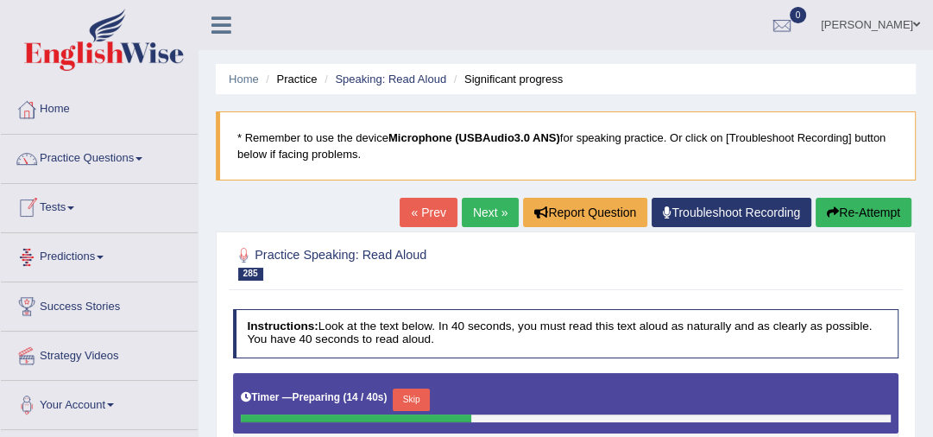
click at [63, 205] on link "Tests" at bounding box center [99, 205] width 197 height 43
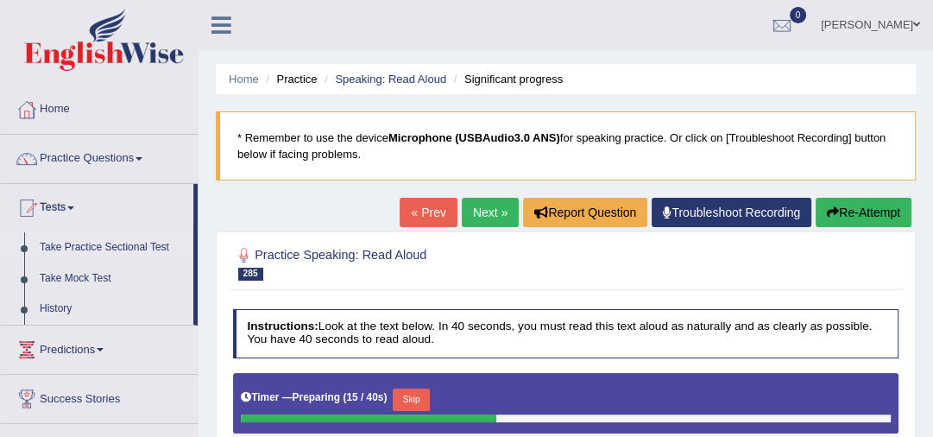
click at [80, 246] on link "Take Practice Sectional Test" at bounding box center [112, 247] width 161 height 31
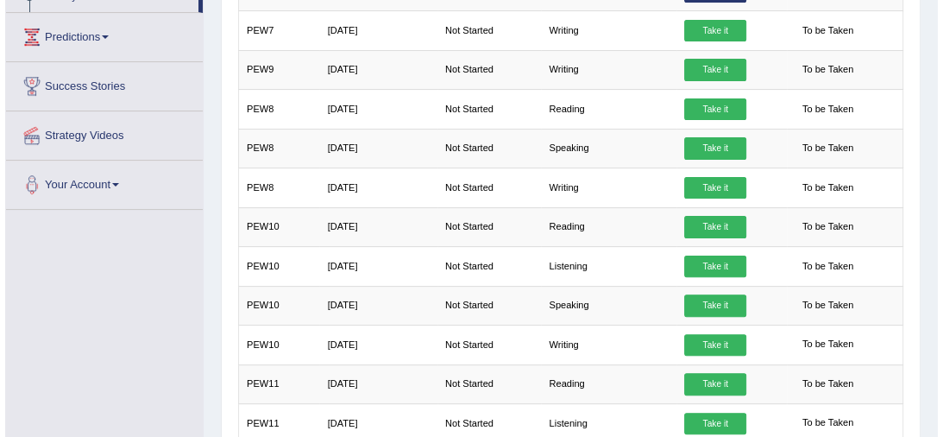
scroll to position [321, 0]
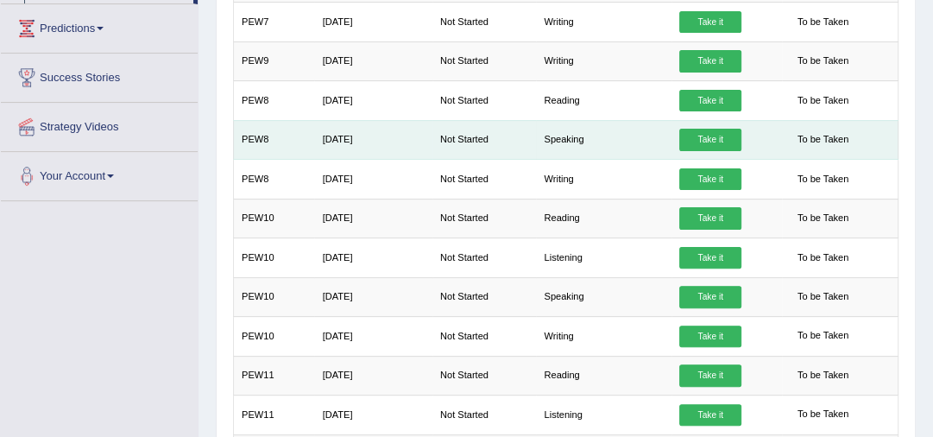
click at [701, 138] on link "Take it" at bounding box center [710, 140] width 62 height 22
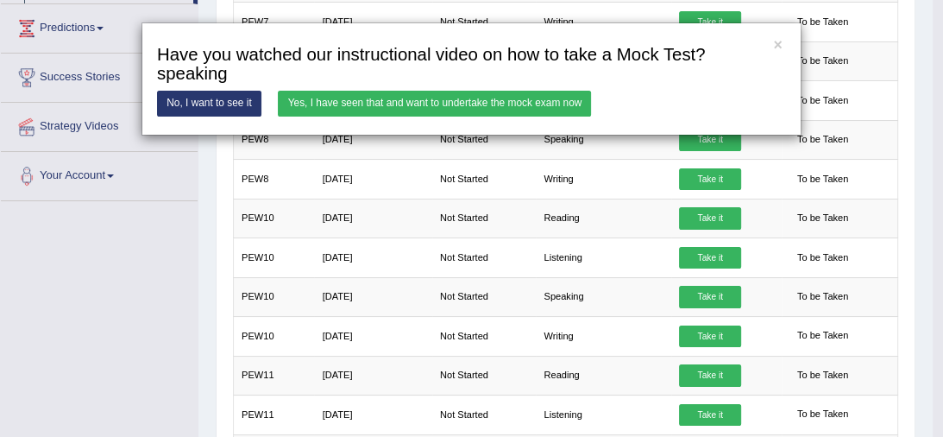
click at [535, 104] on link "Yes, I have seen that and want to undertake the mock exam now" at bounding box center [434, 103] width 313 height 25
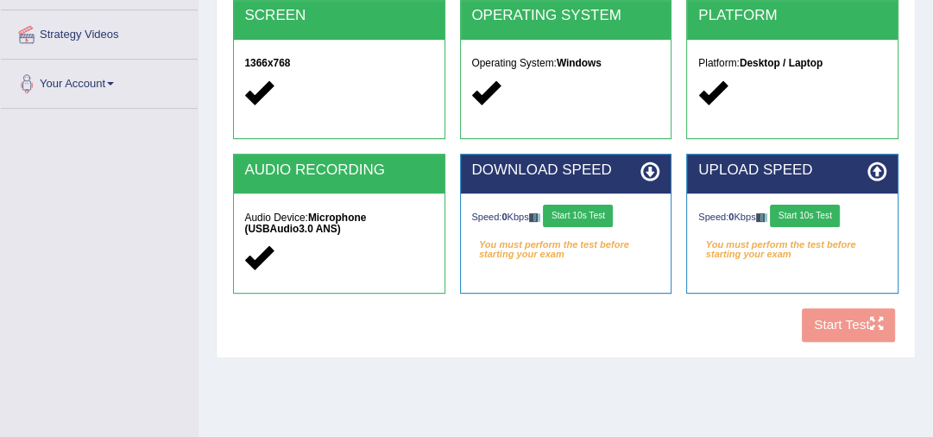
scroll to position [423, 0]
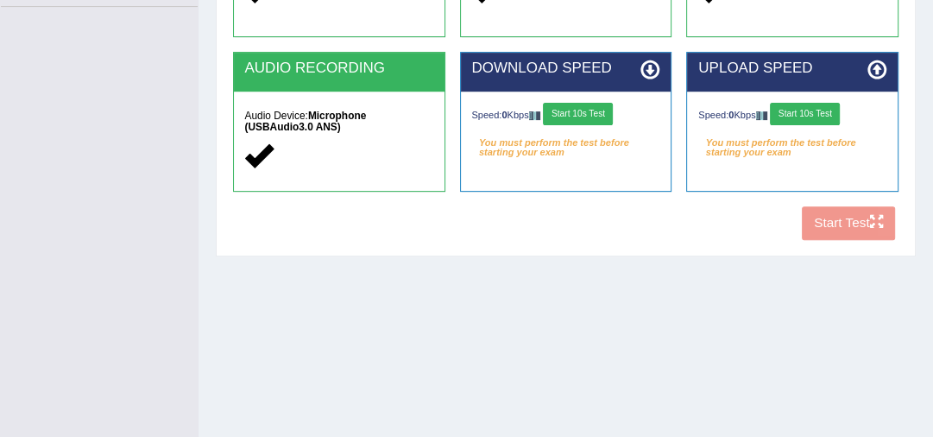
click at [799, 113] on button "Start 10s Test" at bounding box center [805, 114] width 70 height 22
click at [569, 104] on button "Start 10s Test" at bounding box center [578, 114] width 70 height 22
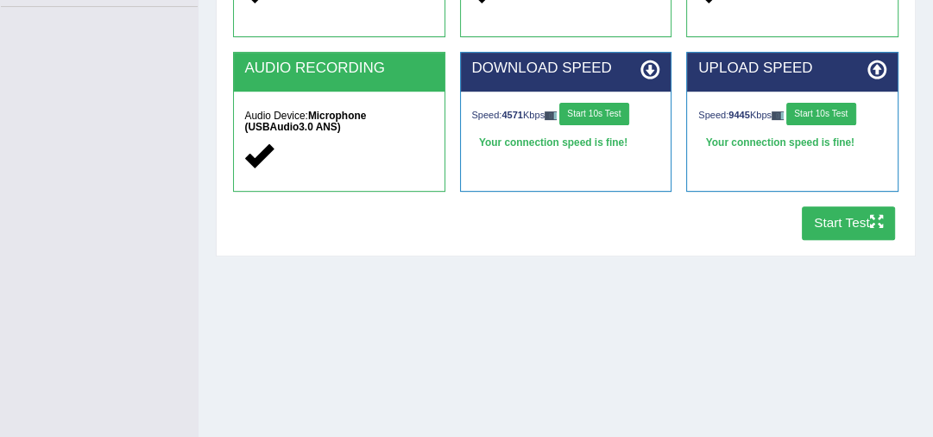
click at [824, 220] on button "Start Test" at bounding box center [849, 223] width 94 height 34
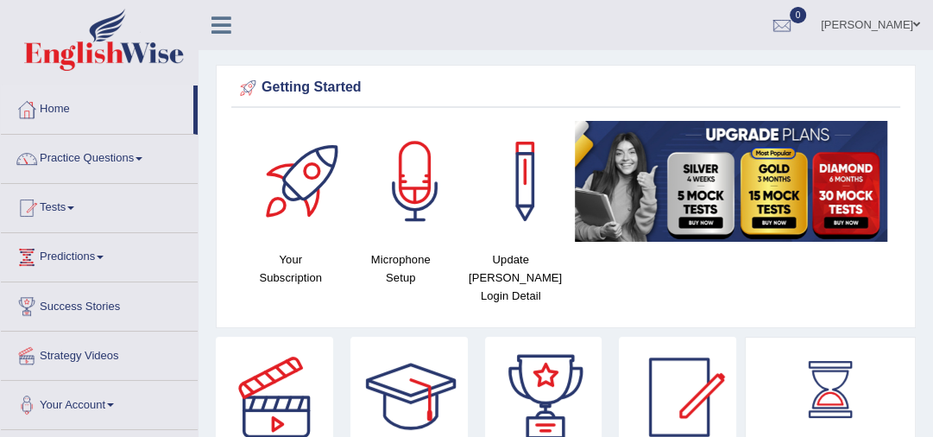
click at [913, 24] on span at bounding box center [916, 24] width 7 height 11
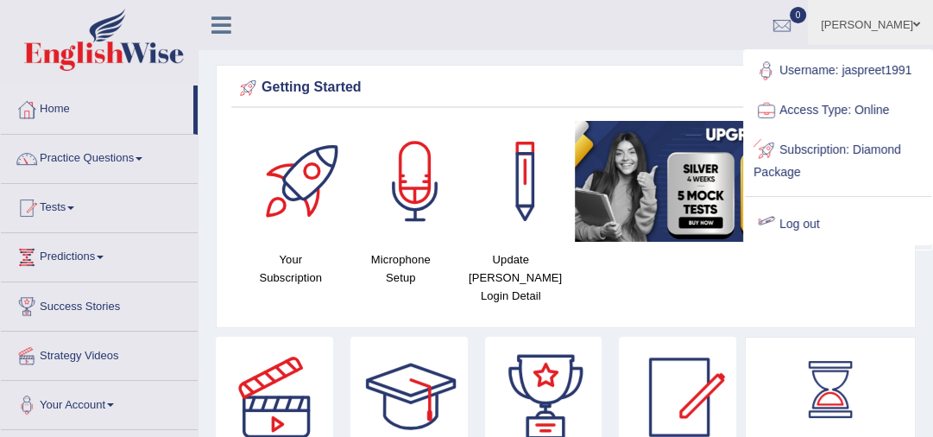
click at [811, 224] on link "Log out" at bounding box center [838, 225] width 186 height 40
